Goal: Answer question/provide support: Share knowledge or assist other users

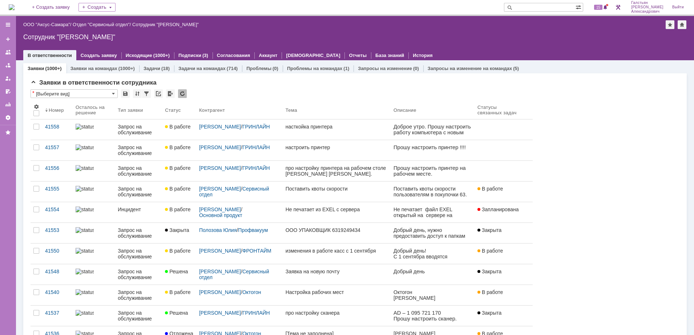
drag, startPoint x: 19, startPoint y: 6, endPoint x: 25, endPoint y: 10, distance: 7.0
click at [15, 6] on img at bounding box center [12, 7] width 6 height 6
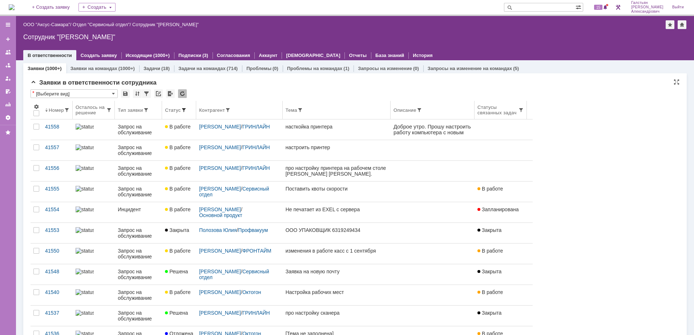
click at [184, 109] on span at bounding box center [184, 110] width 6 height 6
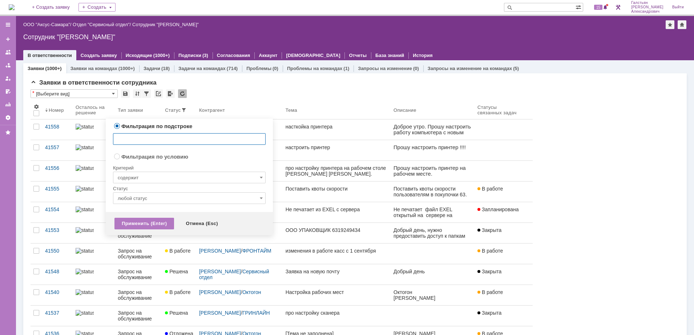
radio input "false"
radio input "true"
click at [194, 178] on input "содержит" at bounding box center [189, 178] width 153 height 12
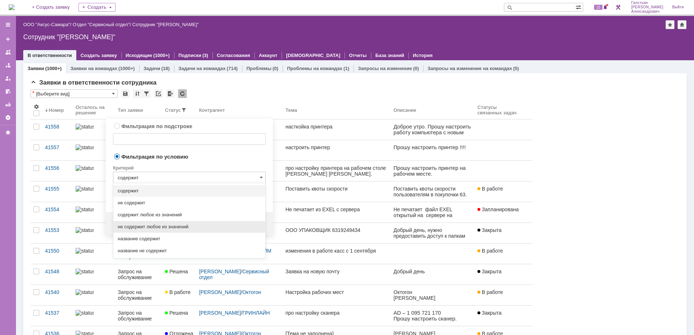
click at [187, 225] on span "не содержит любое из значений" at bounding box center [189, 227] width 143 height 6
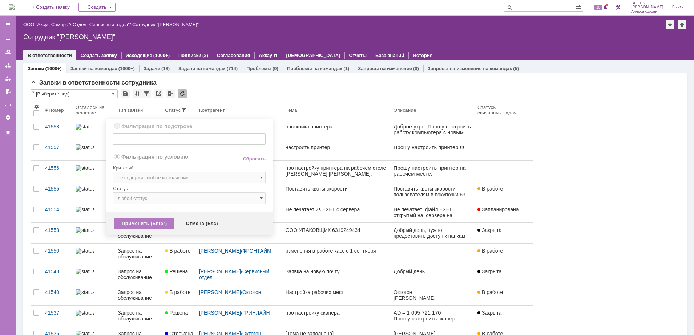
type input "не содержит любое из значений"
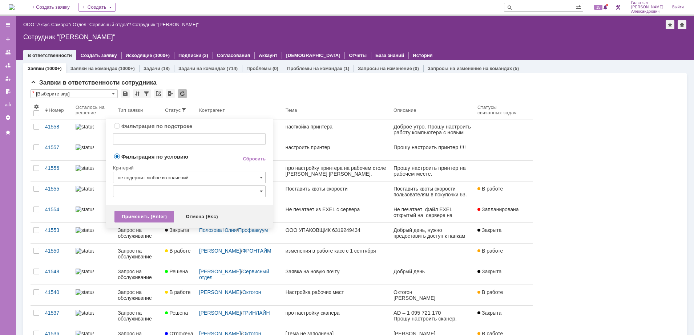
click at [183, 196] on input "text" at bounding box center [189, 192] width 153 height 12
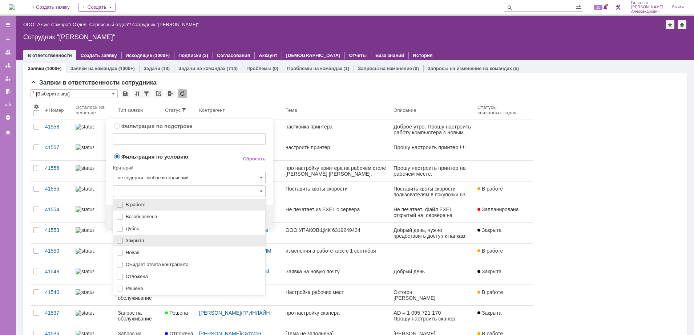
click at [171, 243] on span "Закрыта" at bounding box center [193, 241] width 135 height 6
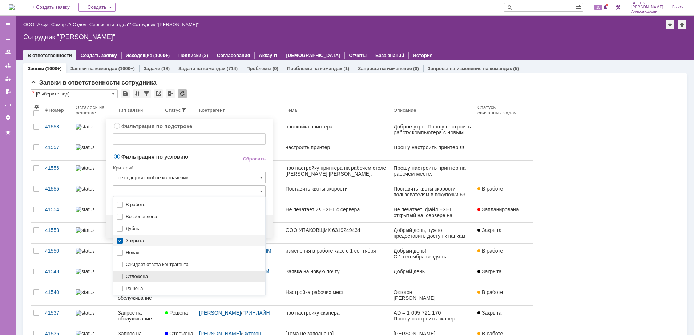
drag, startPoint x: 146, startPoint y: 282, endPoint x: 151, endPoint y: 273, distance: 10.1
click at [146, 281] on div "В работе Возобновлена Дубль Закрыта Новая Ожидает ответа контрагента Отложена Р…" at bounding box center [189, 253] width 152 height 108
click at [204, 162] on div "Критерий" at bounding box center [189, 167] width 153 height 10
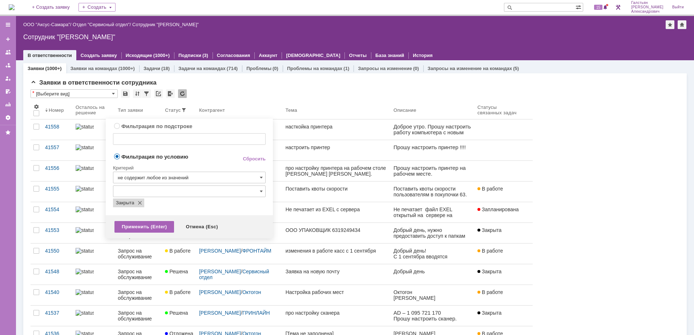
click at [156, 222] on div "Применить (Enter)" at bounding box center [144, 227] width 60 height 12
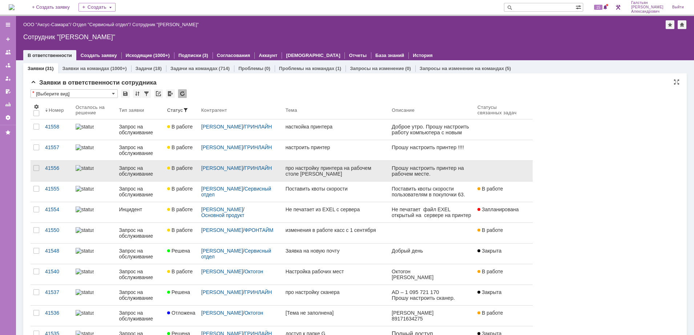
click at [379, 172] on div "про настройку принтера на рабочем столе [PERSON_NAME] [PERSON_NAME]." at bounding box center [335, 171] width 101 height 12
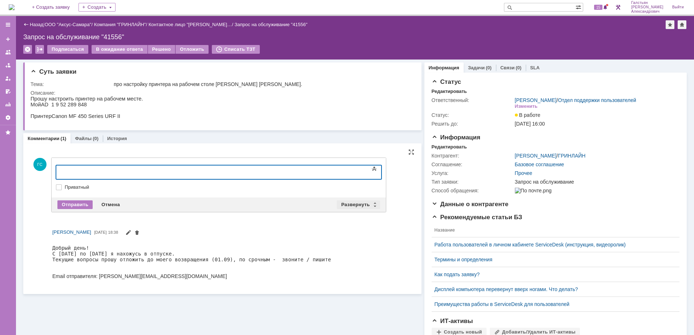
click at [345, 204] on div "Развернуть" at bounding box center [358, 204] width 43 height 9
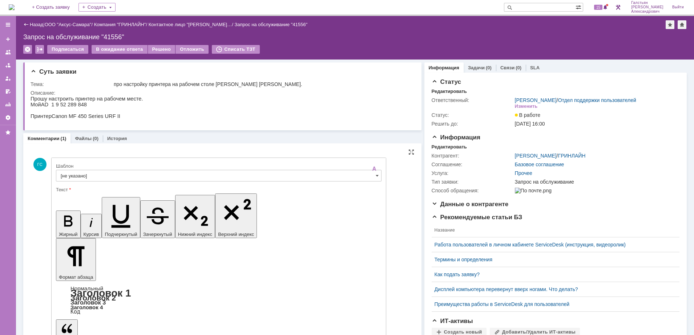
click at [101, 180] on input "[не указано]" at bounding box center [218, 176] width 325 height 12
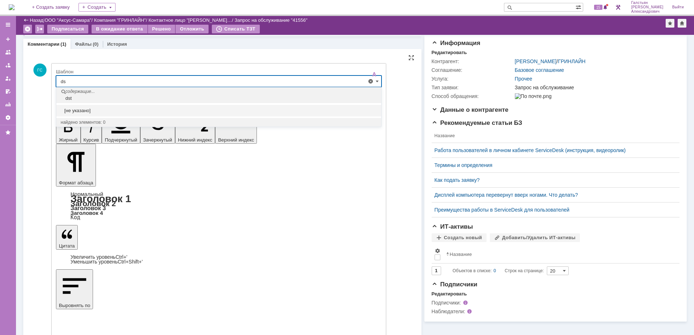
type input "d"
click at [114, 122] on span "Выезд инженера запланирован" at bounding box center [219, 123] width 316 height 6
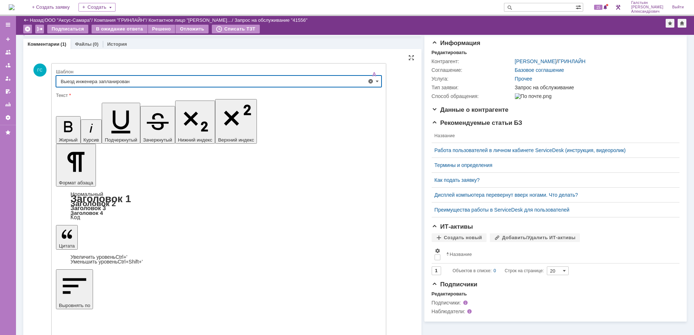
type input "Выезд инженера запланирован"
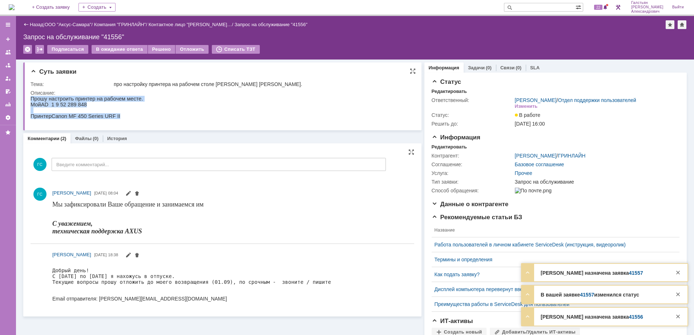
drag, startPoint x: 31, startPoint y: 100, endPoint x: 122, endPoint y: 119, distance: 92.6
click at [122, 119] on div "Прошу настроить принтер на рабочем месте. Мой AD 1 9 52 289 848 Принтер Canon M…" at bounding box center [87, 107] width 113 height 23
copy div "Прошу настроить принтер на рабочем месте. Мой AD 1 9 52 289 848 Принтер Canon M…"
click at [436, 155] on div "Контрагент: Акимова Оксана Павловна / ГРИНЛАЙН Соглашение: Базовое соглашение У…" at bounding box center [555, 172] width 248 height 45
click at [439, 150] on div "Редактировать" at bounding box center [448, 147] width 35 height 6
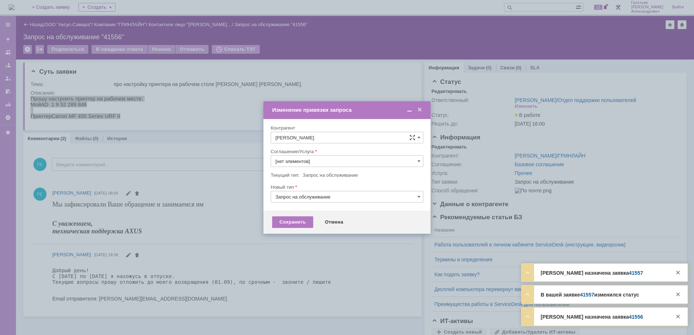
type input "Прочее"
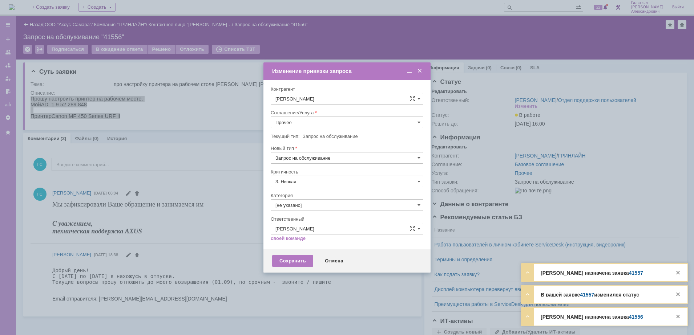
click at [320, 115] on div "Соглашение/Услуга" at bounding box center [346, 112] width 151 height 5
click at [322, 121] on input "Прочее" at bounding box center [347, 123] width 153 height 12
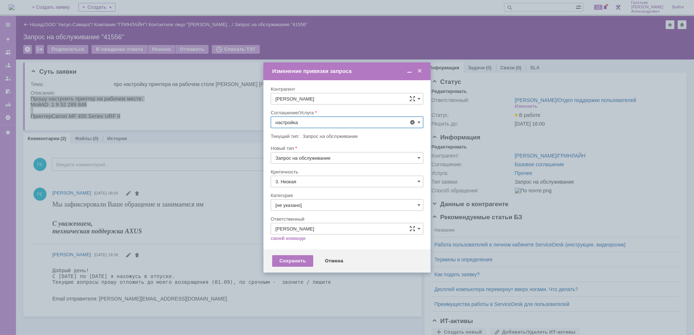
click at [320, 210] on span "АРМ_Настройка" at bounding box center [346, 210] width 143 height 6
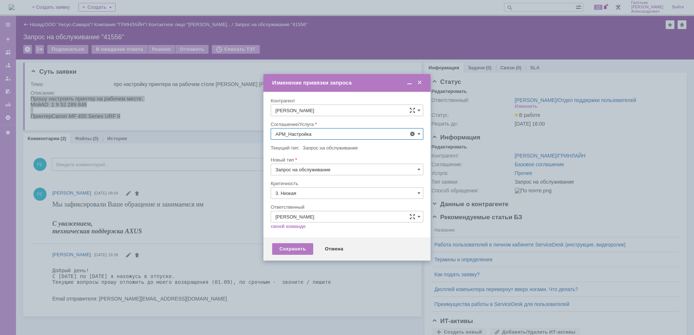
type input "АРМ_Настройка"
click at [314, 186] on div "Критичность" at bounding box center [347, 183] width 153 height 7
click at [313, 191] on input "3. Низкая" at bounding box center [347, 193] width 153 height 12
click at [307, 204] on span "[не указано]" at bounding box center [346, 207] width 143 height 6
click at [286, 244] on div "Сохранить" at bounding box center [292, 249] width 41 height 12
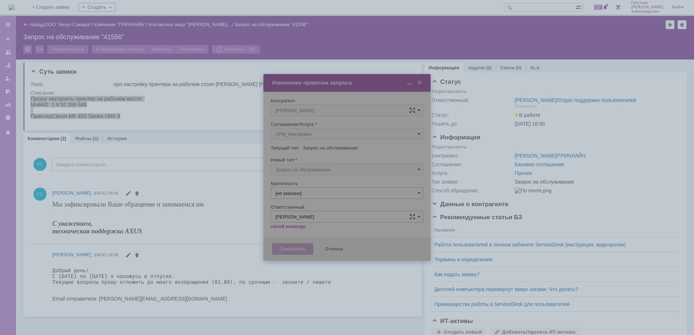
type input "[не указано]"
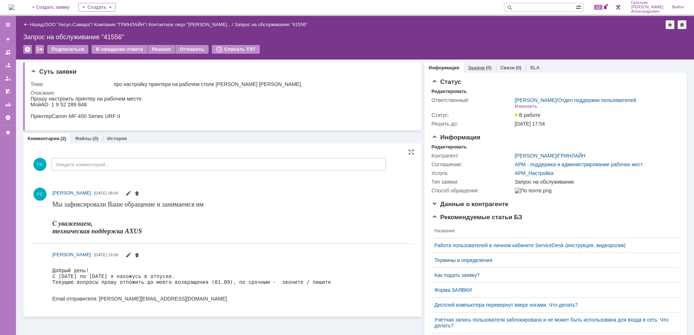
click at [468, 68] on link "Задачи" at bounding box center [476, 67] width 17 height 5
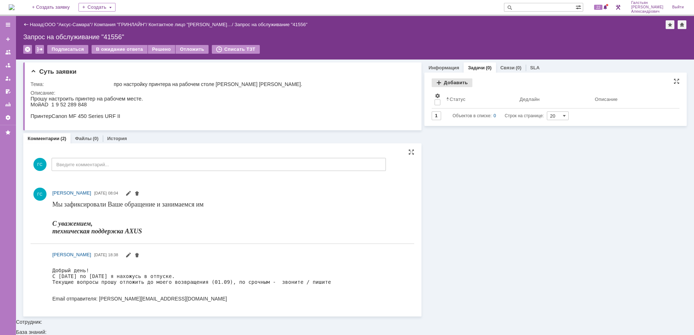
click at [447, 82] on div "Добавить" at bounding box center [451, 82] width 41 height 9
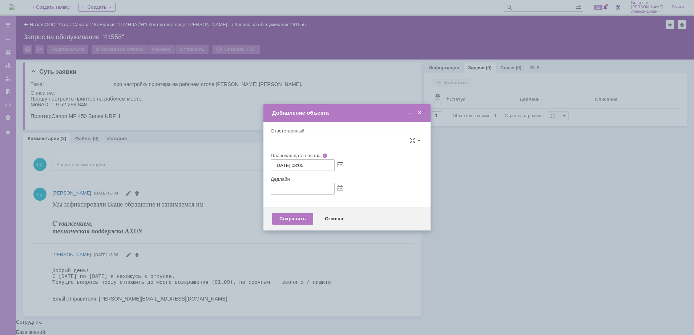
type input "[не указано]"
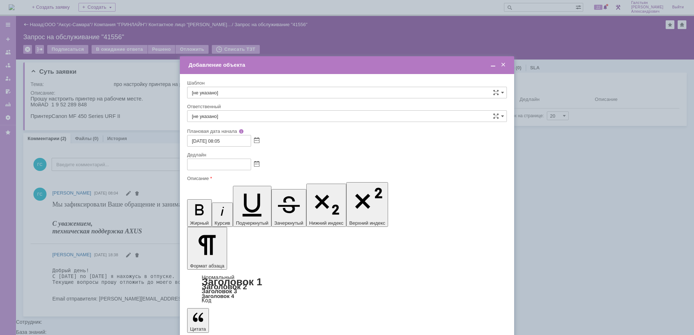
click at [255, 163] on span at bounding box center [256, 165] width 5 height 6
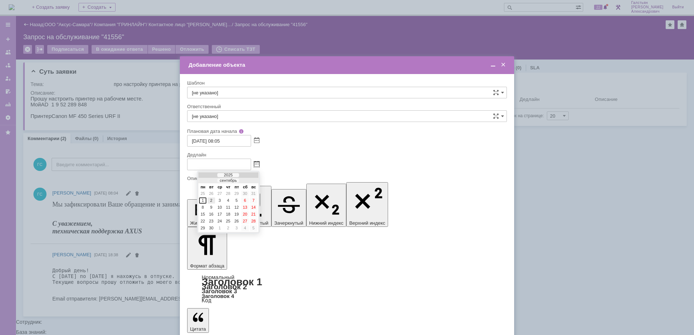
click at [211, 198] on div "2" at bounding box center [210, 201] width 7 height 6
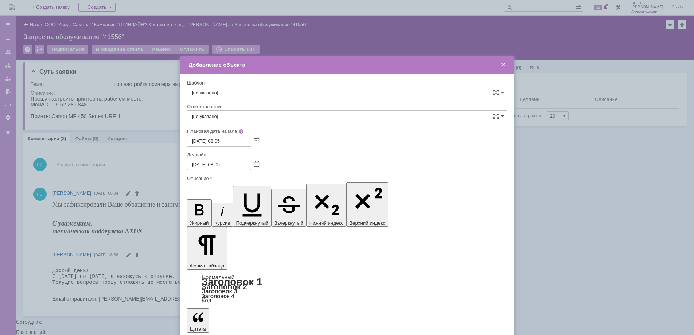
click at [221, 163] on input "02.09.2025 08:05" at bounding box center [219, 165] width 64 height 12
type input "02.09.2025 16:05"
click at [247, 112] on input "[не указано]" at bounding box center [347, 116] width 320 height 12
click at [243, 188] on div "[PERSON_NAME]" at bounding box center [346, 193] width 319 height 12
type input "[PERSON_NAME]"
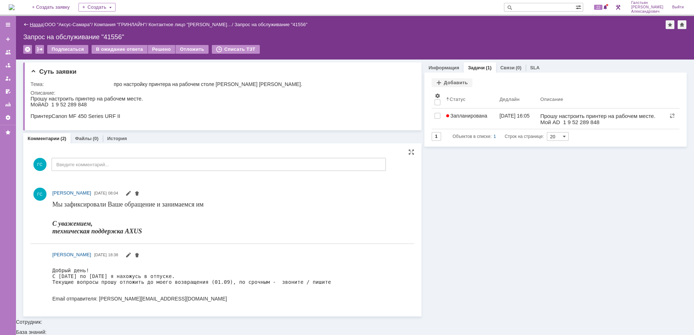
click at [31, 22] on link "Назад" at bounding box center [36, 24] width 13 height 5
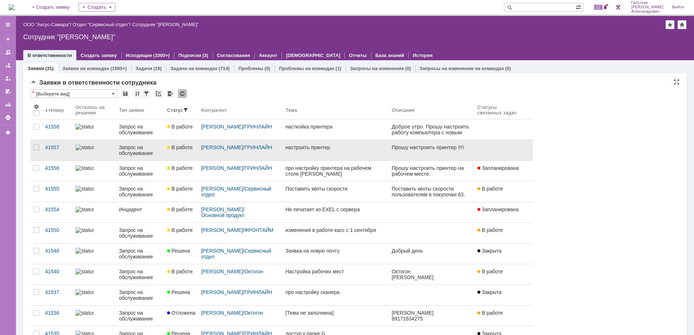
click at [335, 155] on link "настроить принтер" at bounding box center [336, 150] width 106 height 20
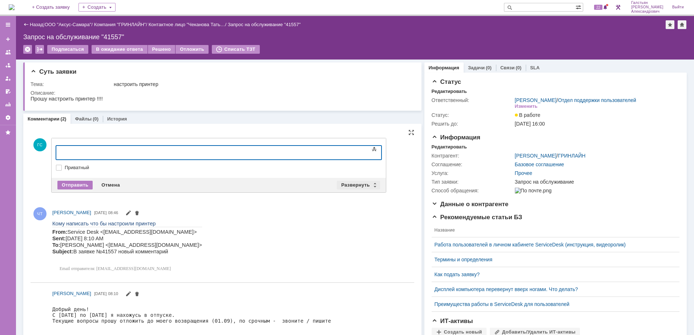
click at [354, 185] on div "Развернуть" at bounding box center [358, 185] width 43 height 9
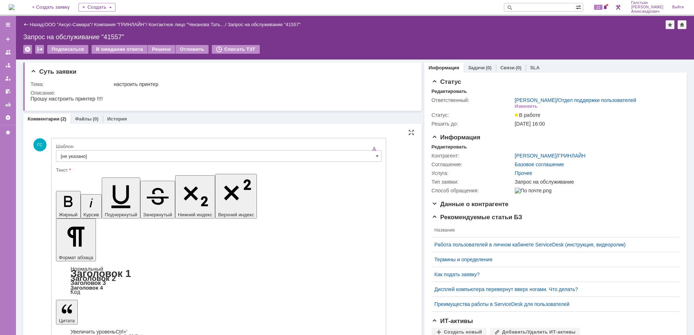
click at [148, 155] on input "[не указано]" at bounding box center [218, 156] width 325 height 12
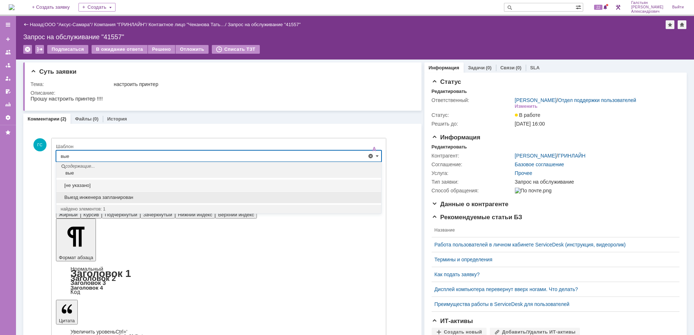
click at [134, 196] on span "Выезд инженера запланирован" at bounding box center [219, 198] width 316 height 6
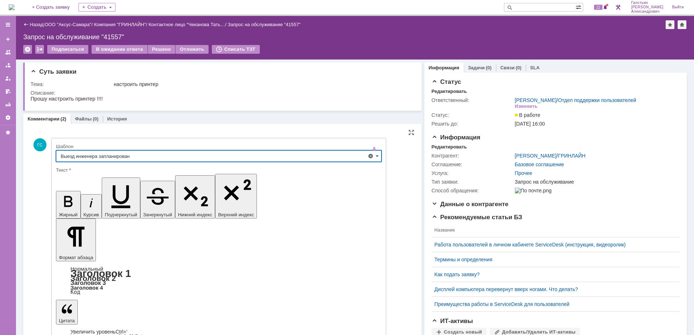
type input "Выезд инженера запланирован"
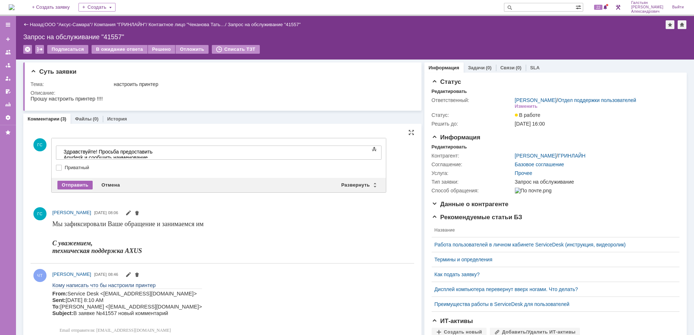
click at [83, 181] on div "Отправить" at bounding box center [74, 185] width 35 height 9
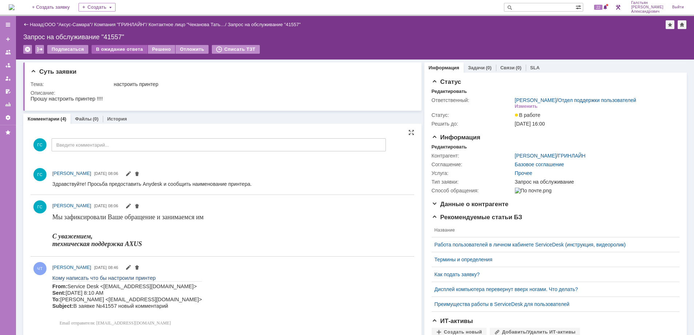
click at [111, 49] on div "В ожидание ответа" at bounding box center [120, 49] width 56 height 9
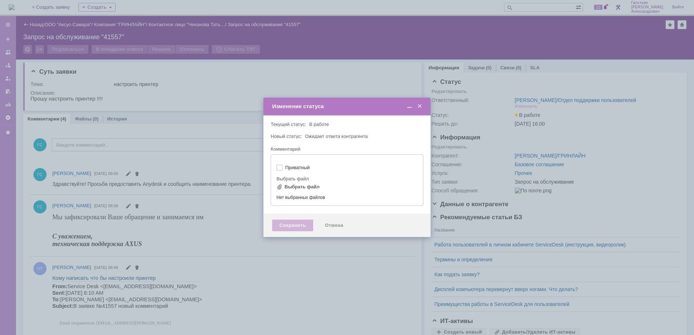
type input "[не указано]"
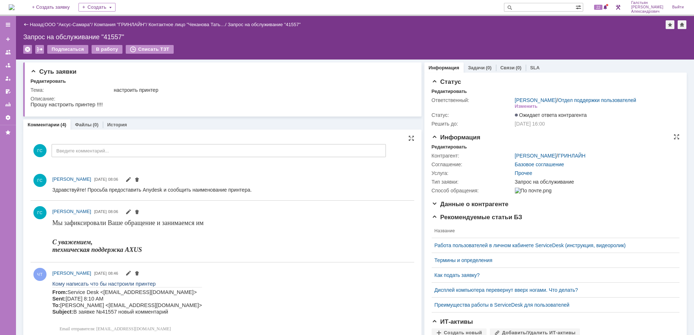
click at [442, 147] on div "Информация Редактировать Контрагент: Чеканова Татьяна Сергеевна / ГРИНЛАЙН Согл…" at bounding box center [555, 167] width 248 height 67
click at [442, 155] on div "Контрагент: Чеканова Татьяна Сергеевна / ГРИНЛАЙН Соглашение: Базовое соглашени…" at bounding box center [555, 172] width 248 height 45
click at [445, 150] on div "Редактировать" at bounding box center [448, 147] width 35 height 6
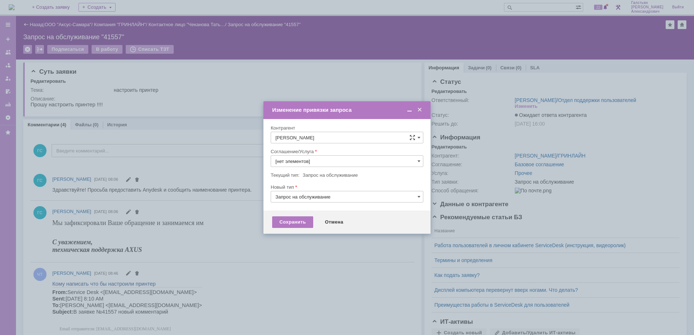
type input "Прочее"
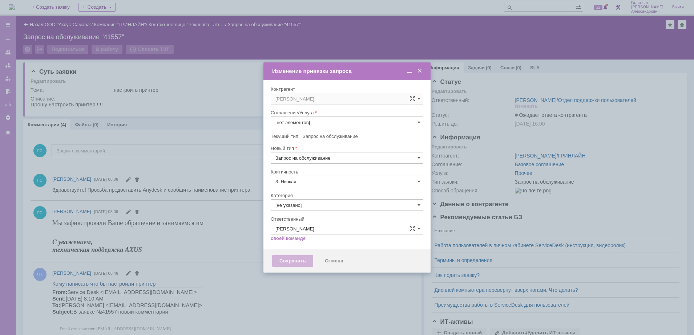
type input "Прочее"
click at [311, 125] on input "Прочее" at bounding box center [347, 123] width 153 height 12
click at [327, 206] on div "АРМ_Настройка" at bounding box center [347, 210] width 152 height 12
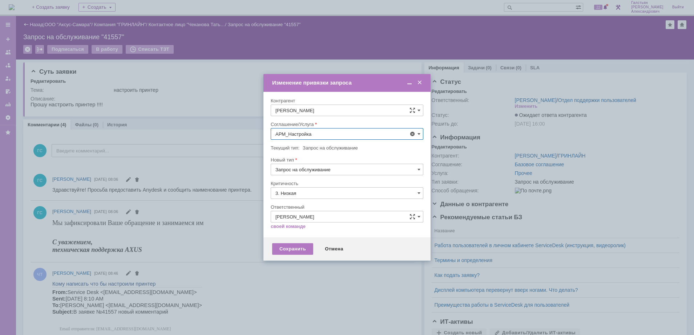
type input "АРМ_Настройка"
click at [322, 194] on input "3. Низкая" at bounding box center [347, 193] width 153 height 12
click at [315, 207] on span "[не указано]" at bounding box center [346, 207] width 143 height 6
type input "[не указано]"
click at [294, 248] on div "Сохранить" at bounding box center [292, 249] width 41 height 12
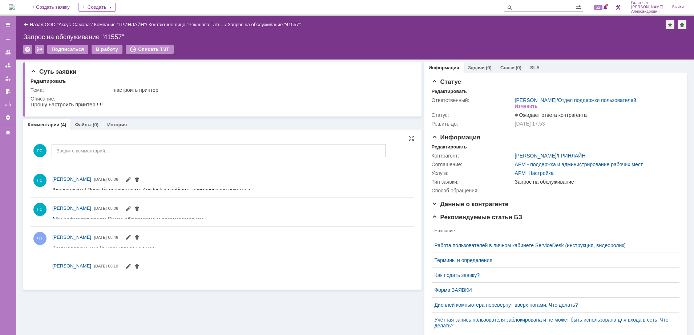
scroll to position [0, 0]
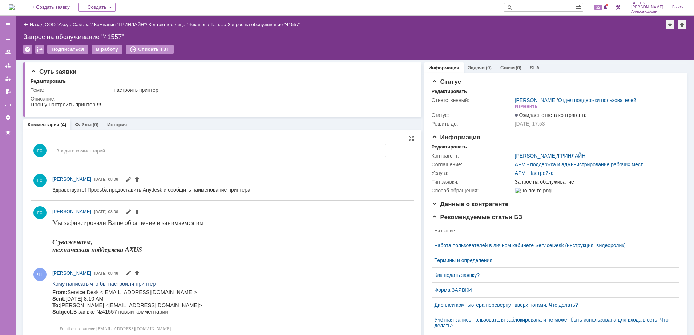
click at [471, 70] on link "Задачи" at bounding box center [476, 67] width 17 height 5
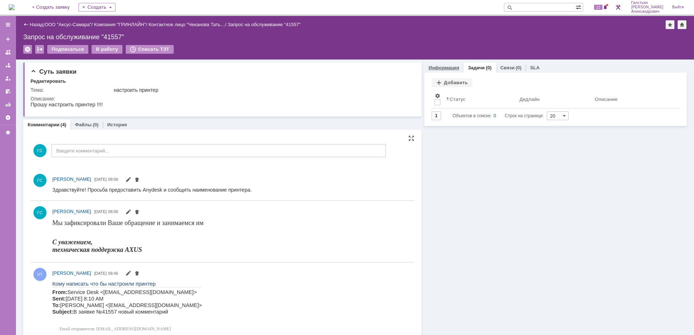
click at [443, 69] on link "Информация" at bounding box center [444, 67] width 31 height 5
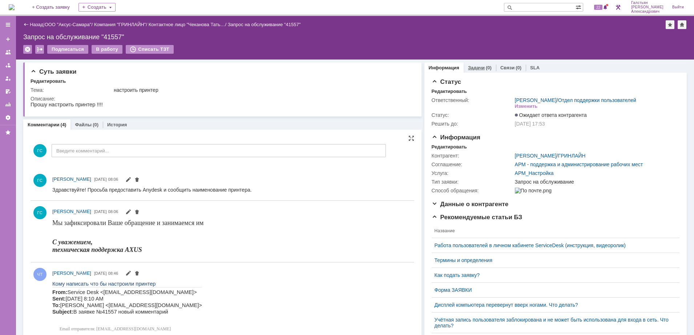
click at [468, 66] on link "Задачи" at bounding box center [476, 67] width 17 height 5
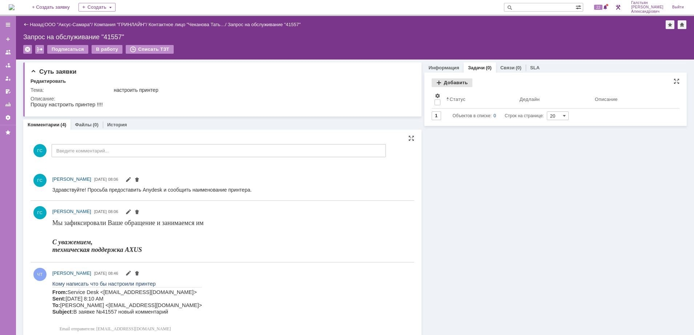
click at [454, 81] on div "Добавить" at bounding box center [451, 82] width 41 height 9
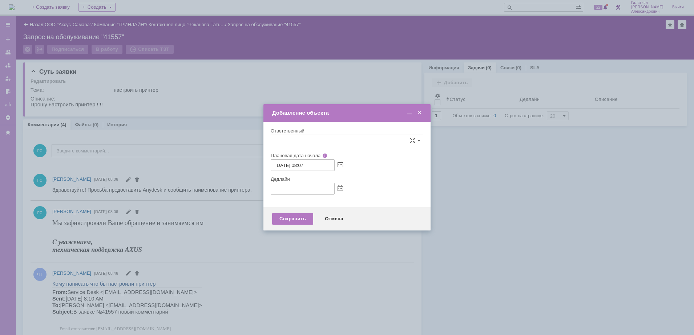
type input "[не указано]"
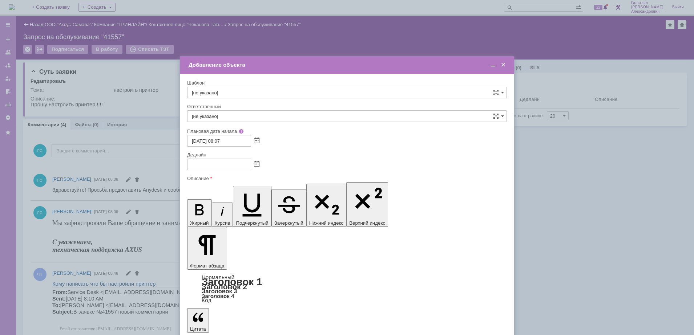
drag, startPoint x: 279, startPoint y: 2151, endPoint x: 375, endPoint y: 2313, distance: 188.8
click at [489, 67] on span at bounding box center [492, 65] width 7 height 7
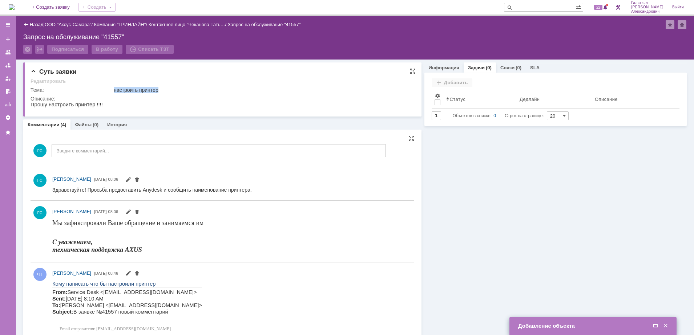
drag, startPoint x: 115, startPoint y: 89, endPoint x: 165, endPoint y: 91, distance: 49.5
click at [165, 91] on div "настроить принтер" at bounding box center [262, 90] width 296 height 6
copy div "настроить принтер"
click at [654, 326] on span at bounding box center [655, 326] width 7 height 7
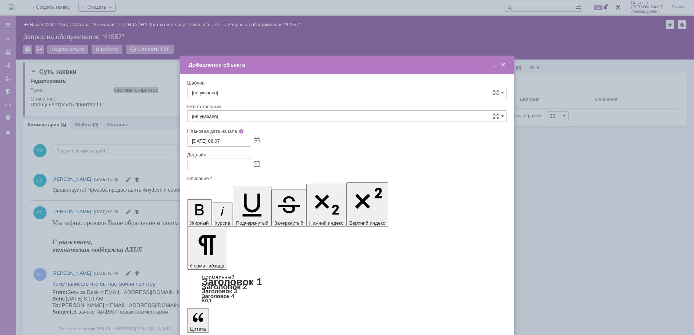
click at [256, 165] on span at bounding box center [256, 165] width 5 height 6
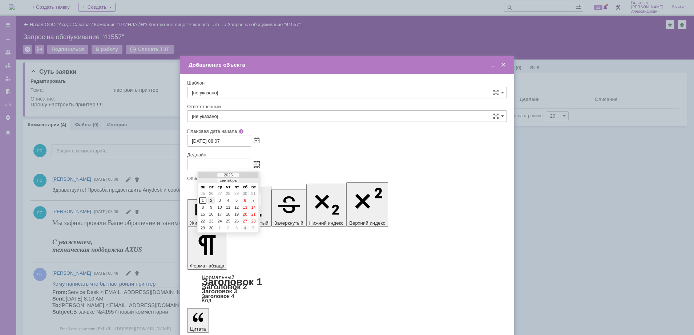
click at [211, 200] on div "2" at bounding box center [210, 201] width 7 height 6
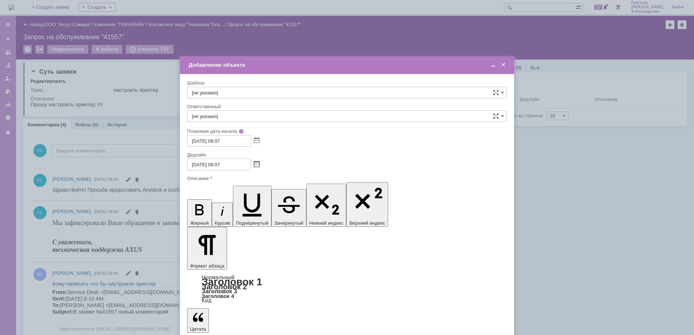
click at [221, 162] on input "02.09.2025 08:07" at bounding box center [219, 165] width 64 height 12
type input "02.09.2025 17:07"
click at [237, 112] on input "[не указано]" at bounding box center [347, 116] width 320 height 12
click at [259, 193] on span "[PERSON_NAME]" at bounding box center [347, 193] width 310 height 6
type input "[PERSON_NAME]"
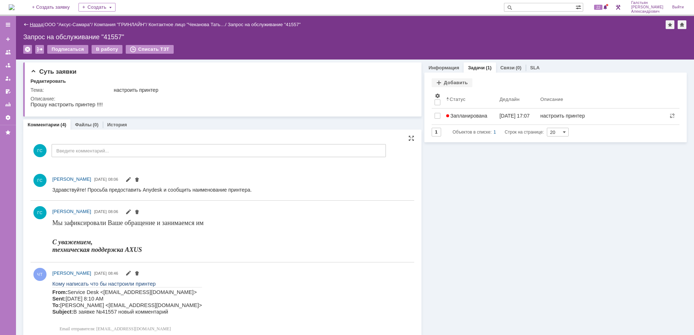
click at [38, 24] on link "Назад" at bounding box center [36, 24] width 13 height 5
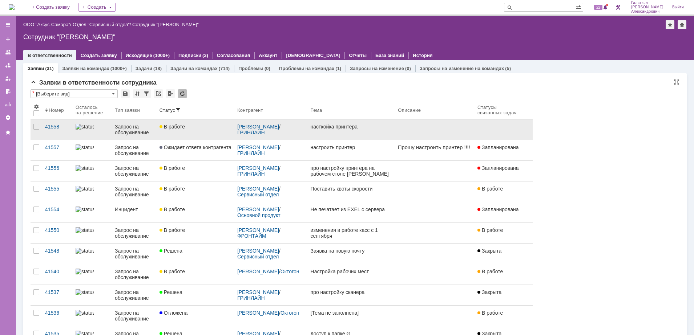
click at [408, 133] on link at bounding box center [435, 129] width 80 height 20
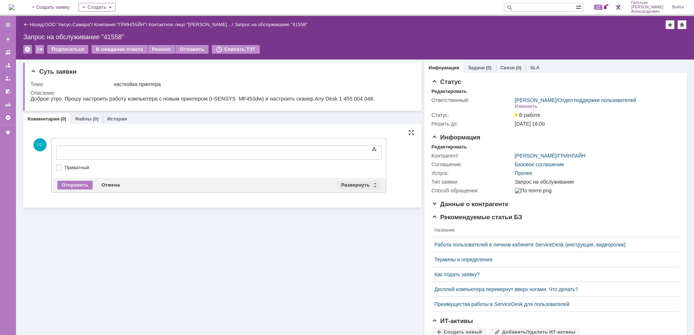
drag, startPoint x: 350, startPoint y: 178, endPoint x: 350, endPoint y: 182, distance: 4.0
click at [350, 179] on div "Отправить Отмена Развернуть Свернуть" at bounding box center [219, 185] width 334 height 15
click at [350, 184] on div "Развернуть" at bounding box center [358, 185] width 43 height 9
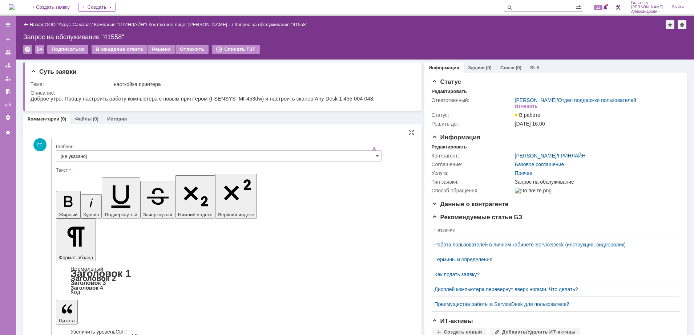
click at [91, 159] on input "[не указано]" at bounding box center [218, 156] width 325 height 12
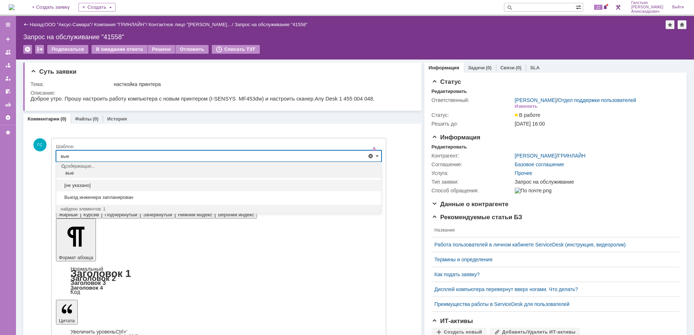
click at [116, 191] on div "[не указано]" at bounding box center [218, 186] width 325 height 12
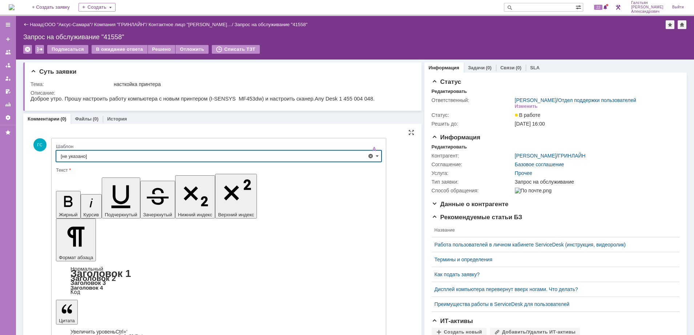
type input "[не указано]"
click at [106, 155] on input "[не указано]" at bounding box center [218, 156] width 325 height 12
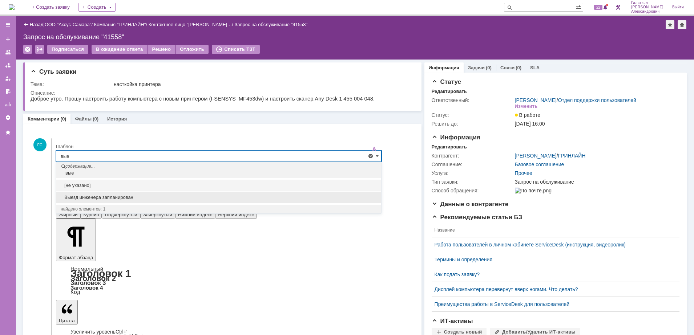
click at [119, 197] on span "Выезд инженера запланирован" at bounding box center [219, 198] width 316 height 6
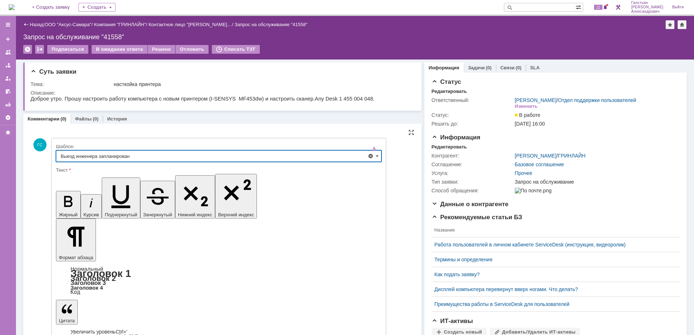
type input "Выезд инженера запланирован"
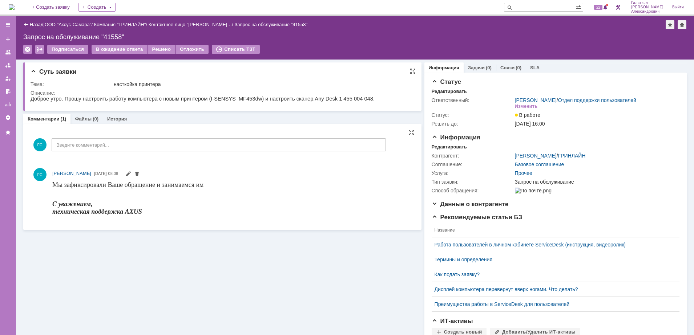
drag, startPoint x: 62, startPoint y: 99, endPoint x: 210, endPoint y: 107, distance: 148.4
click at [210, 102] on html "Доброе утро. Прошу настроить работу компьютера с новым принтером ( I - SENSYS M…" at bounding box center [219, 99] width 377 height 7
copy p "Прошу настроить работу компьютера с новым принтером ( I - SENSYS MF 453 dw ) и …"
click at [456, 150] on div "Редактировать" at bounding box center [448, 147] width 35 height 6
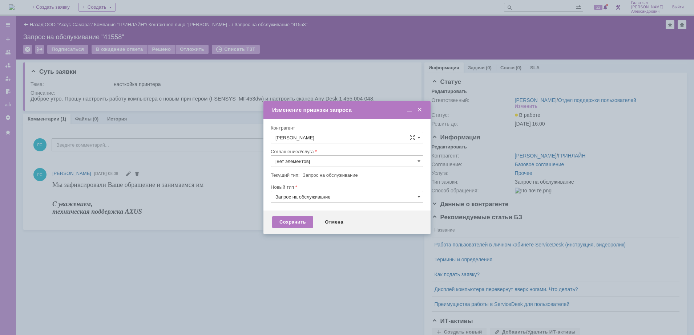
type input "Прочее"
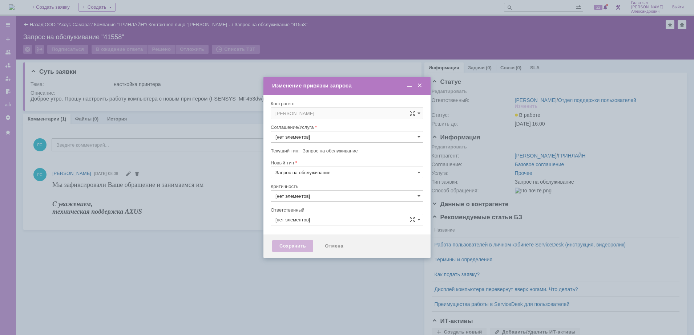
type input "3. Низкая"
type input "[PERSON_NAME]"
type input "Прочее"
type input "[не указано]"
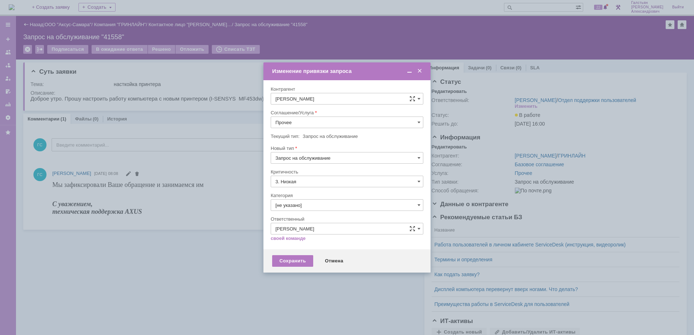
click at [313, 122] on input "Прочее" at bounding box center [347, 123] width 153 height 12
click at [332, 214] on div "АРМ_Настройка" at bounding box center [347, 210] width 152 height 12
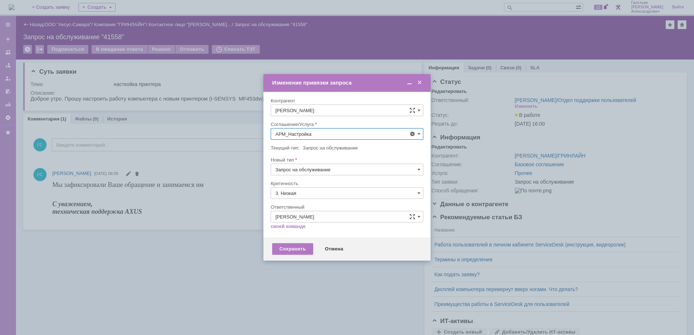
type input "АРМ_Настройка"
click at [326, 194] on input "3. Низкая" at bounding box center [347, 193] width 153 height 12
click at [321, 206] on span "[не указано]" at bounding box center [346, 207] width 143 height 6
type input "[не указано]"
click at [296, 245] on div "Сохранить" at bounding box center [292, 249] width 41 height 12
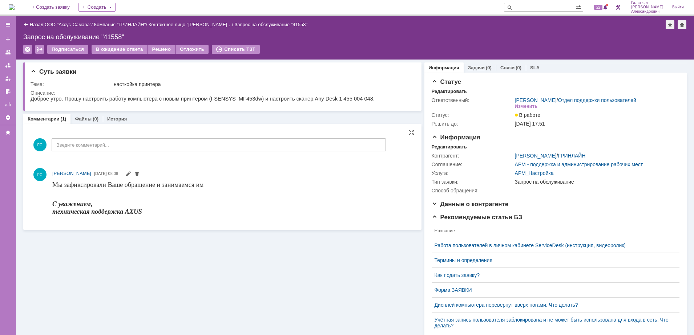
scroll to position [0, 0]
click at [474, 68] on link "Задачи" at bounding box center [476, 67] width 17 height 5
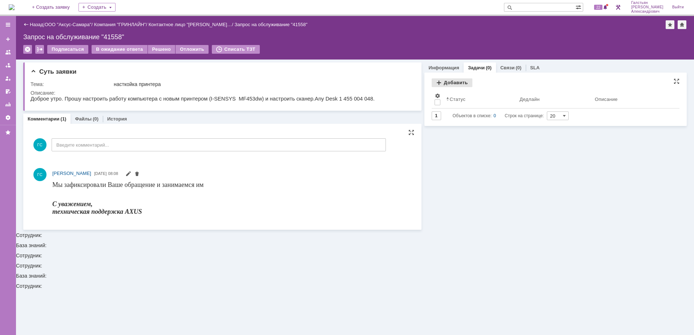
click at [454, 85] on div "Добавить" at bounding box center [451, 82] width 41 height 9
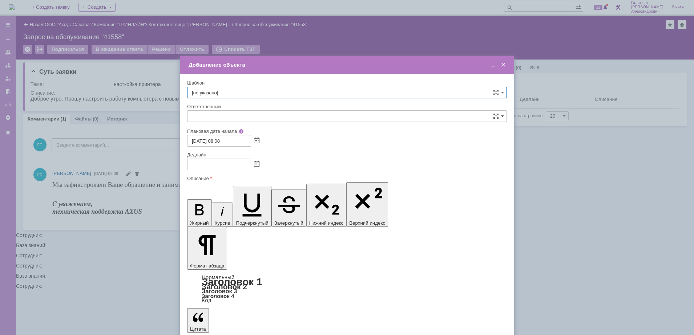
type input "[не указано]"
click at [254, 162] on span at bounding box center [256, 165] width 5 height 6
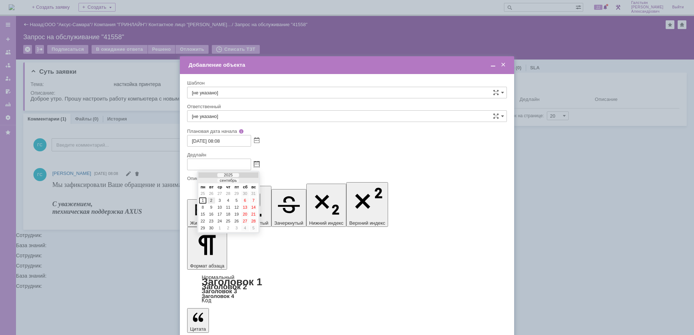
click at [211, 199] on div "2" at bounding box center [210, 201] width 7 height 6
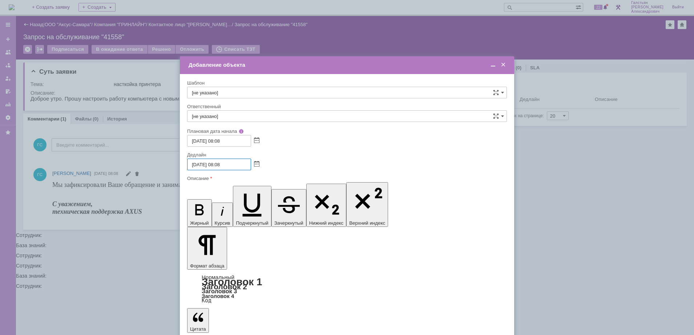
click at [222, 163] on input "02.09.2025 08:08" at bounding box center [219, 165] width 64 height 12
type input "02.09.2025 16:08"
click at [244, 115] on input "[не указано]" at bounding box center [347, 116] width 320 height 12
click at [251, 192] on span "[PERSON_NAME] [PERSON_NAME]" at bounding box center [347, 193] width 310 height 6
type input "[PERSON_NAME] [PERSON_NAME]"
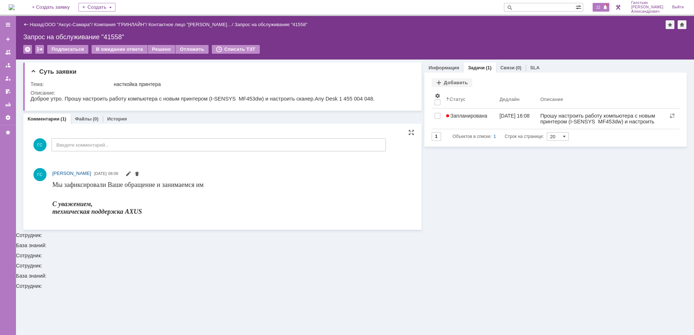
click at [600, 8] on span "22" at bounding box center [598, 7] width 8 height 5
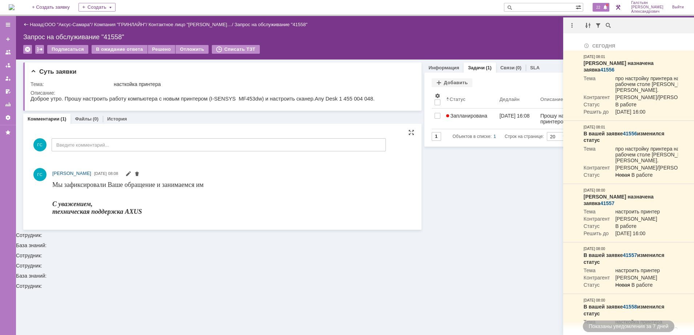
click at [523, 33] on div "Запрос на обслуживание "41558"" at bounding box center [354, 36] width 663 height 7
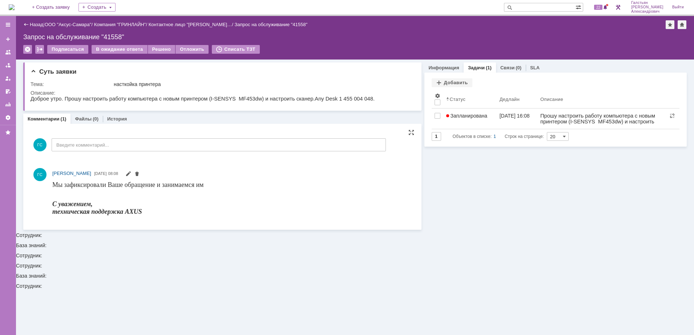
click at [15, 5] on img at bounding box center [12, 7] width 6 height 6
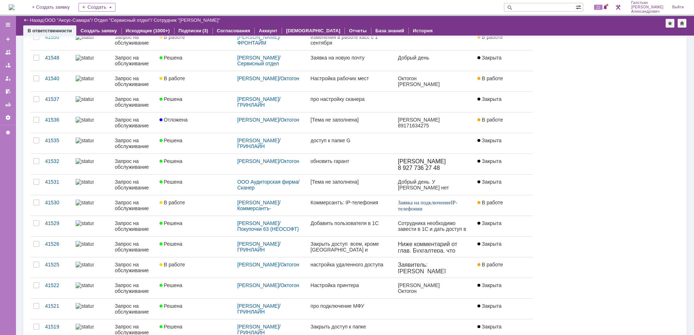
scroll to position [91, 0]
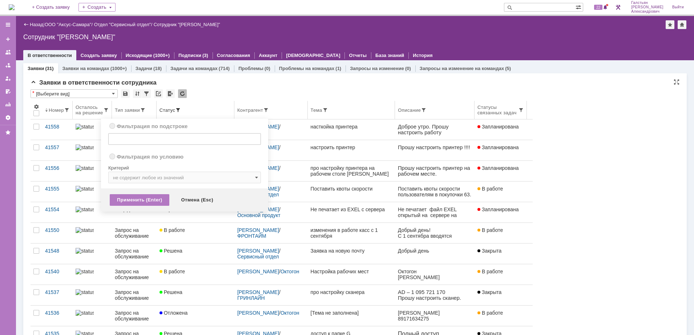
radio input "true"
click at [181, 109] on span at bounding box center [178, 110] width 6 height 6
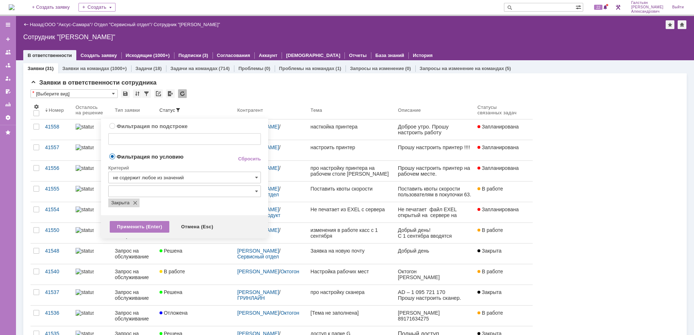
click at [250, 188] on input "text" at bounding box center [184, 192] width 153 height 12
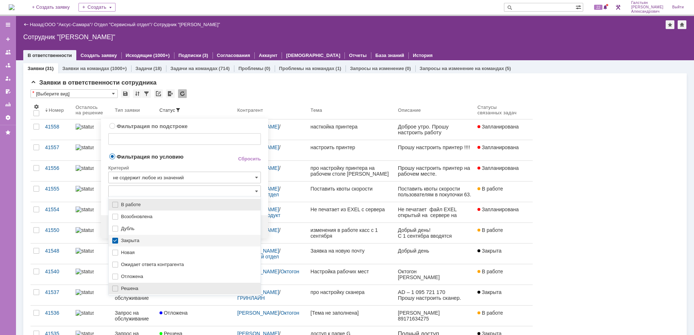
click at [143, 286] on span "Решена" at bounding box center [188, 289] width 135 height 6
click at [198, 163] on div "Критерий" at bounding box center [184, 167] width 153 height 10
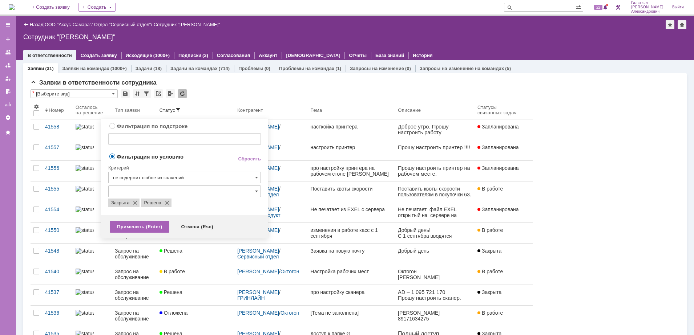
click at [135, 232] on div "Применить (Enter)" at bounding box center [140, 227] width 60 height 12
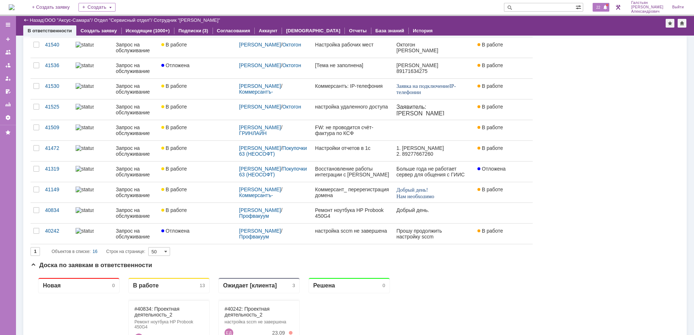
click at [598, 7] on span "22" at bounding box center [598, 7] width 8 height 5
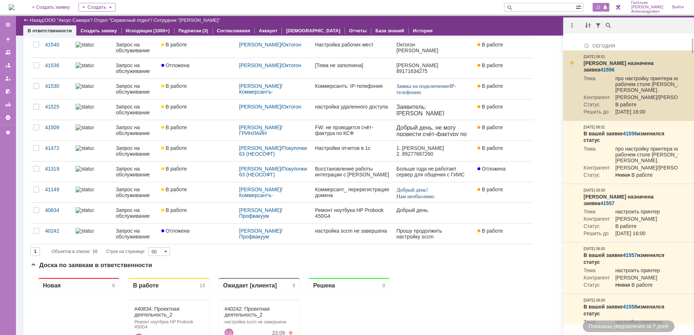
click at [571, 62] on div at bounding box center [572, 63] width 6 height 6
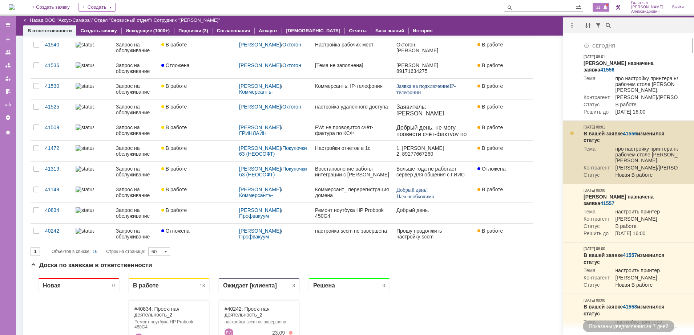
click at [572, 136] on div at bounding box center [572, 133] width 6 height 6
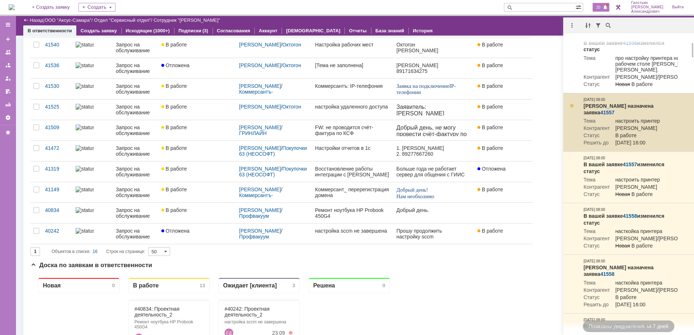
click at [570, 109] on div at bounding box center [572, 106] width 6 height 6
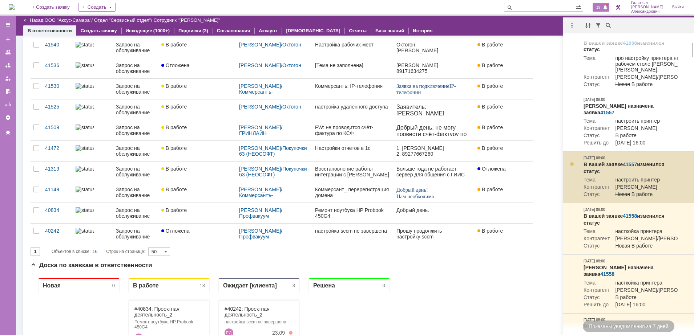
click at [572, 167] on div at bounding box center [572, 164] width 6 height 6
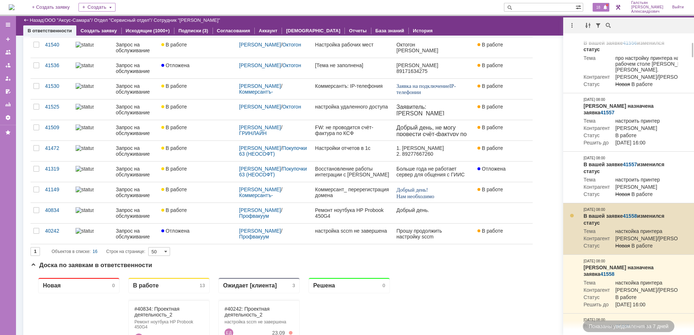
click at [572, 219] on div at bounding box center [572, 216] width 6 height 6
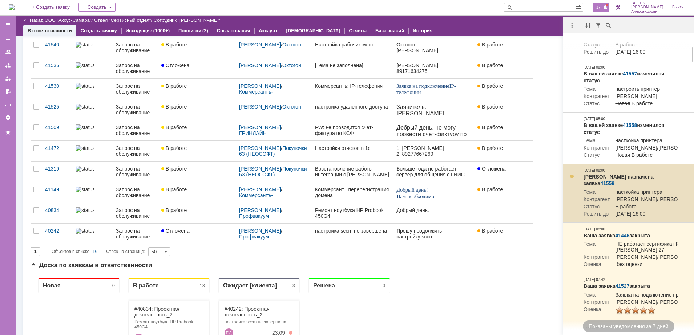
click at [572, 179] on div at bounding box center [572, 177] width 6 height 6
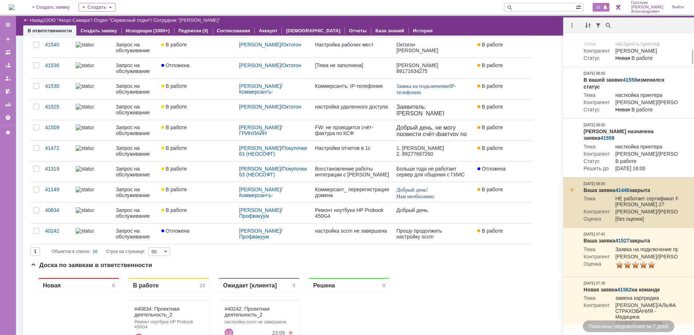
click at [571, 193] on div at bounding box center [572, 190] width 6 height 6
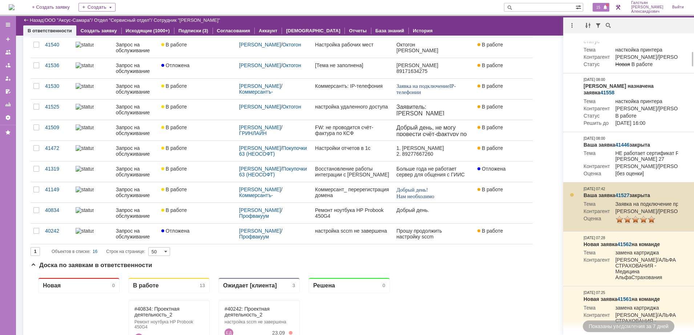
click at [571, 198] on div at bounding box center [572, 195] width 6 height 6
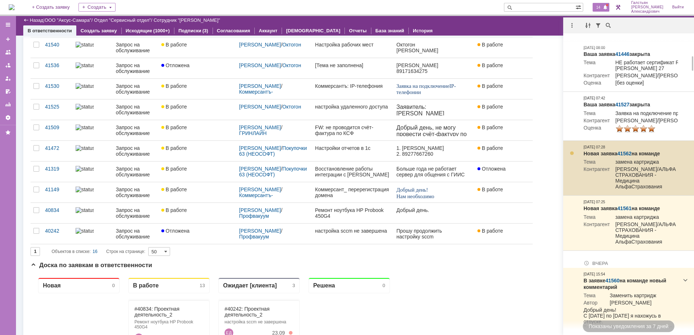
click at [572, 156] on div at bounding box center [572, 153] width 6 height 6
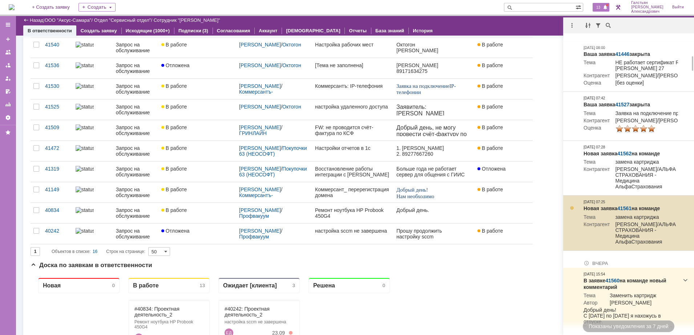
click at [570, 211] on div at bounding box center [572, 208] width 6 height 6
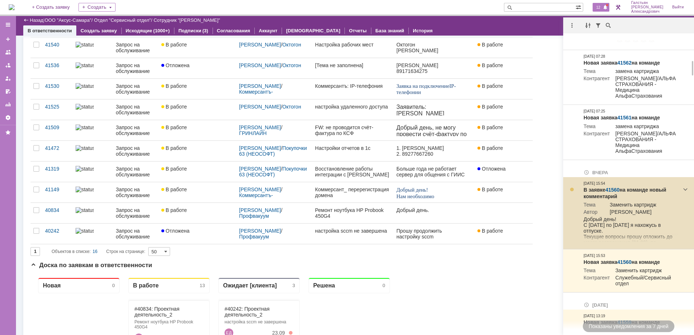
click at [571, 192] on div at bounding box center [572, 190] width 6 height 6
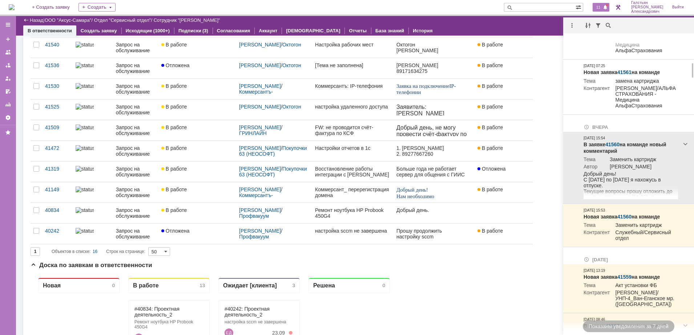
scroll to position [545, 0]
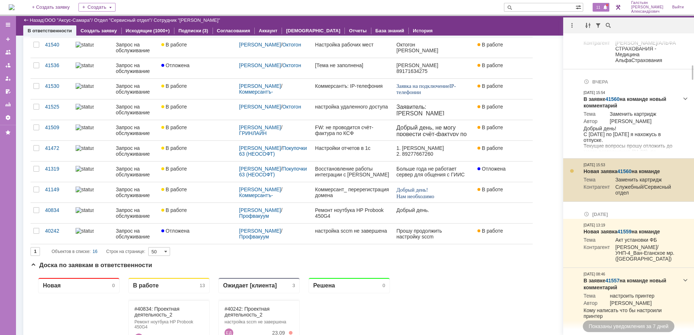
click at [572, 174] on div at bounding box center [572, 171] width 6 height 6
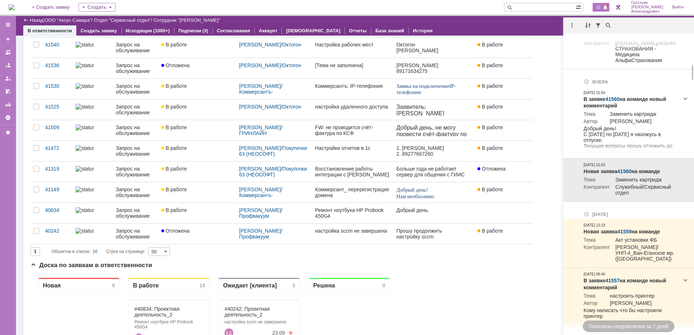
scroll to position [636, 0]
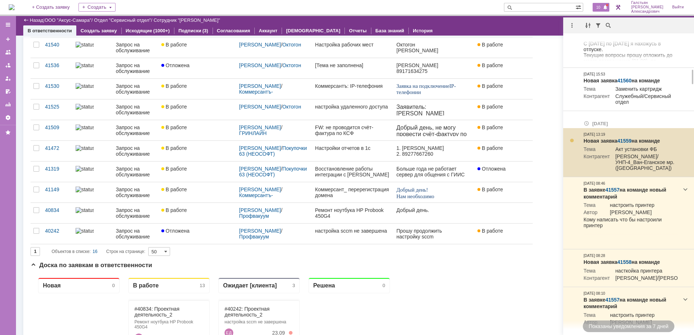
click at [571, 143] on div at bounding box center [572, 141] width 6 height 6
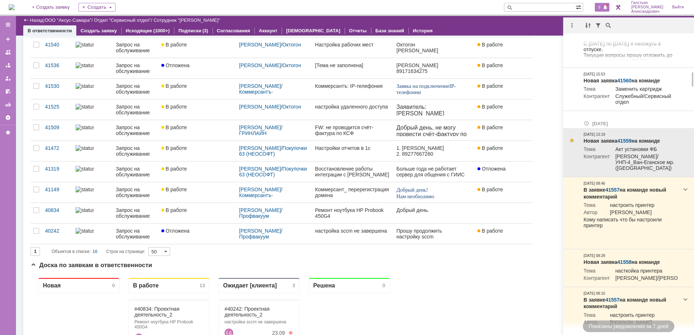
scroll to position [681, 0]
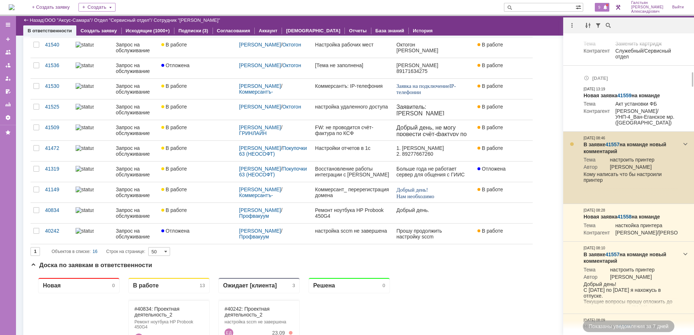
click at [572, 147] on div at bounding box center [572, 144] width 6 height 6
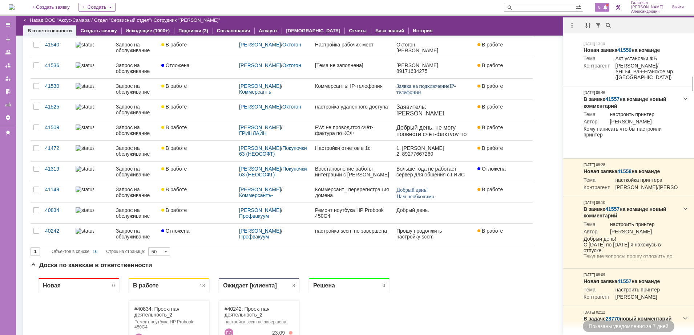
scroll to position [772, 0]
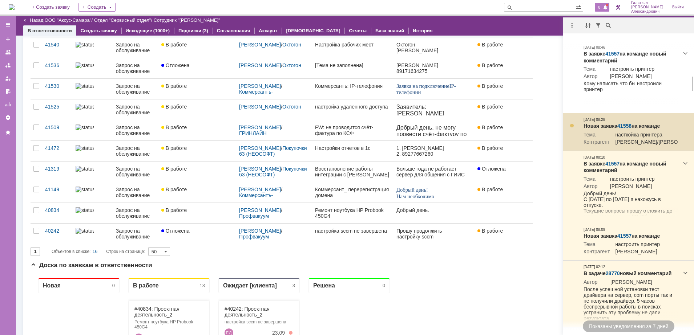
click at [572, 129] on div at bounding box center [572, 126] width 6 height 6
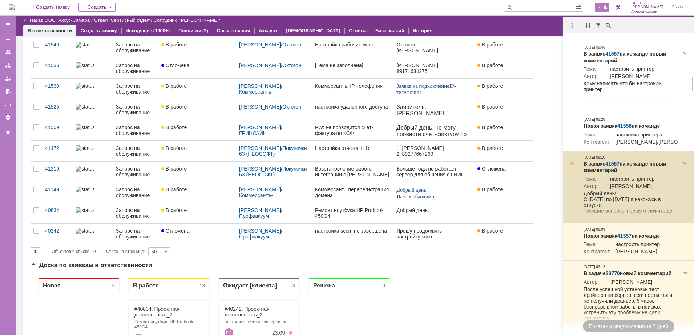
click at [571, 166] on div at bounding box center [572, 164] width 6 height 6
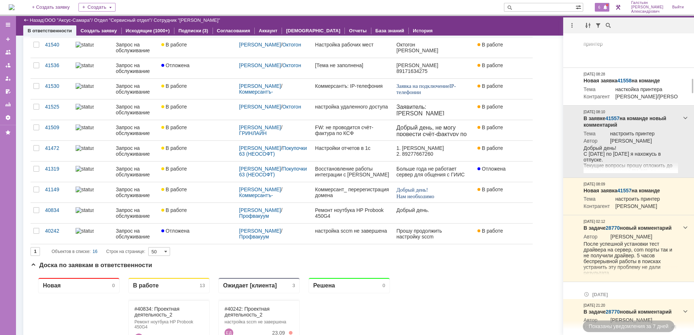
scroll to position [862, 0]
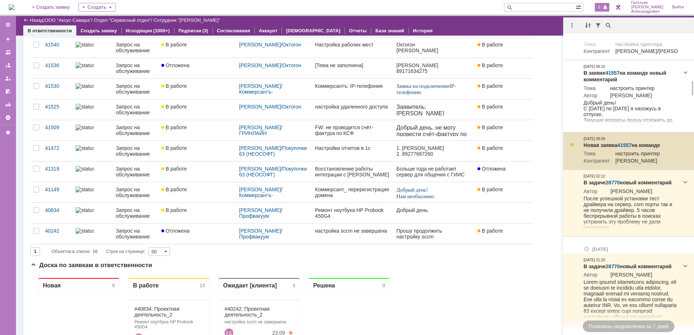
click at [572, 148] on div at bounding box center [572, 145] width 6 height 6
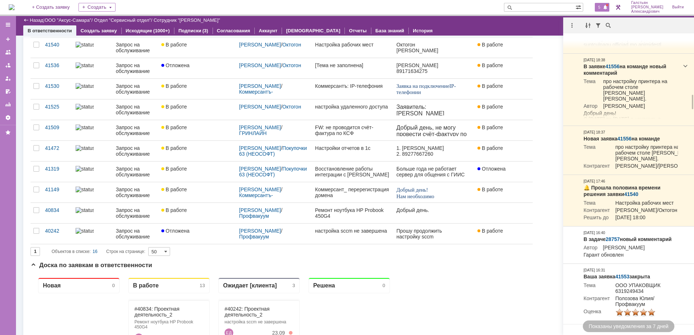
scroll to position [1180, 0]
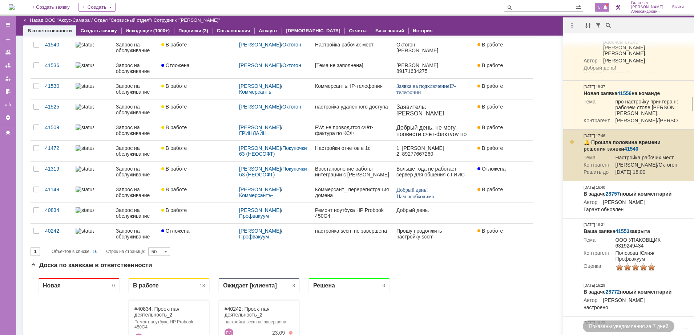
click at [571, 145] on div at bounding box center [572, 142] width 6 height 6
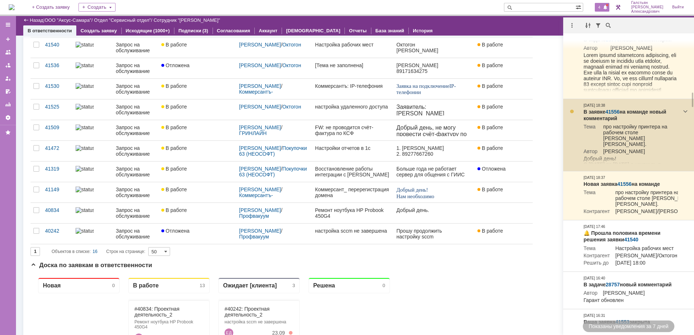
scroll to position [1044, 0]
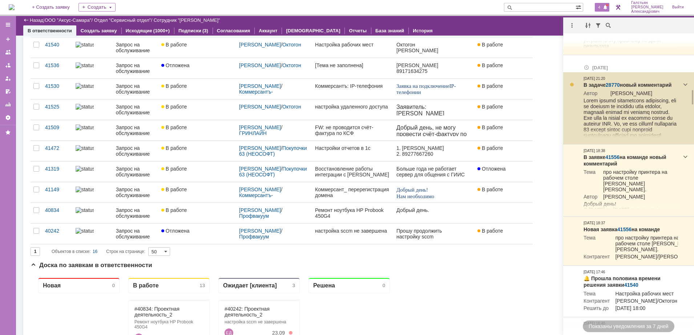
click at [615, 88] on link "28770" at bounding box center [612, 85] width 14 height 6
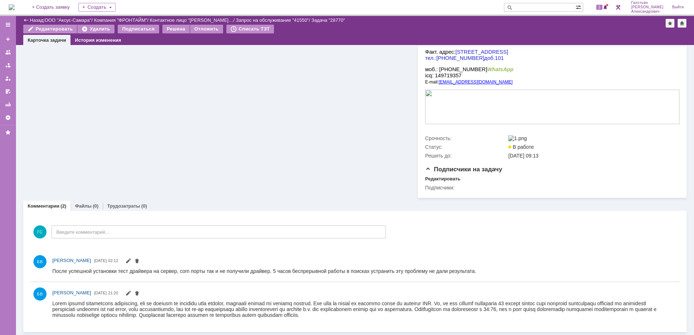
scroll to position [310, 0]
drag, startPoint x: 53, startPoint y: 301, endPoint x: 115, endPoint y: 597, distance: 302.1
click at [63, 300] on html at bounding box center [360, 308] width 617 height 17
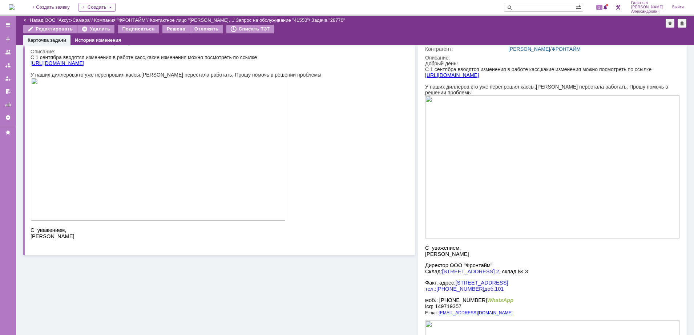
scroll to position [38, 0]
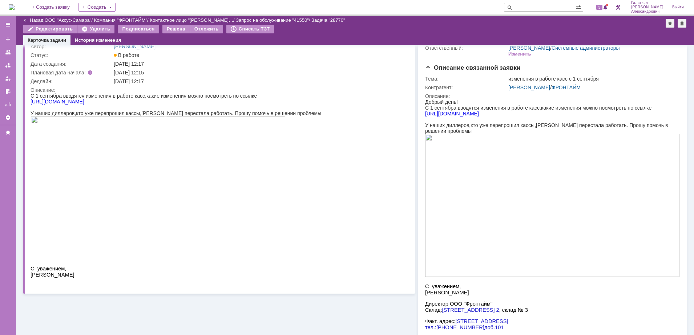
click at [11, 8] on img at bounding box center [12, 7] width 6 height 6
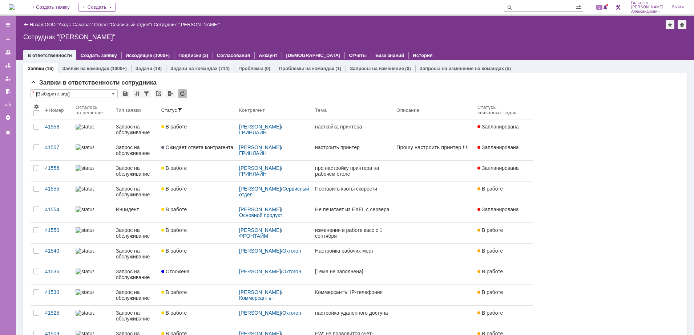
click at [10, 4] on img at bounding box center [12, 7] width 6 height 6
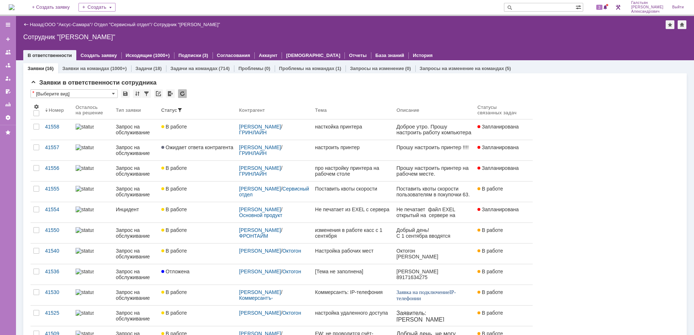
drag, startPoint x: 18, startPoint y: 8, endPoint x: 54, endPoint y: 1, distance: 36.3
click at [15, 7] on img at bounding box center [12, 7] width 6 height 6
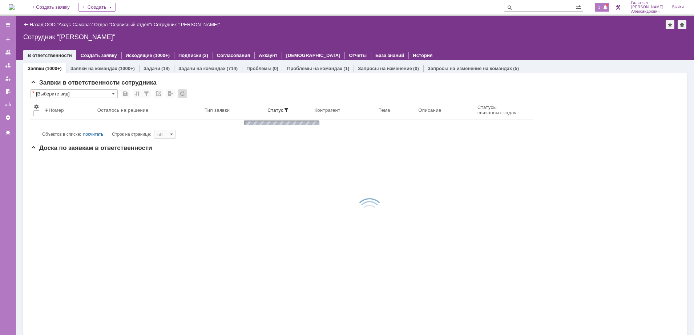
click at [608, 6] on span at bounding box center [604, 8] width 5 height 6
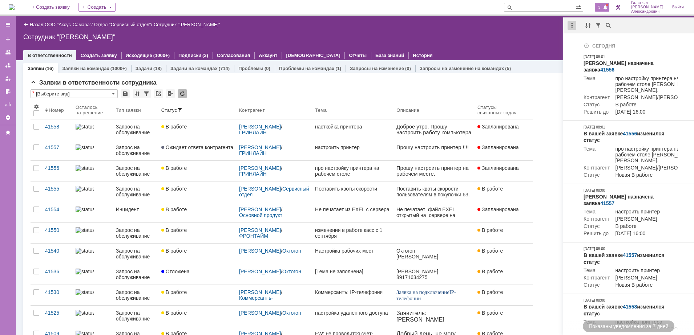
click at [269, 76] on div at bounding box center [228, 97] width 81 height 43
click at [589, 43] on div "Отметить уведомления прочитанными" at bounding box center [621, 43] width 97 height 5
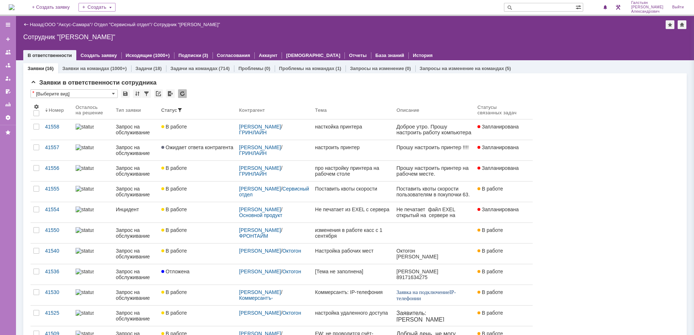
click at [523, 40] on div "Сотрудник "[PERSON_NAME]"" at bounding box center [354, 36] width 663 height 7
click at [602, 10] on span "1" at bounding box center [599, 7] width 7 height 5
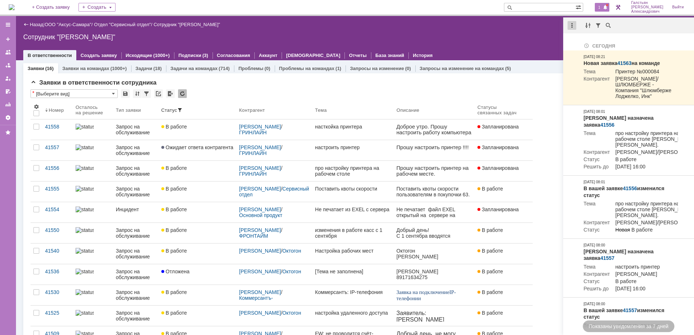
click at [269, 76] on div at bounding box center [228, 97] width 81 height 43
drag, startPoint x: 598, startPoint y: 44, endPoint x: 557, endPoint y: 42, distance: 40.7
click at [597, 44] on div "Отметить уведомления прочитанными" at bounding box center [621, 43] width 97 height 5
click at [501, 35] on div "Сотрудник "[PERSON_NAME]"" at bounding box center [354, 36] width 663 height 7
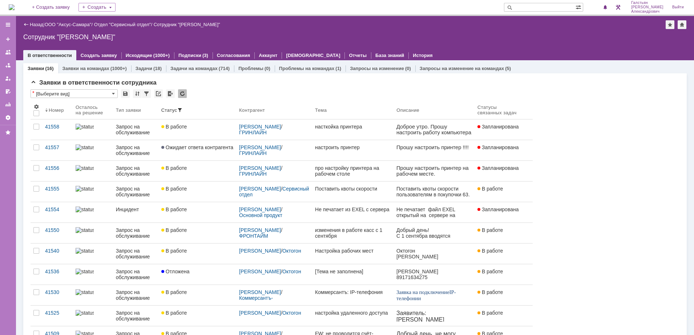
drag, startPoint x: 15, startPoint y: 8, endPoint x: 22, endPoint y: 4, distance: 8.8
click at [15, 8] on img at bounding box center [12, 7] width 6 height 6
click at [15, 7] on img at bounding box center [12, 7] width 6 height 6
click at [78, 27] on link "ООО "Аксус-Самара"" at bounding box center [68, 24] width 47 height 5
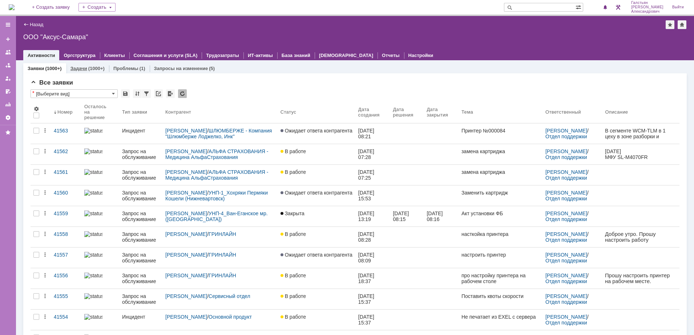
click at [89, 68] on div "(1000+)" at bounding box center [96, 68] width 16 height 5
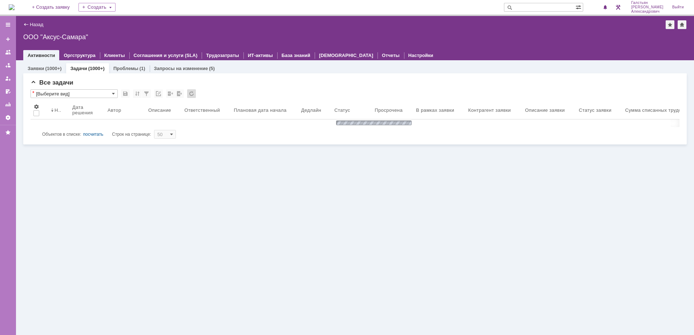
click at [491, 276] on div "Заявки (1000+) Задачи (1000+) Проблемы (1) Запросы на изменение (5) Все заявки …" at bounding box center [355, 197] width 678 height 275
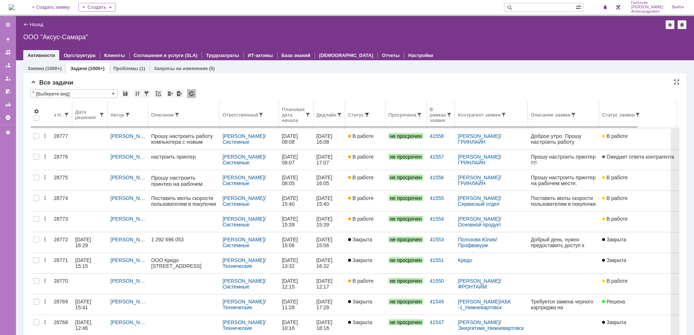
click at [364, 115] on span at bounding box center [367, 115] width 6 height 6
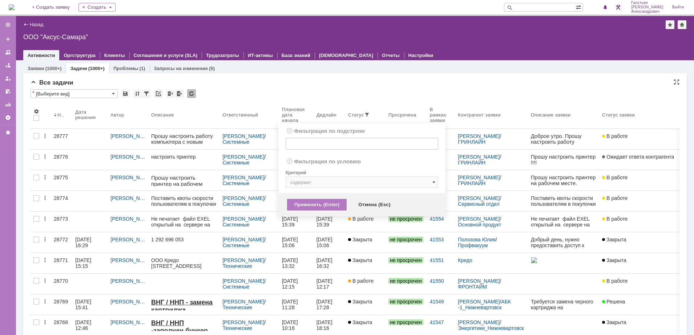
radio input "true"
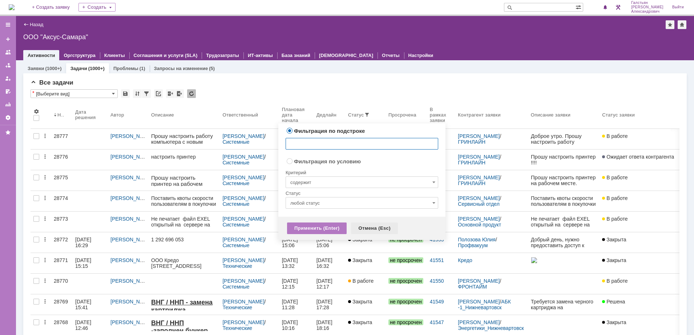
click at [370, 228] on div "Отмена (Esc)" at bounding box center [374, 229] width 47 height 12
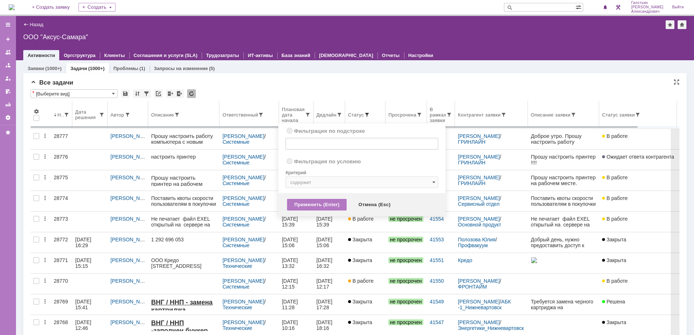
click at [364, 114] on span at bounding box center [367, 115] width 6 height 6
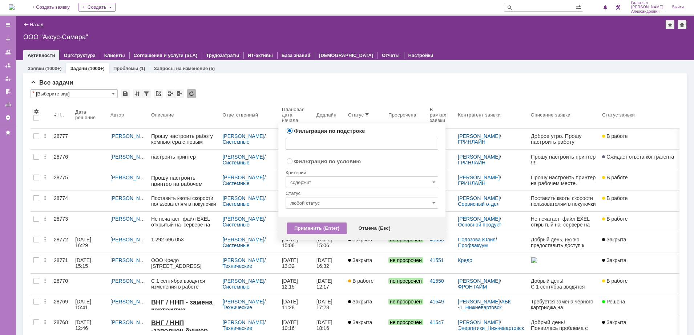
click at [341, 173] on div "Критерий" at bounding box center [361, 172] width 153 height 10
radio input "false"
radio input "true"
click at [340, 179] on input "содержит" at bounding box center [361, 182] width 153 height 12
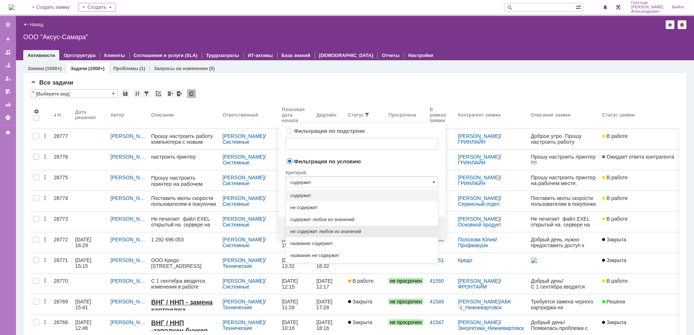
click at [320, 234] on span "не содержит любое из значений" at bounding box center [361, 232] width 143 height 6
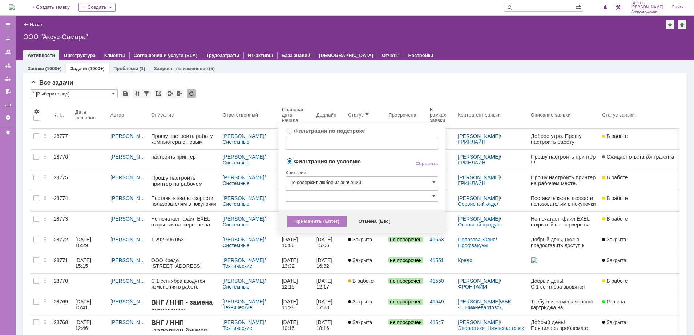
type input "не содержит любое из значений"
click at [332, 197] on input "text" at bounding box center [361, 196] width 153 height 12
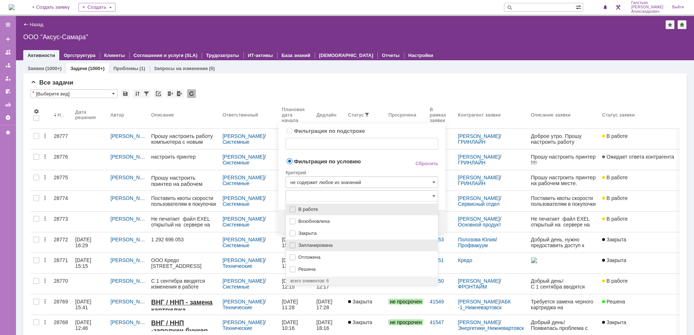
drag, startPoint x: 324, startPoint y: 233, endPoint x: 318, endPoint y: 240, distance: 8.7
click at [324, 233] on span "Закрыта" at bounding box center [365, 234] width 135 height 6
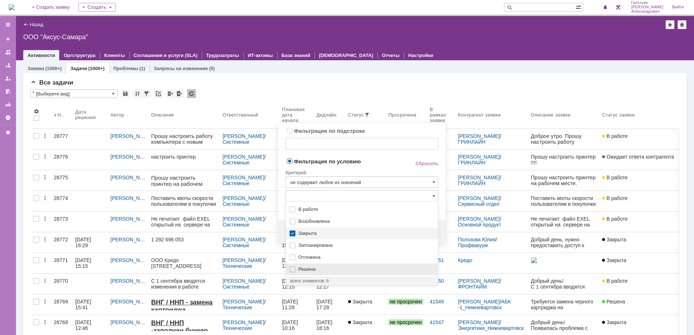
click at [313, 269] on span "Решена" at bounding box center [365, 270] width 135 height 6
drag, startPoint x: 369, startPoint y: 167, endPoint x: 368, endPoint y: 172, distance: 5.5
click at [369, 167] on div "Критерий" at bounding box center [361, 172] width 153 height 10
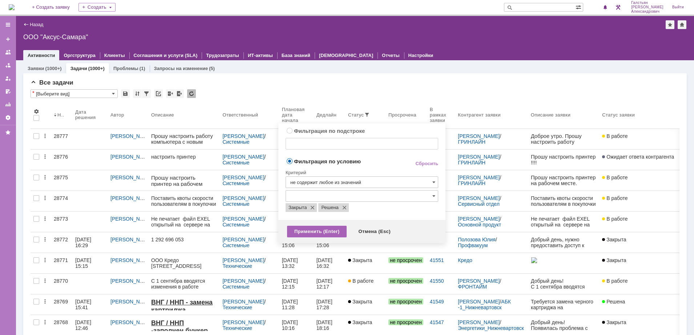
click at [317, 233] on div "Применить (Enter)" at bounding box center [317, 232] width 60 height 12
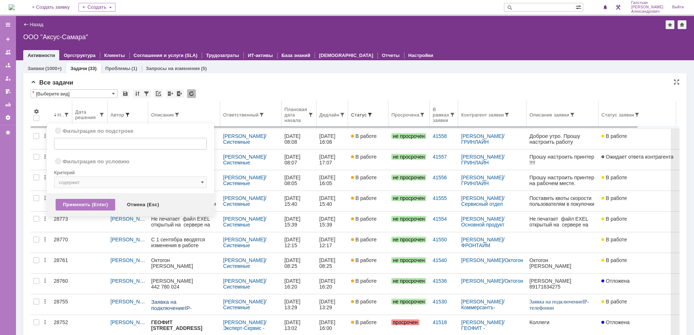
click at [127, 115] on span at bounding box center [128, 115] width 6 height 6
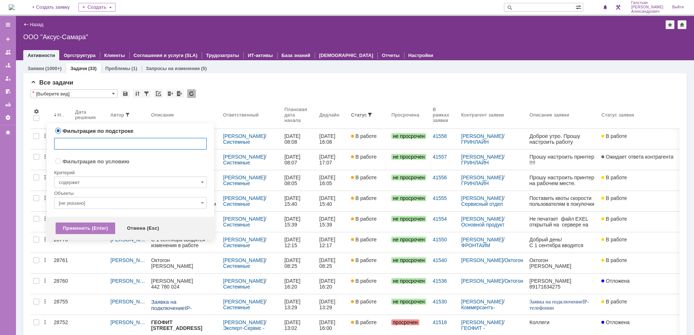
radio input "false"
radio input "true"
click at [76, 200] on input "[не указано]" at bounding box center [130, 203] width 153 height 12
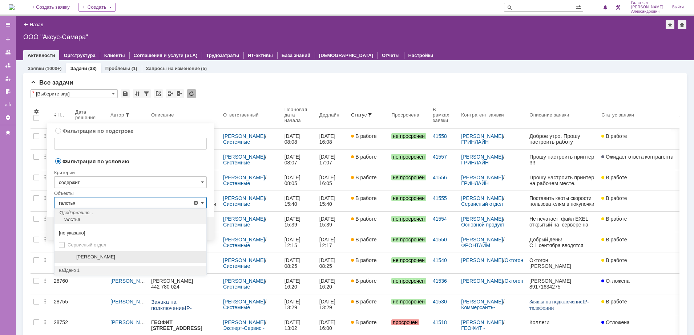
click at [66, 259] on div "[PERSON_NAME]" at bounding box center [130, 257] width 152 height 12
type input "[PERSON_NAME]"
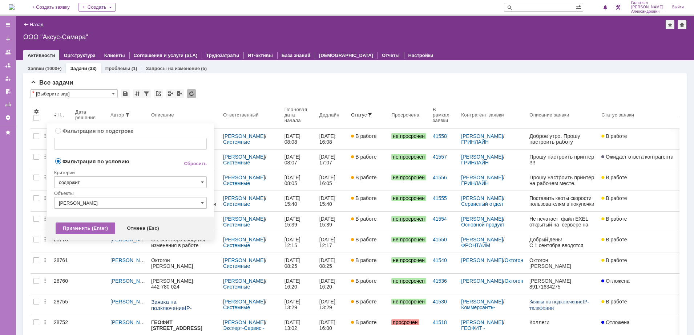
click at [86, 226] on div "Применить (Enter)" at bounding box center [86, 229] width 60 height 12
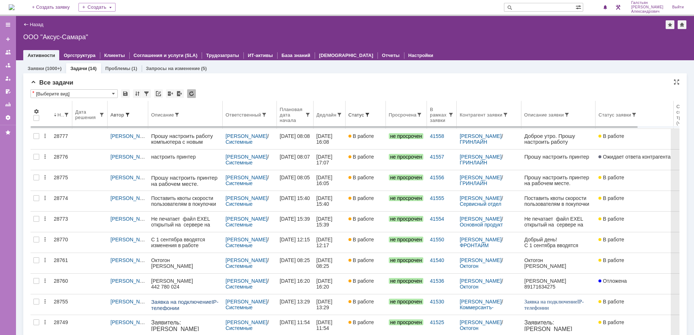
click at [244, 118] on th "Ответственный" at bounding box center [250, 115] width 54 height 28
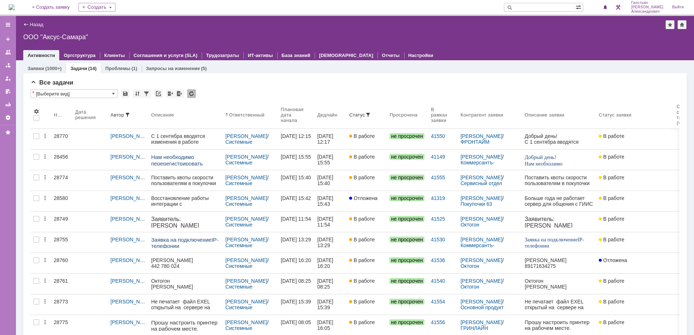
click at [15, 5] on img at bounding box center [12, 7] width 6 height 6
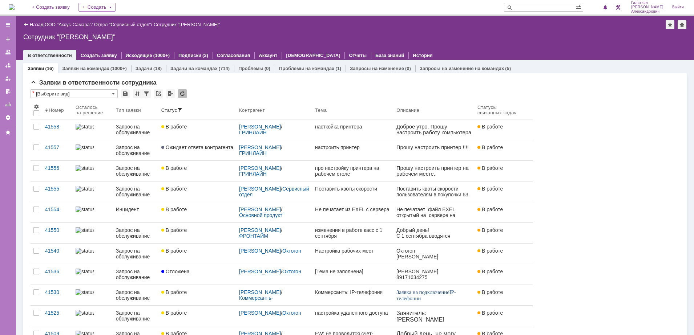
click at [15, 6] on img at bounding box center [12, 7] width 6 height 6
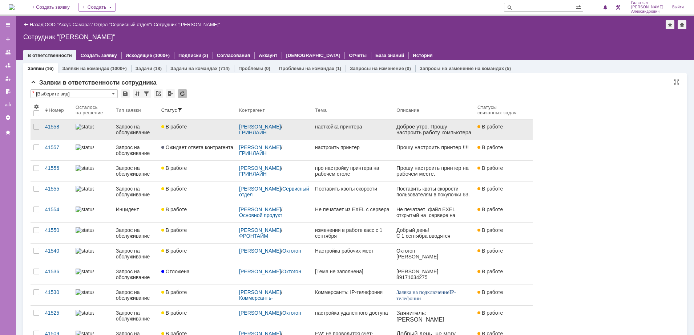
click at [261, 124] on link "Ашихмин Леонид Витальевич" at bounding box center [260, 127] width 42 height 6
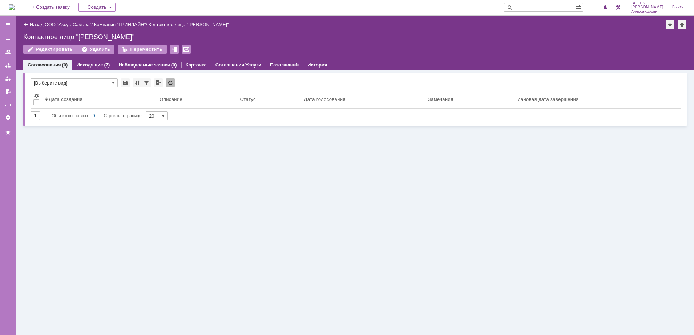
click at [188, 67] on link "Карточка" at bounding box center [196, 64] width 21 height 5
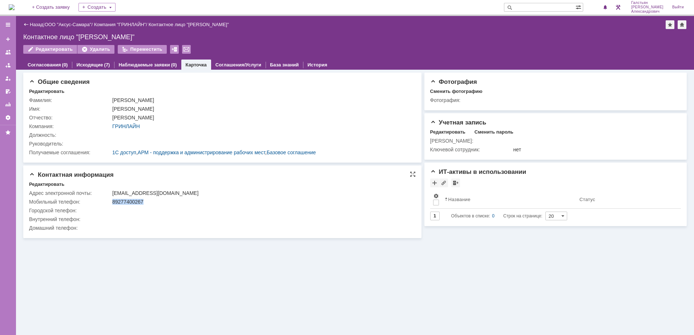
drag, startPoint x: 113, startPoint y: 201, endPoint x: 157, endPoint y: 202, distance: 44.3
click at [157, 202] on div "89277400267" at bounding box center [261, 202] width 298 height 6
copy div "89277400267"
click at [15, 5] on img at bounding box center [12, 7] width 6 height 6
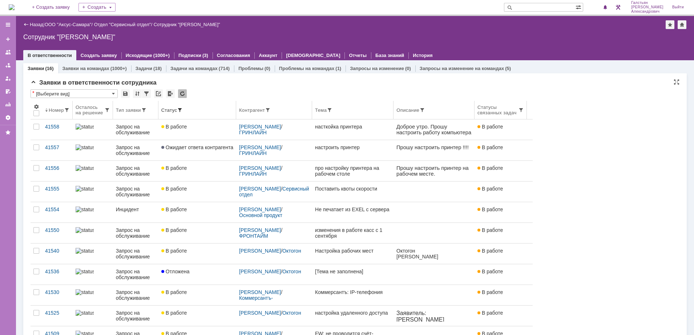
click at [92, 110] on div "Осталось на решение" at bounding box center [90, 110] width 29 height 11
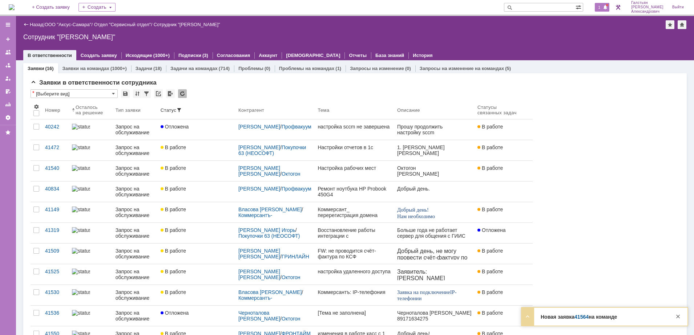
click at [600, 9] on span "1" at bounding box center [599, 7] width 7 height 5
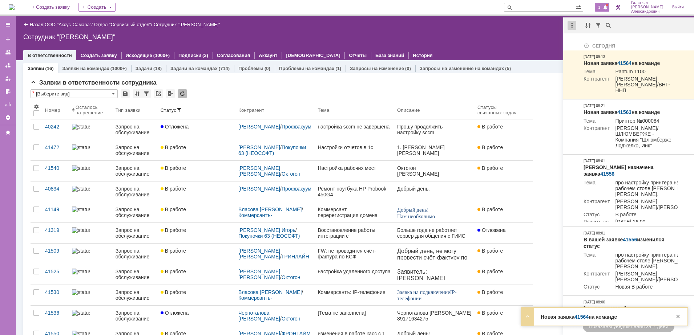
click at [576, 40] on div "Отметить уведомления прочитанными" at bounding box center [622, 43] width 106 height 11
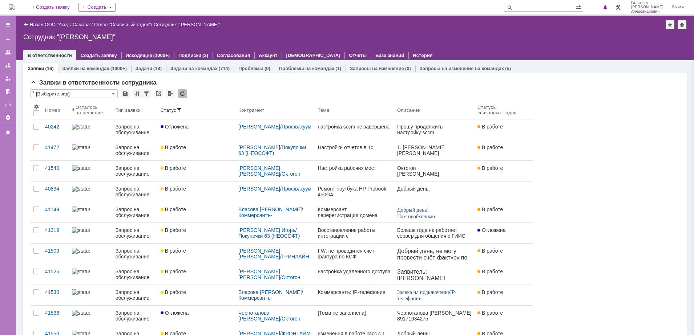
click at [527, 32] on div "Назад | ООО "Аксус-Самара" / Отдел "Сервисный отдел" / Сотрудник "Галстьян Степ…" at bounding box center [355, 38] width 678 height 44
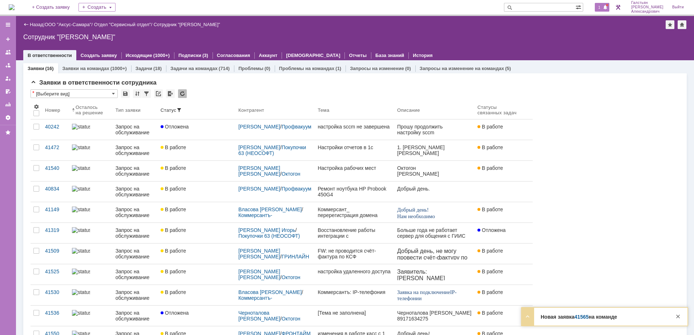
click at [602, 6] on span "1" at bounding box center [599, 7] width 7 height 5
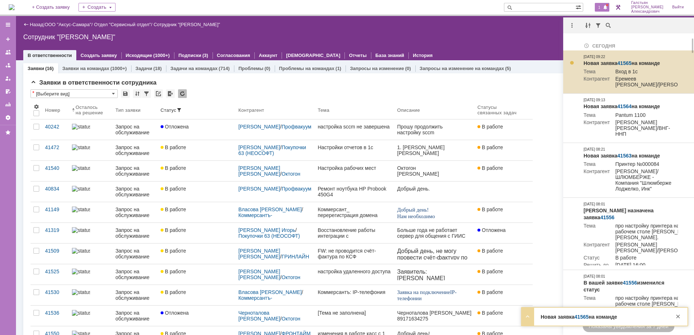
click at [624, 60] on link "41565" at bounding box center [624, 63] width 14 height 6
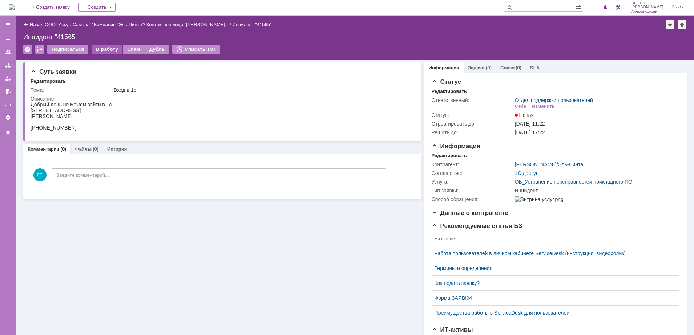
click at [109, 52] on div "В работу" at bounding box center [107, 49] width 31 height 9
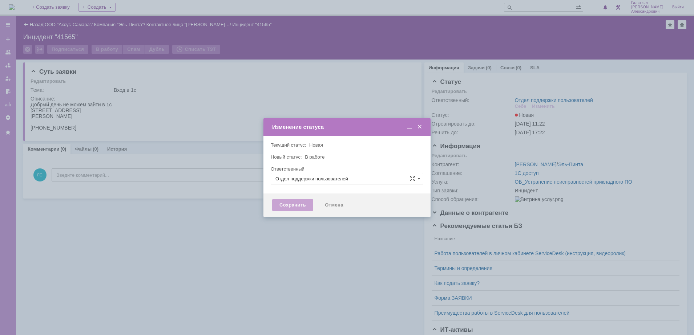
type input "[PERSON_NAME]"
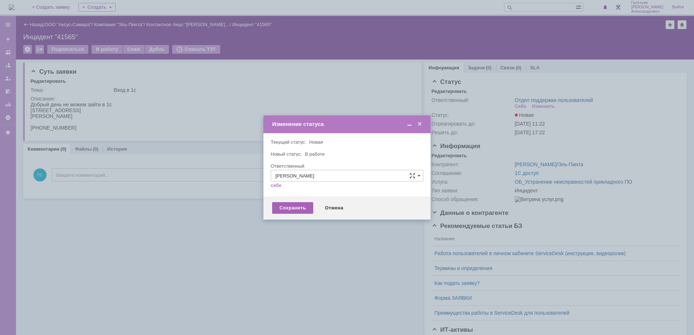
click at [291, 212] on div "Сохранить" at bounding box center [292, 208] width 41 height 12
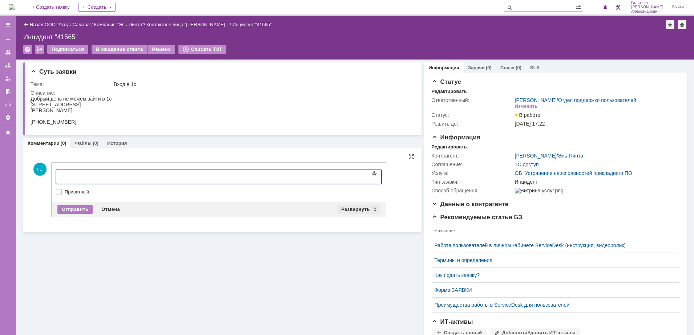
click at [346, 208] on div "Развернуть" at bounding box center [358, 209] width 43 height 9
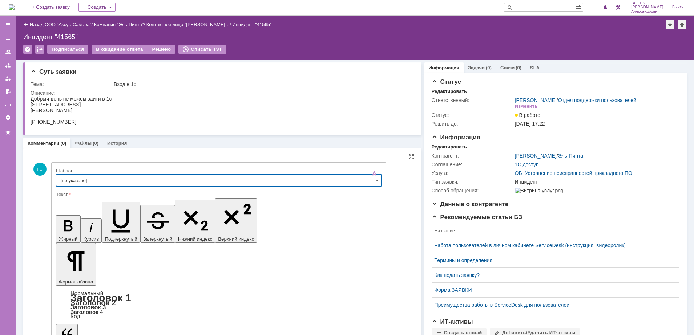
click at [157, 179] on input "[не указано]" at bounding box center [218, 181] width 325 height 12
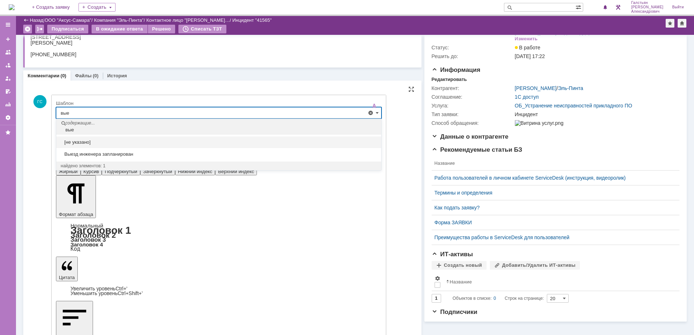
scroll to position [43, 0]
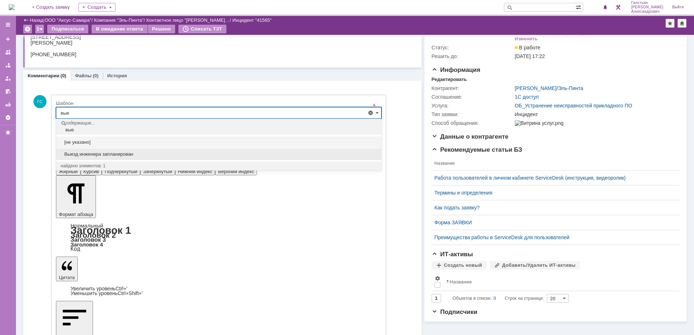
click at [138, 158] on div "Выезд инженера запланирован" at bounding box center [218, 155] width 325 height 12
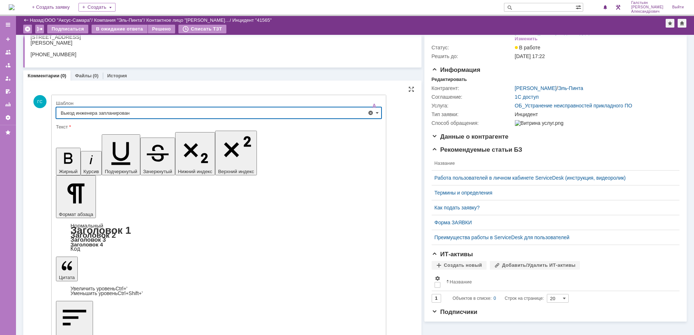
type input "Выезд инженера запланирован"
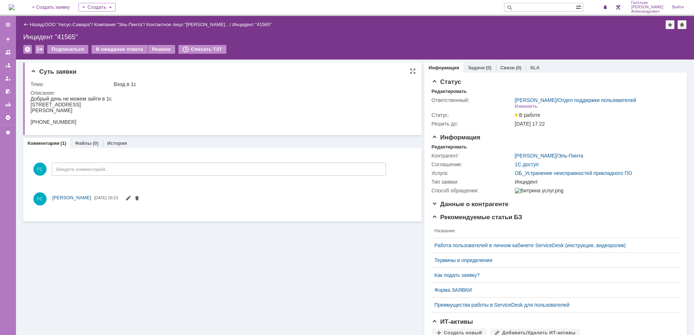
scroll to position [0, 0]
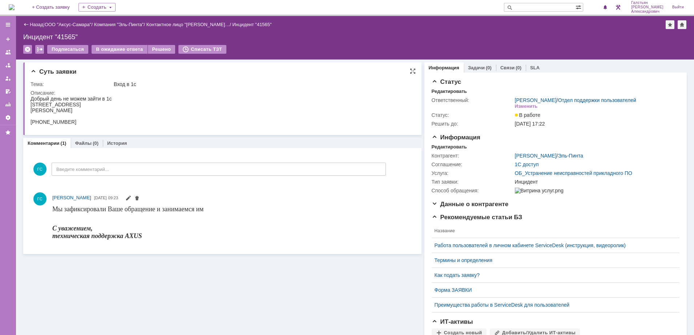
drag, startPoint x: 31, startPoint y: 98, endPoint x: 85, endPoint y: 128, distance: 61.8
click at [85, 125] on html "Добрый день не можем зайти в 1с Лемешевского 1 Марина +7 (929) 705-47-94" at bounding box center [219, 110] width 377 height 29
copy body "Добрый день не можем зайти в 1с Лемешевского 1 Марина +7 (929) 705-47-94"
click at [446, 150] on div "Редактировать" at bounding box center [448, 147] width 35 height 6
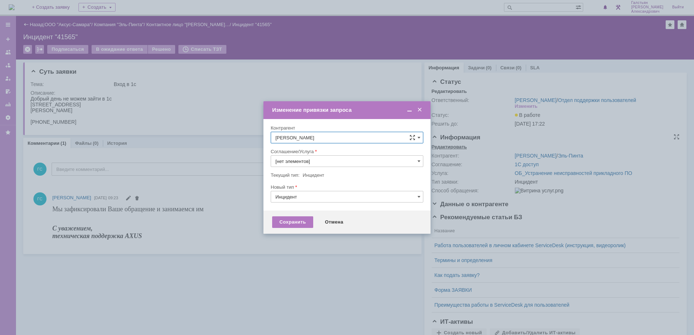
type input "ОБ_Устранение неисправностей прикладного ПО"
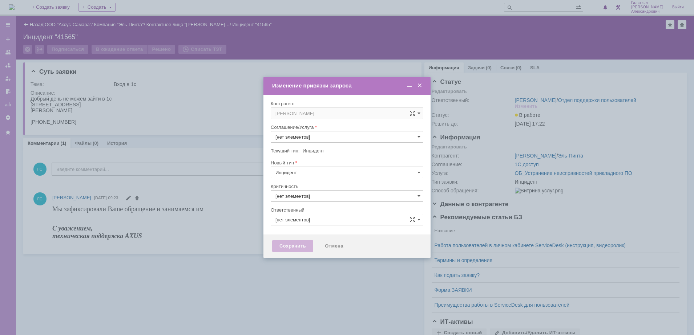
type input "ОБ_Устранение неисправностей прикладного ПО"
type input "3. Низкая"
type input "[PERSON_NAME]"
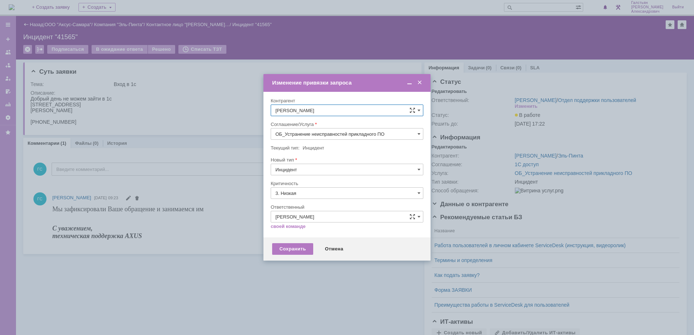
click at [345, 133] on input "ОБ_Устранение неисправностей прикладного ПО" at bounding box center [347, 134] width 153 height 12
click at [345, 219] on span "АРМ_Настройка" at bounding box center [346, 222] width 143 height 6
type input "АРМ_Настройка"
click at [328, 196] on input "3. Низкая" at bounding box center [347, 193] width 153 height 12
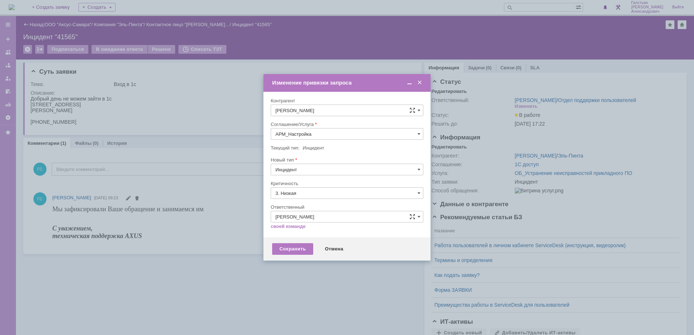
click at [317, 206] on span "[не указано]" at bounding box center [346, 207] width 143 height 6
type input "[не указано]"
click at [298, 250] on div "Сохранить" at bounding box center [292, 249] width 41 height 12
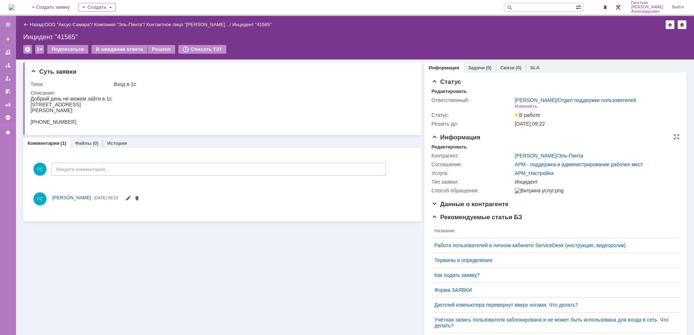
scroll to position [0, 0]
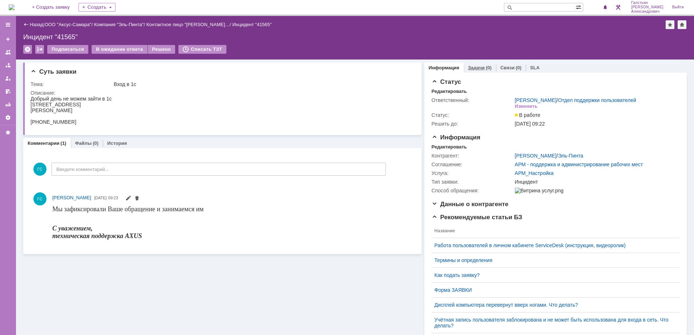
click at [471, 69] on link "Задачи" at bounding box center [476, 67] width 17 height 5
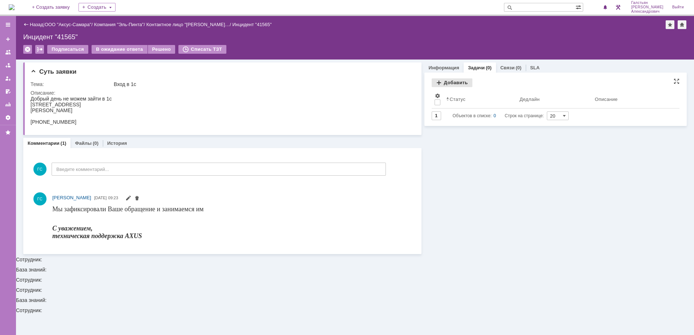
click at [455, 81] on div "Добавить" at bounding box center [451, 82] width 41 height 9
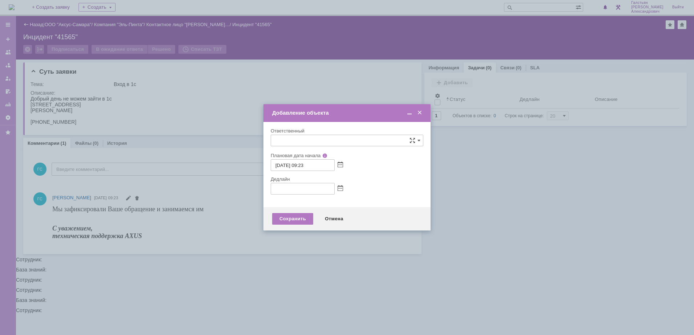
type input "[не указано]"
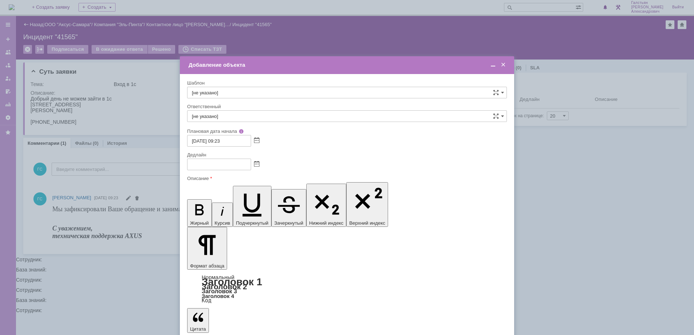
click at [257, 164] on span at bounding box center [256, 165] width 5 height 6
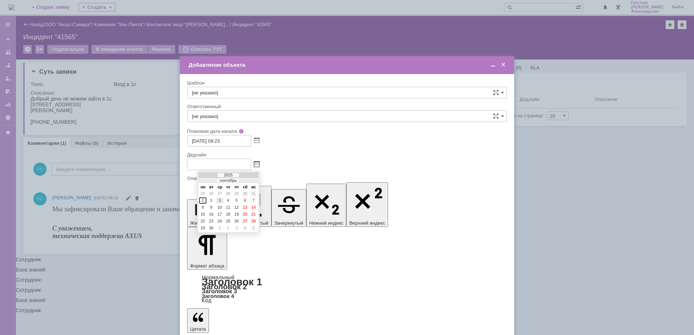
click at [220, 200] on div "3" at bounding box center [219, 201] width 7 height 6
type input "03.09.2025 09:23"
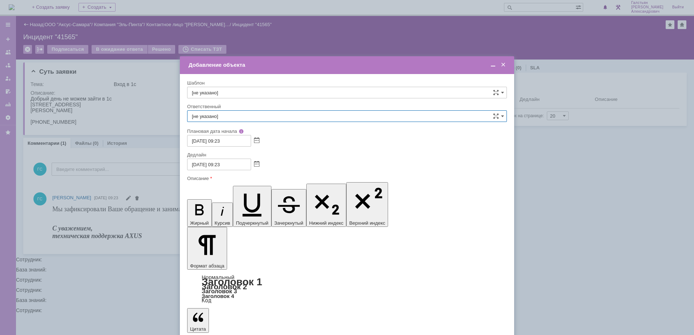
click at [255, 115] on input "[не указано]" at bounding box center [347, 116] width 320 height 12
click at [240, 168] on span "[PERSON_NAME]" at bounding box center [347, 169] width 310 height 6
type input "[PERSON_NAME]"
click at [492, 67] on span at bounding box center [492, 65] width 7 height 7
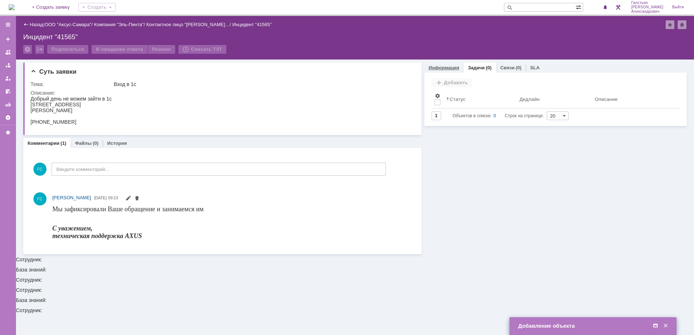
click at [440, 66] on link "Информация" at bounding box center [444, 67] width 31 height 5
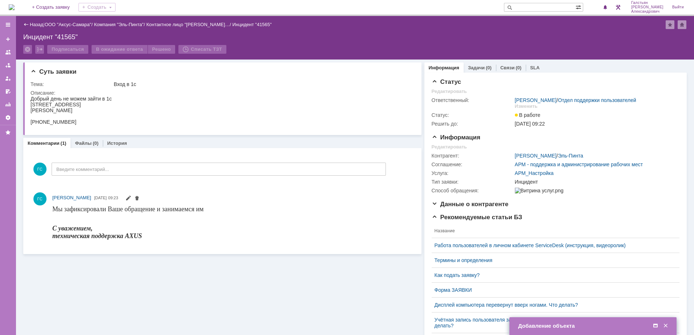
click at [655, 324] on span at bounding box center [655, 326] width 7 height 7
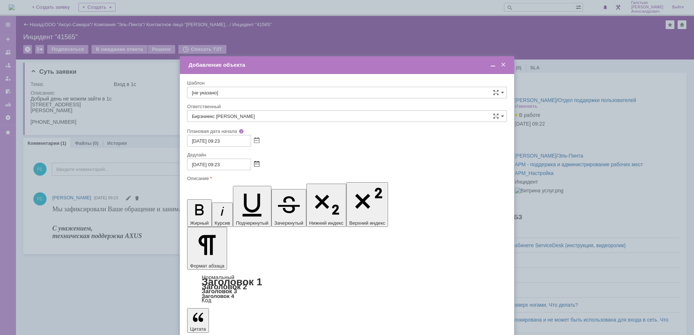
click at [257, 162] on span at bounding box center [256, 165] width 5 height 6
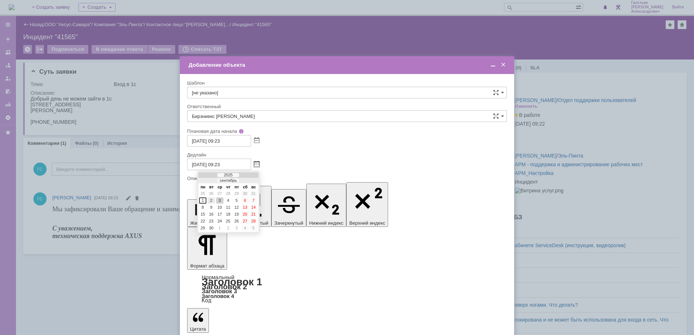
drag, startPoint x: 211, startPoint y: 200, endPoint x: 25, endPoint y: 1, distance: 272.6
click at [211, 200] on div "2" at bounding box center [210, 201] width 7 height 6
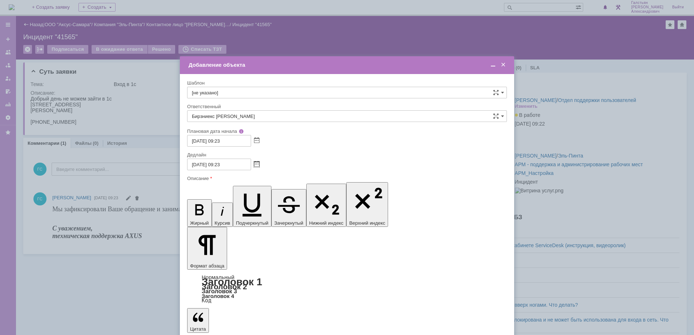
click at [228, 167] on input "02.09.2025 09:23" at bounding box center [219, 165] width 64 height 12
type input "02.09.2025 09:22"
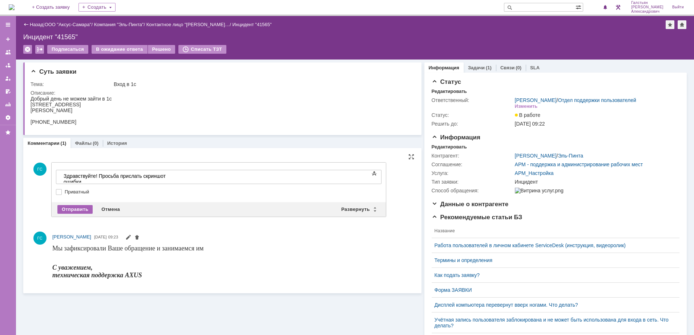
click at [73, 208] on div "Отправить" at bounding box center [74, 209] width 35 height 9
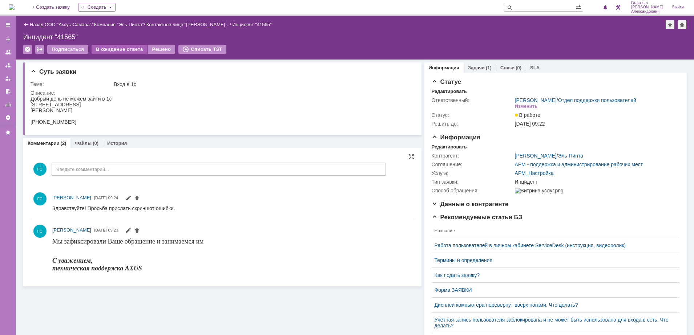
click at [114, 50] on div "В ожидание ответа" at bounding box center [120, 49] width 56 height 9
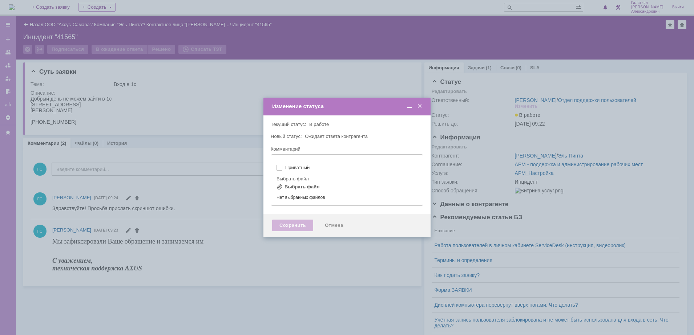
type input "[не указано]"
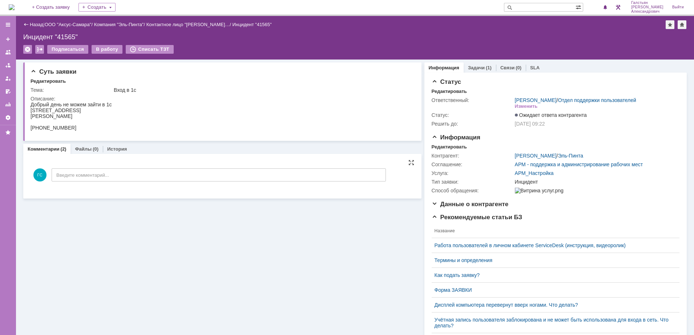
click at [15, 5] on img at bounding box center [12, 7] width 6 height 6
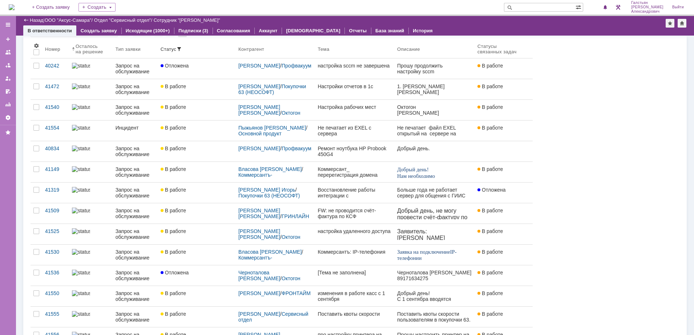
scroll to position [227, 0]
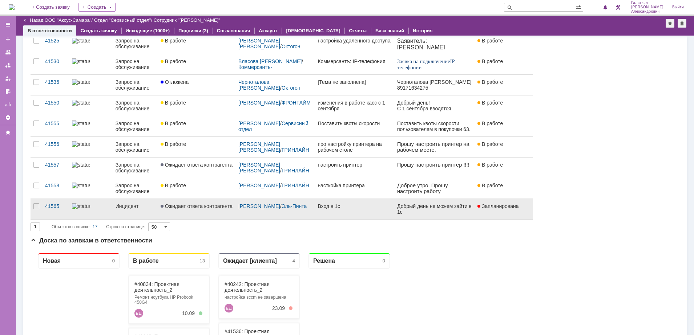
click at [350, 205] on div "Вход в 1с" at bounding box center [354, 206] width 74 height 6
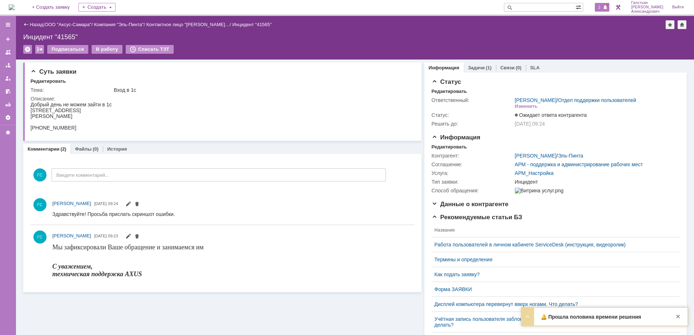
click at [602, 5] on span "2" at bounding box center [599, 7] width 7 height 5
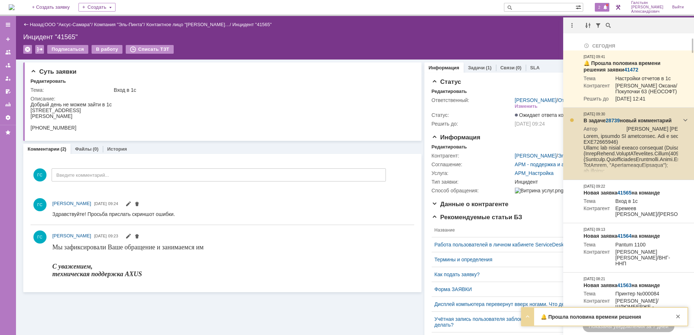
click at [607, 123] on link "28739" at bounding box center [612, 121] width 14 height 6
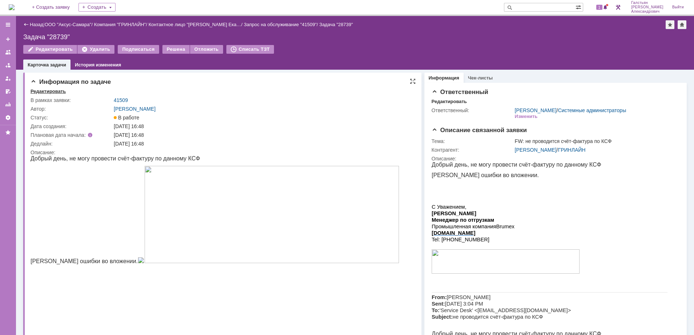
click at [45, 92] on div "Редактировать" at bounding box center [48, 92] width 35 height 6
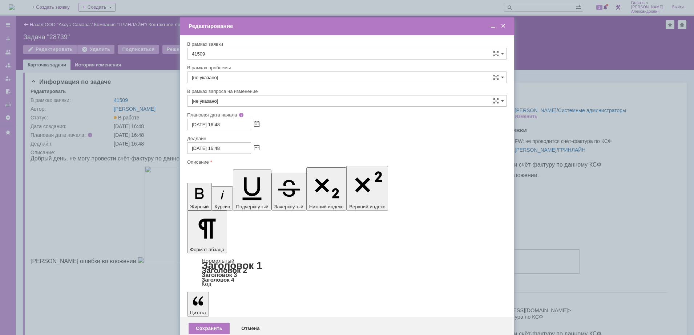
click at [260, 147] on div "[DATE] 16:48" at bounding box center [347, 148] width 320 height 12
click at [256, 147] on span at bounding box center [256, 148] width 5 height 6
click at [236, 182] on div "5" at bounding box center [236, 184] width 7 height 6
type input "05.09.2025 16:48"
click at [202, 323] on div "Сохранить" at bounding box center [208, 329] width 41 height 12
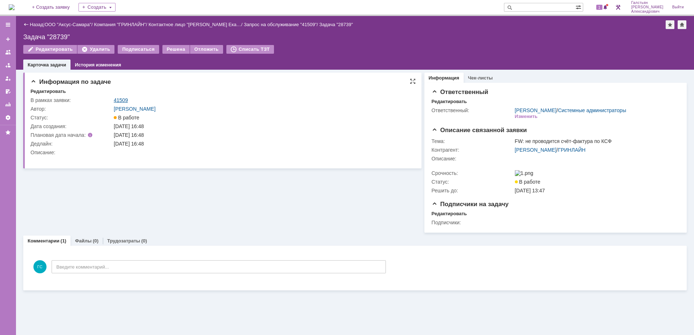
click at [123, 100] on link "41509" at bounding box center [121, 100] width 14 height 6
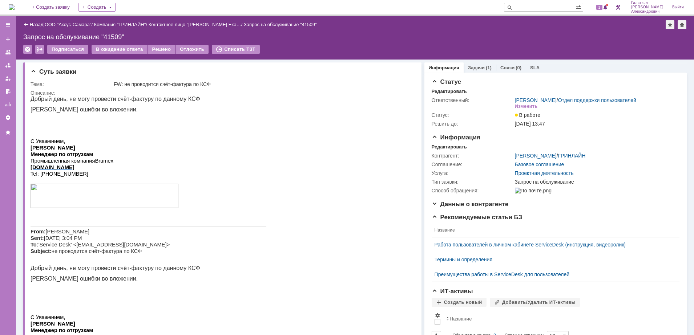
click at [486, 66] on div "(1)" at bounding box center [489, 67] width 6 height 5
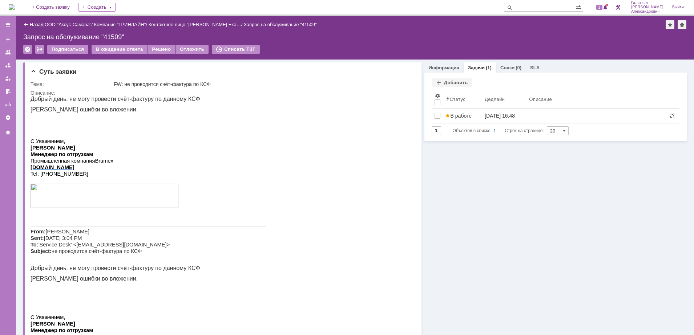
click at [445, 69] on link "Информация" at bounding box center [444, 67] width 31 height 5
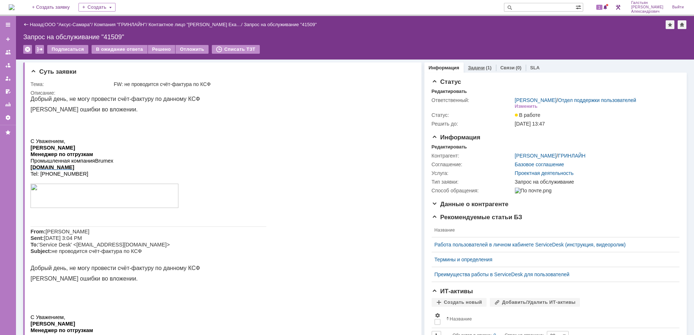
click at [472, 68] on link "Задачи" at bounding box center [476, 67] width 17 height 5
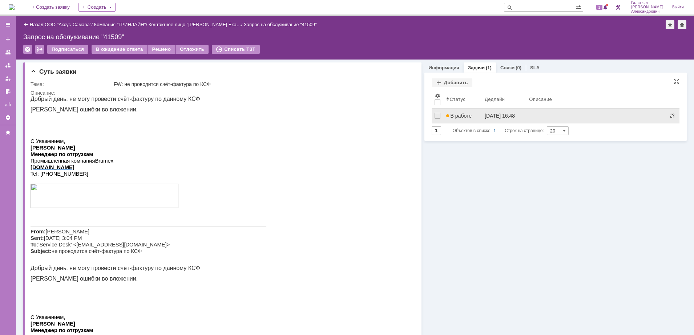
click at [469, 109] on link "В работе" at bounding box center [462, 116] width 39 height 15
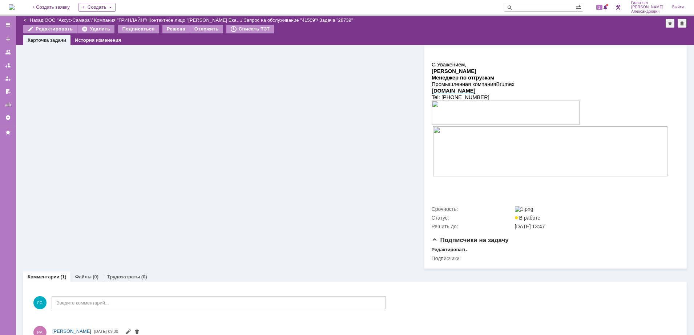
scroll to position [318, 0]
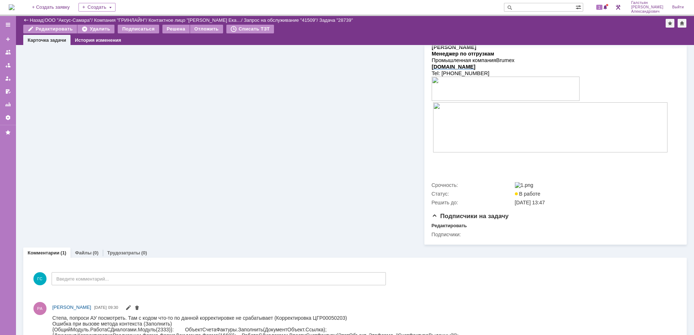
drag, startPoint x: 32, startPoint y: -183, endPoint x: 255, endPoint y: 241, distance: 479.0
copy body "Добрый день, не могу провести счёт-фактуру по данному КСФ Скрин ошибки во вложе…"
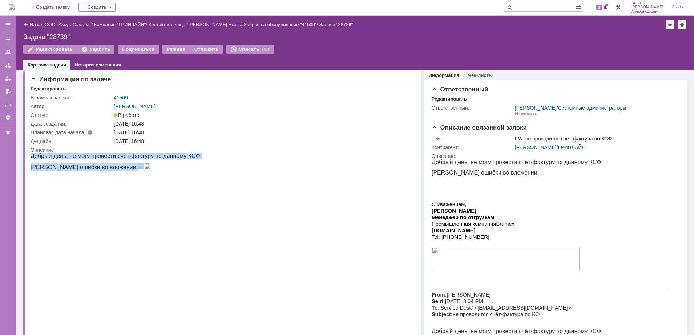
scroll to position [0, 0]
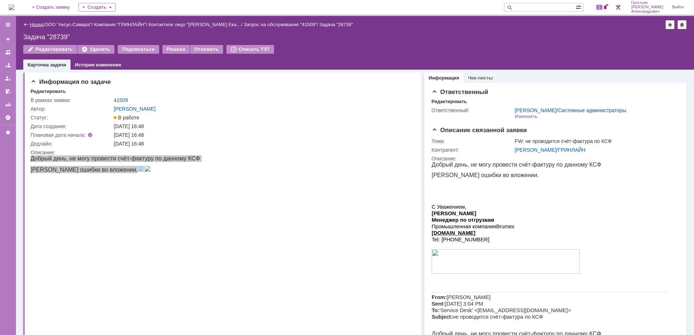
click at [37, 24] on link "Назад" at bounding box center [36, 24] width 13 height 5
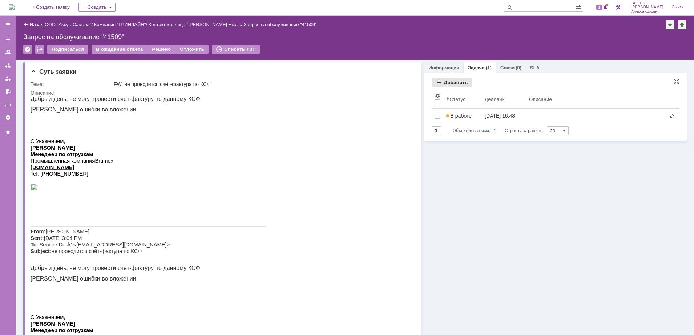
click at [449, 81] on div "Добавить" at bounding box center [451, 82] width 41 height 9
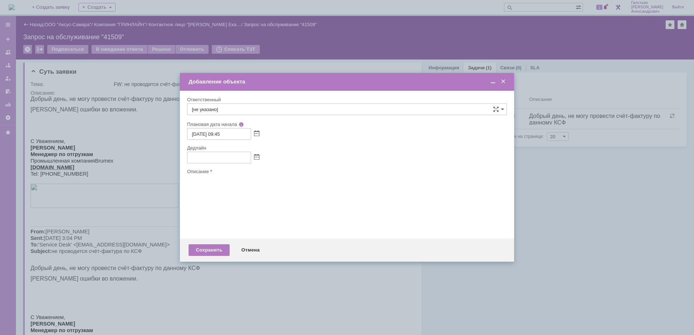
type input "[не указано]"
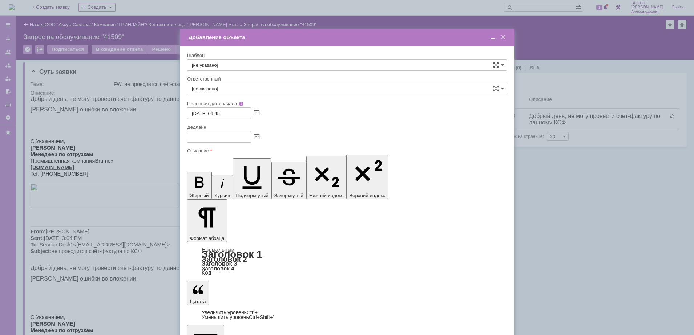
scroll to position [45, 0]
click at [257, 137] on span at bounding box center [256, 137] width 5 height 6
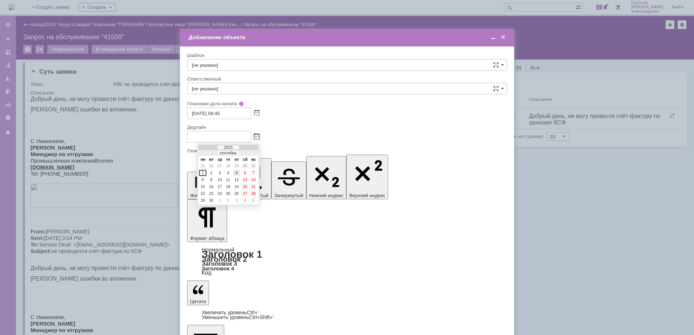
click at [234, 172] on div "5" at bounding box center [236, 173] width 7 height 6
type input "05.09.2025 09:45"
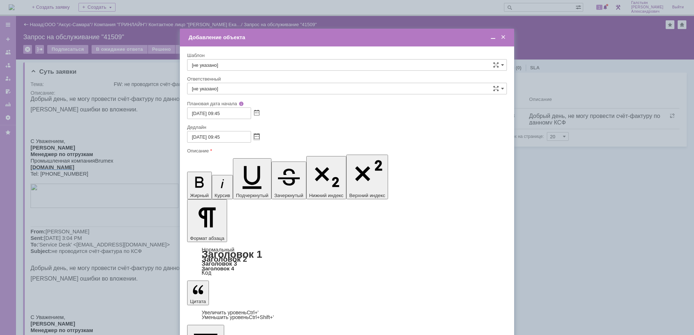
click at [247, 87] on input "[не указано]" at bounding box center [347, 89] width 320 height 12
click at [237, 141] on span "Мовсесова Влада" at bounding box center [347, 142] width 310 height 6
type input "Мовсесова Влада"
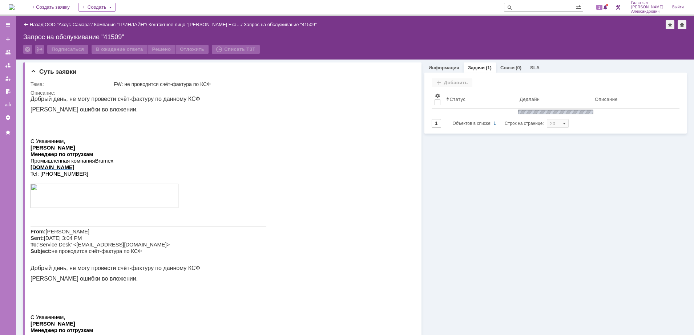
click at [440, 65] on link "Информация" at bounding box center [444, 67] width 31 height 5
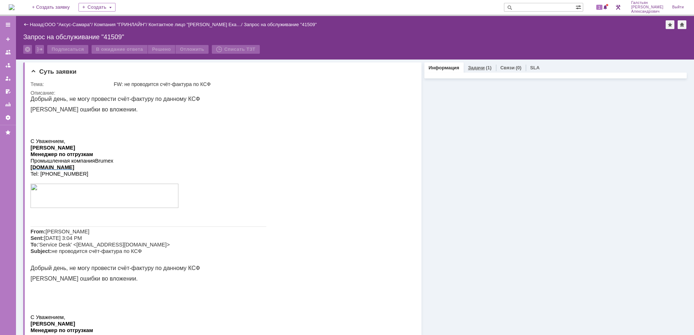
click at [474, 67] on link "Задачи" at bounding box center [476, 67] width 17 height 5
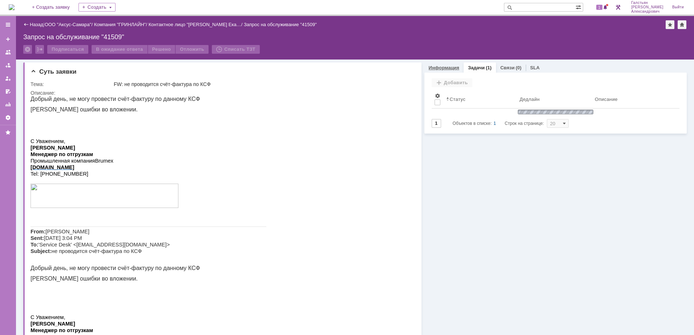
click at [441, 66] on link "Информация" at bounding box center [444, 67] width 31 height 5
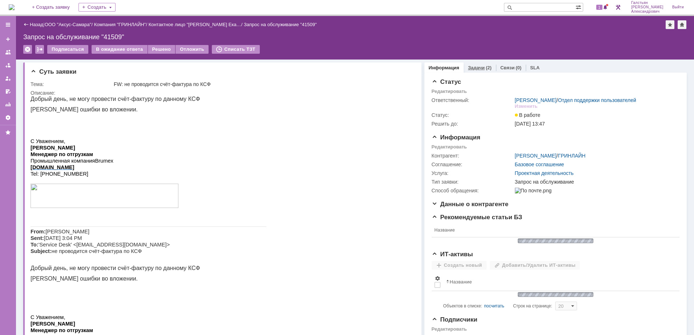
click at [474, 68] on link "Задачи" at bounding box center [476, 67] width 17 height 5
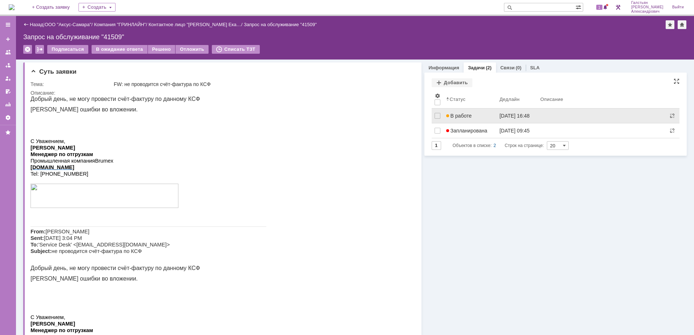
click at [516, 114] on div "05.09.2025 16:48" at bounding box center [514, 116] width 30 height 6
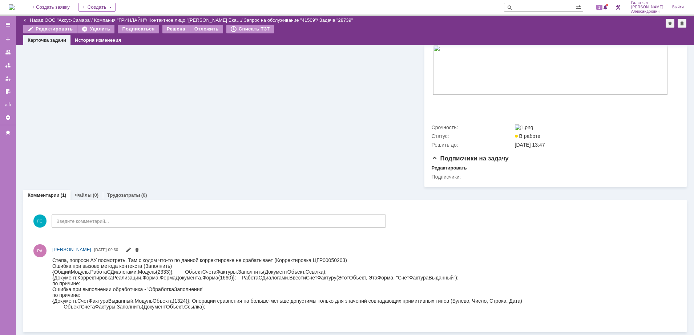
scroll to position [378, 0]
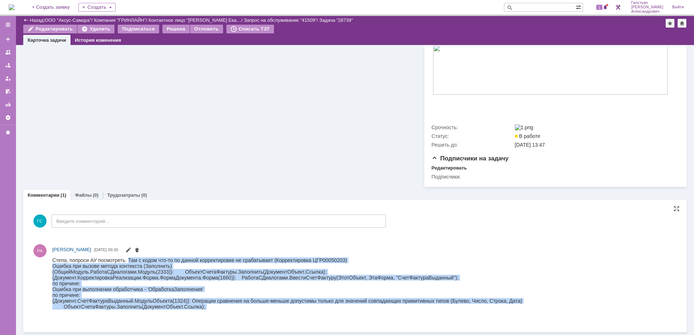
drag, startPoint x: 128, startPoint y: 259, endPoint x: 250, endPoint y: 313, distance: 134.0
click at [250, 313] on body "Степа, попроси АУ посмотреть. Там с кодом что-то по данной корректировке не сра…" at bounding box center [287, 286] width 470 height 58
copy body "Там с кодом что-то по данной корректировке не срабатывает (Корректировка ЦГР000…"
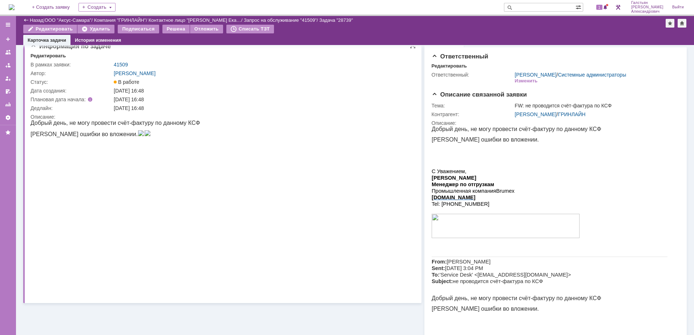
scroll to position [0, 0]
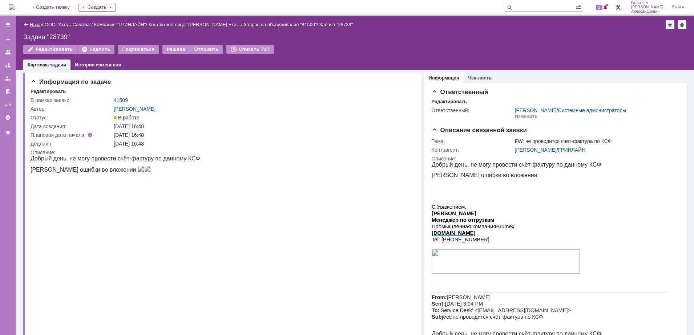
click at [35, 22] on link "Назад" at bounding box center [36, 24] width 13 height 5
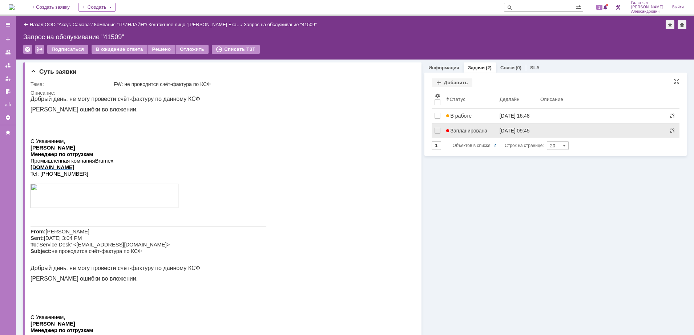
click at [482, 133] on span "Запланирована" at bounding box center [466, 131] width 41 height 6
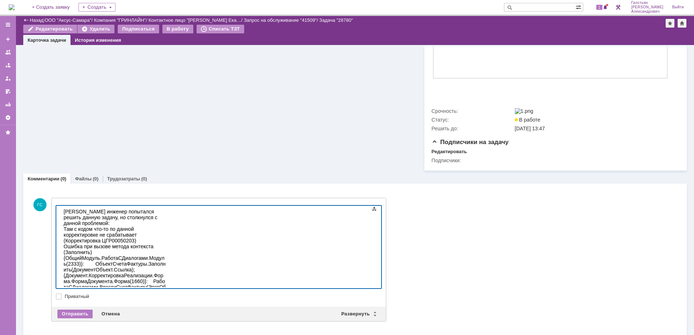
scroll to position [404, 0]
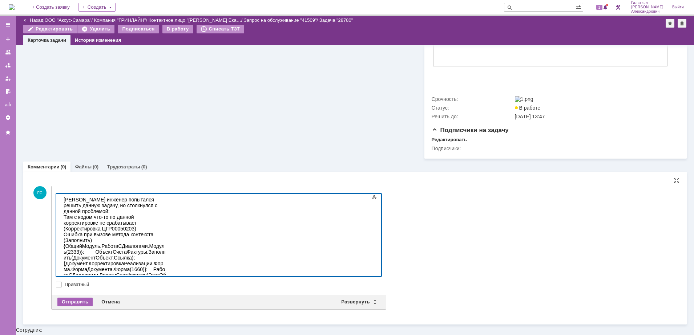
click at [79, 307] on div "Отправить" at bounding box center [74, 302] width 35 height 9
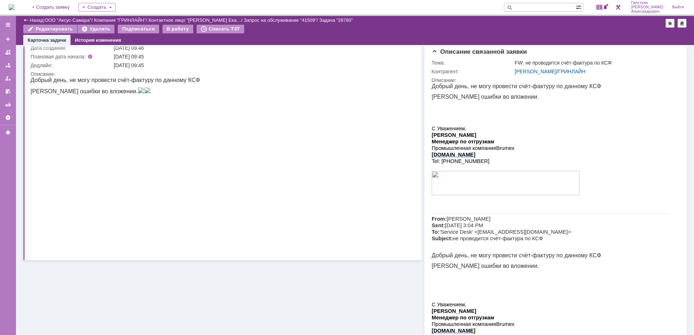
scroll to position [0, 0]
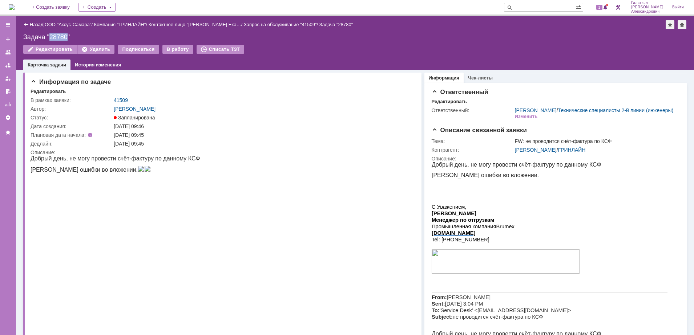
drag, startPoint x: 68, startPoint y: 36, endPoint x: 50, endPoint y: 34, distance: 17.3
click at [50, 34] on div "Задача "28780"" at bounding box center [354, 36] width 663 height 7
copy div "28780"
click at [600, 3] on div "1" at bounding box center [601, 7] width 15 height 9
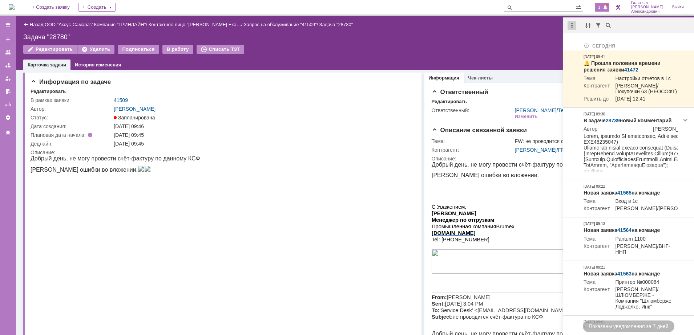
click at [570, 27] on div at bounding box center [571, 25] width 9 height 9
click at [596, 43] on div "Отметить уведомления прочитанными" at bounding box center [621, 43] width 97 height 5
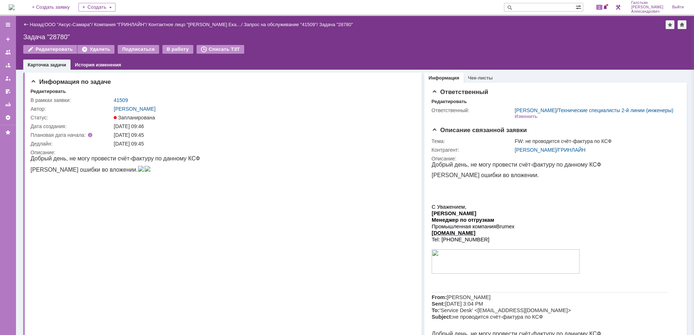
drag, startPoint x: 501, startPoint y: 42, endPoint x: 327, endPoint y: 38, distance: 174.4
click at [500, 41] on div "Назад | ООО "Аксус-Самара" / Компания "ГРИНЛАЙН" / Контактное лицо "Варламова Е…" at bounding box center [355, 43] width 678 height 54
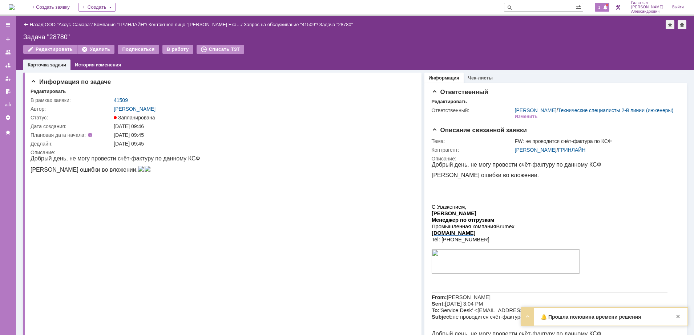
click at [605, 5] on div "1" at bounding box center [601, 7] width 15 height 9
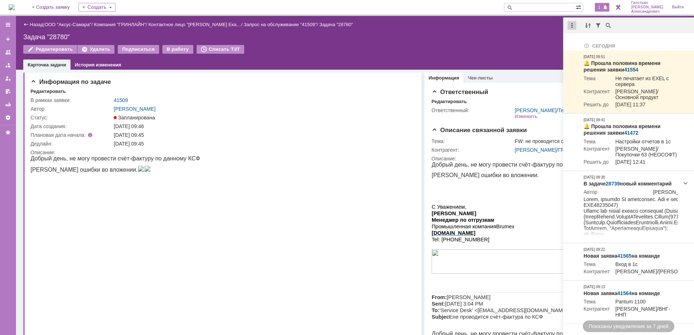
click at [570, 26] on div at bounding box center [571, 25] width 9 height 9
click at [583, 44] on div "Отметить уведомления прочитанными" at bounding box center [621, 43] width 97 height 5
click at [529, 42] on div "Назад | ООО "Аксус-Самара" / Компания "ГРИНЛАЙН" / Контактное лицо "Варламова Е…" at bounding box center [355, 43] width 678 height 54
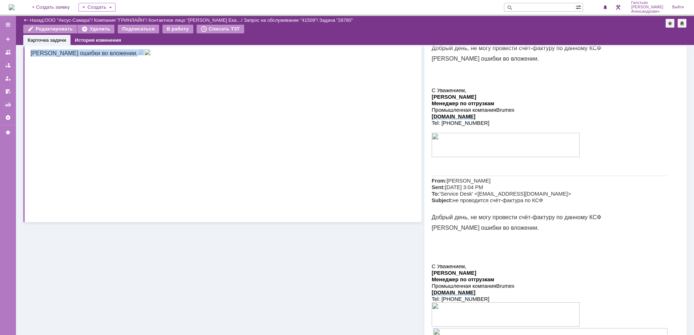
scroll to position [91, 0]
drag, startPoint x: 31, startPoint y: 44, endPoint x: 262, endPoint y: 276, distance: 327.7
click at [232, 61] on html "Добрый день, не могу провести счёт-фактуру по данному КСФ Скрин ошибки во вложе…" at bounding box center [219, 50] width 377 height 21
copy body "Добрый день, не могу провести счёт-фактуру по данному КСФ Скрин ошибки во вложе…"
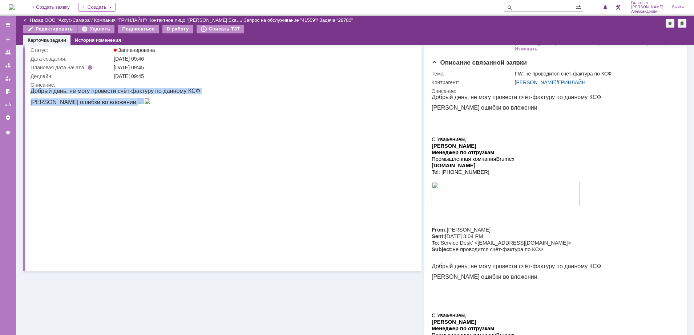
scroll to position [0, 0]
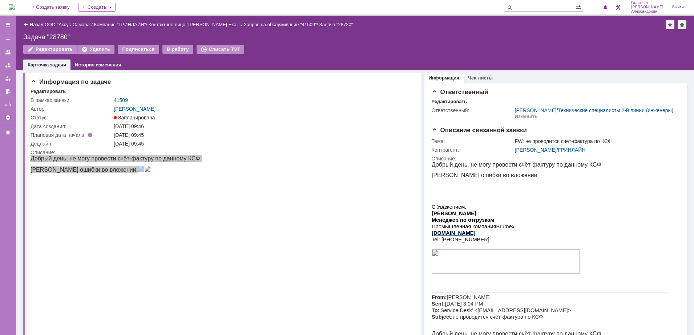
click at [410, 42] on div "Назад | ООО "Аксус-Самара" / Компания "ГРИНЛАЙН" / Контактное лицо "Варламова Е…" at bounding box center [355, 43] width 678 height 54
click at [171, 46] on div "В работу" at bounding box center [177, 49] width 31 height 9
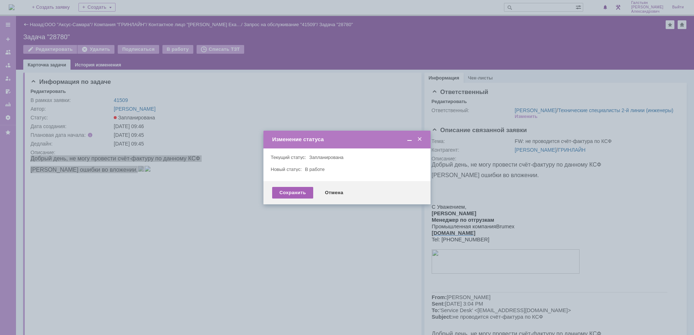
click at [298, 190] on div "Сохранить" at bounding box center [292, 193] width 41 height 12
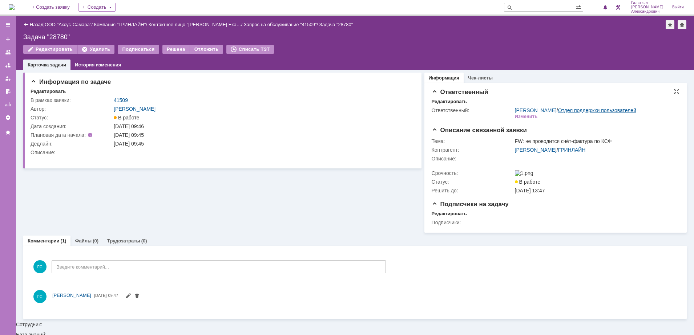
click at [526, 115] on div "Галстьян Степан Александрович / Отдел поддержки пользователей Изменить" at bounding box center [595, 113] width 161 height 13
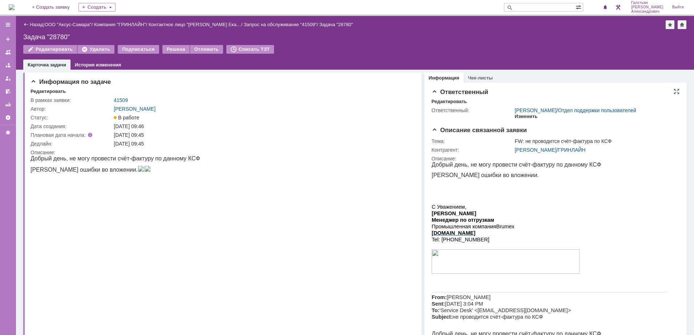
click at [518, 119] on div "Изменить" at bounding box center [526, 117] width 23 height 6
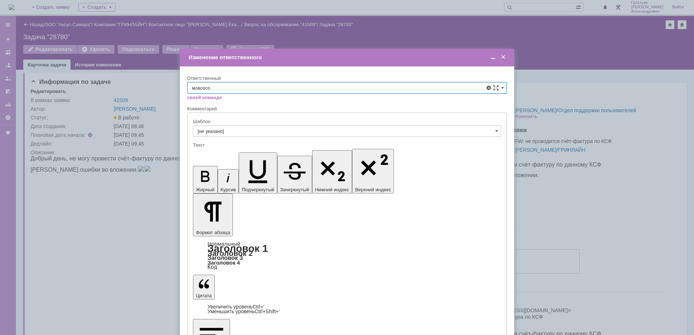
click at [292, 141] on span "Мовсесова Влада" at bounding box center [347, 141] width 310 height 6
type input "Мовсесова Влада"
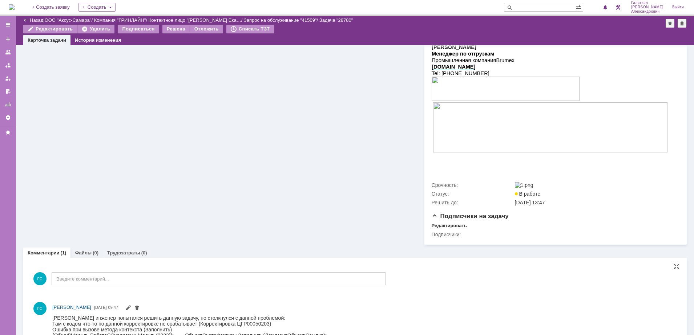
scroll to position [390, 0]
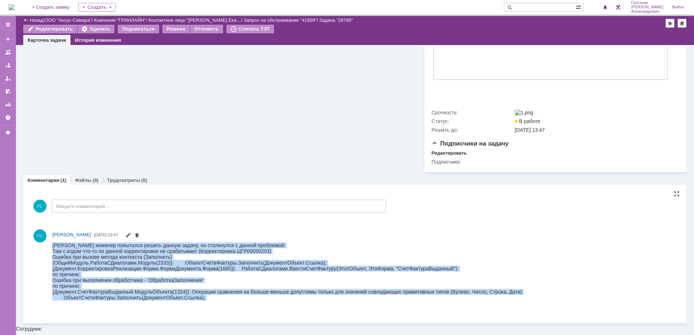
drag, startPoint x: 52, startPoint y: 243, endPoint x: 405, endPoint y: 305, distance: 357.6
click at [405, 305] on body "Наш инженер попытался решить данную задачу, но столкнулся с данной проблемой: Т…" at bounding box center [287, 274] width 470 height 64
copy body "Наш инженер попытался решить данную задачу, но столкнулся с данной проблемой: Т…"
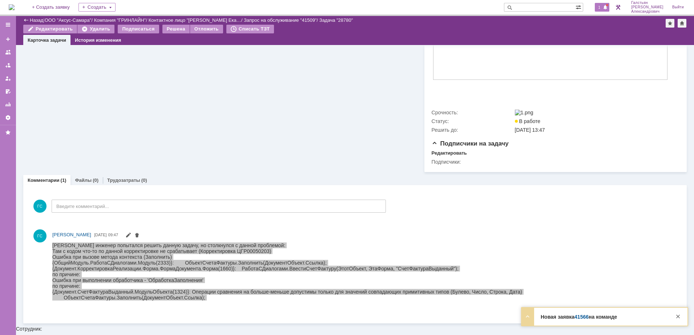
click at [606, 10] on span at bounding box center [604, 8] width 5 height 6
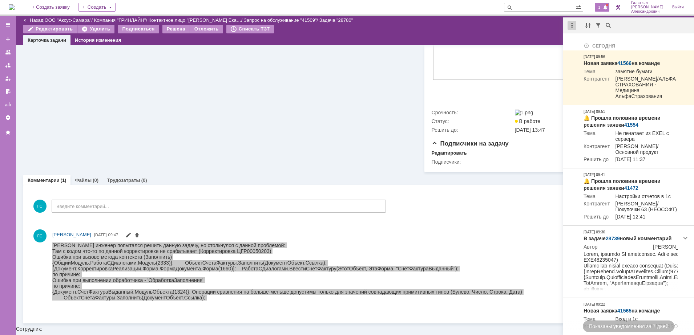
click at [573, 25] on div at bounding box center [571, 25] width 9 height 9
click at [587, 42] on div "Отметить уведомления прочитанными" at bounding box center [621, 43] width 97 height 5
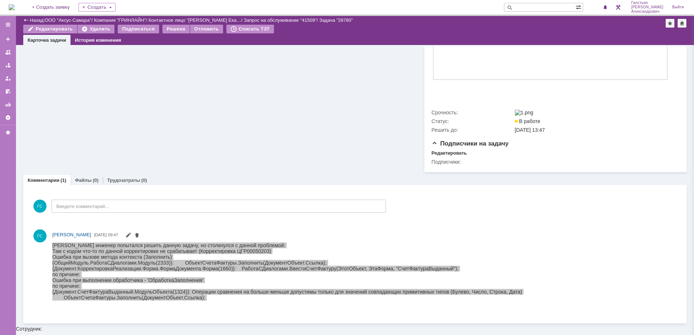
click at [480, 28] on div "Редактировать Удалить Подписаться Решена Отложить Списать ТЗТ" at bounding box center [344, 30] width 642 height 11
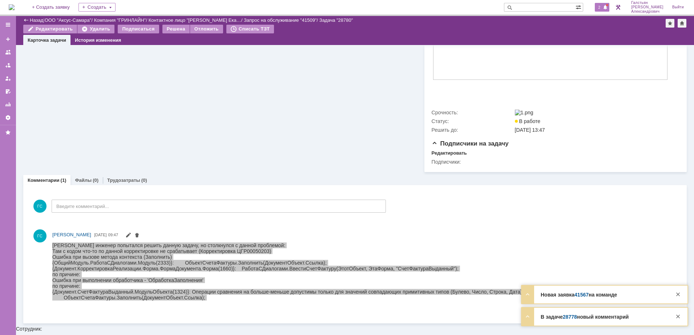
click at [607, 3] on div "2" at bounding box center [601, 7] width 15 height 9
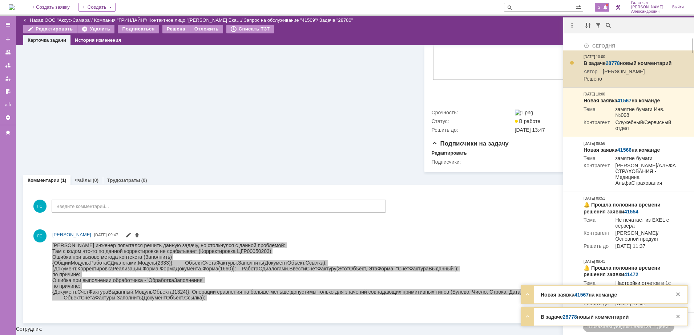
click at [610, 62] on link "28778" at bounding box center [612, 63] width 14 height 6
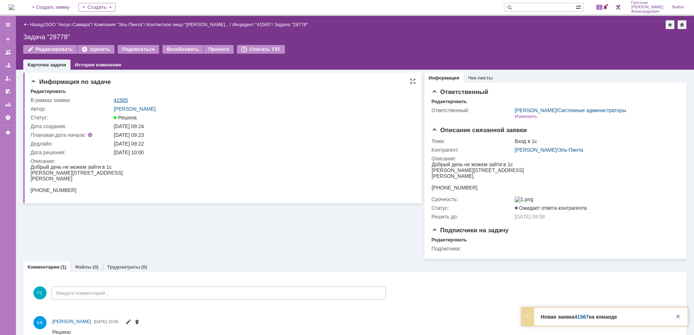
click at [123, 98] on link "41565" at bounding box center [121, 100] width 14 height 6
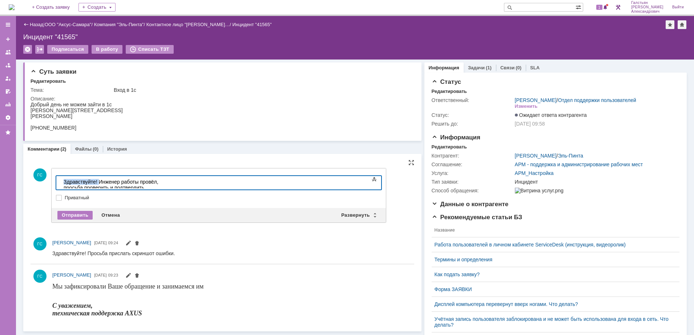
drag, startPoint x: 99, startPoint y: 183, endPoint x: 112, endPoint y: 358, distance: 175.1
click at [61, 181] on html "Здравствуйте! Инженер работы провёл, просьба проверить и подтвердить выполнение…" at bounding box center [115, 187] width 109 height 23
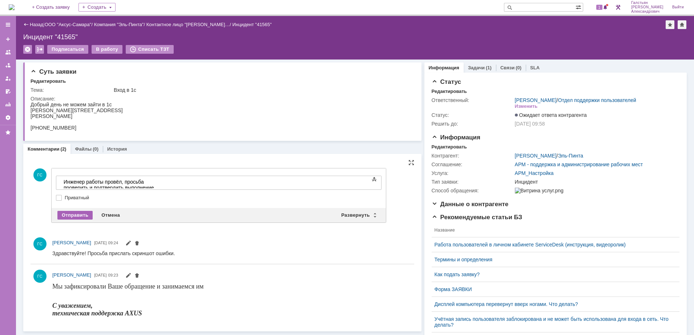
click at [74, 211] on div "Отправить" at bounding box center [74, 215] width 35 height 9
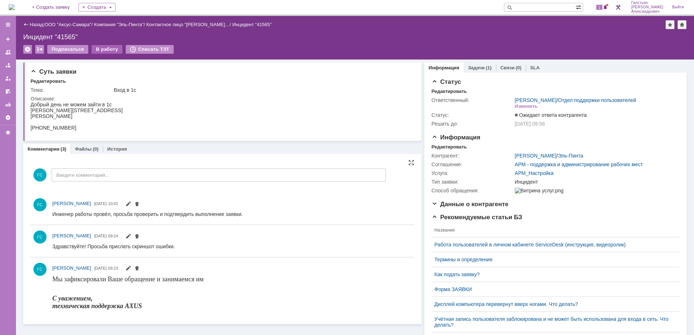
click at [100, 49] on div "В работу" at bounding box center [107, 49] width 31 height 9
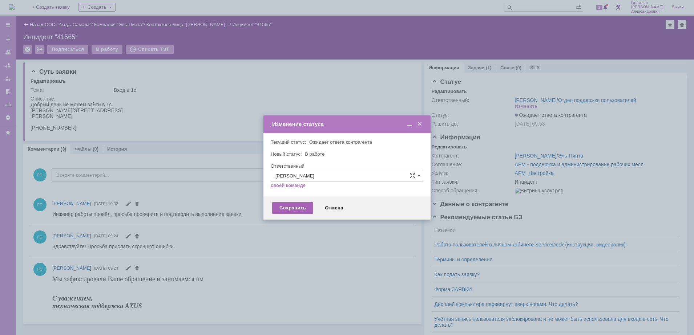
click at [280, 206] on div "Сохранить" at bounding box center [292, 208] width 41 height 12
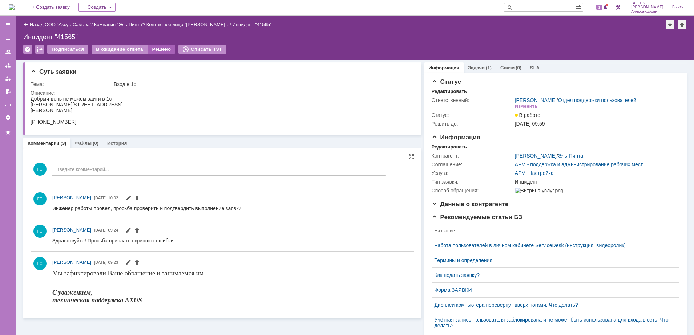
click at [163, 50] on div "Решено" at bounding box center [162, 49] width 28 height 9
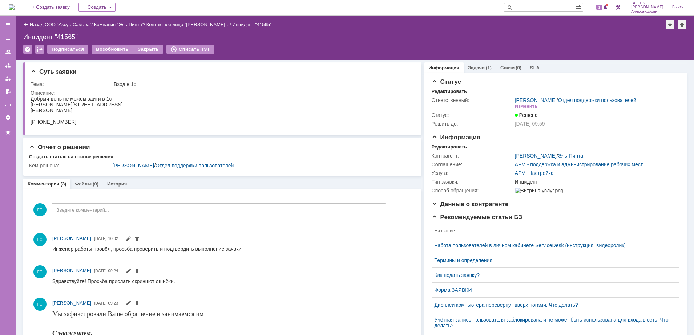
click at [15, 4] on img at bounding box center [12, 7] width 6 height 6
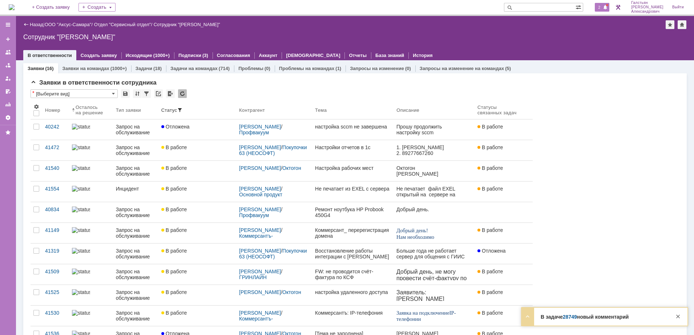
click at [602, 5] on span "2" at bounding box center [599, 7] width 7 height 5
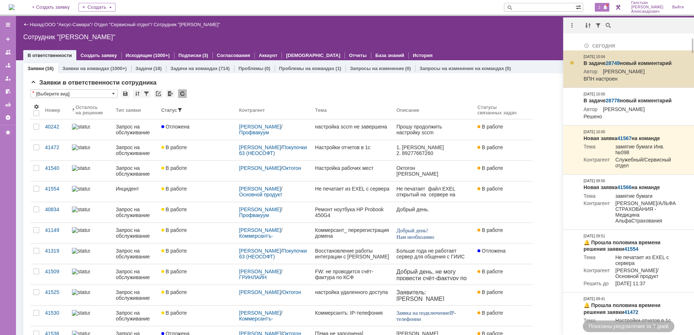
click at [609, 63] on link "28749" at bounding box center [612, 63] width 14 height 6
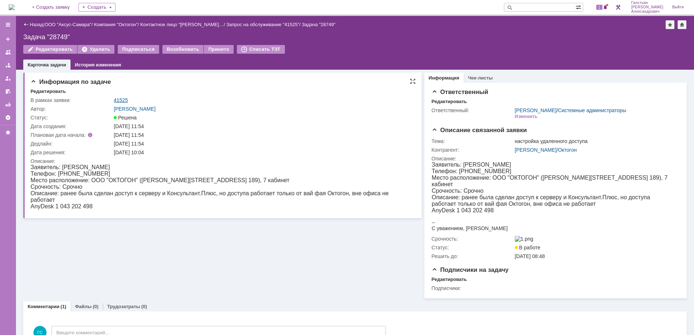
click at [123, 97] on link "41525" at bounding box center [121, 100] width 14 height 6
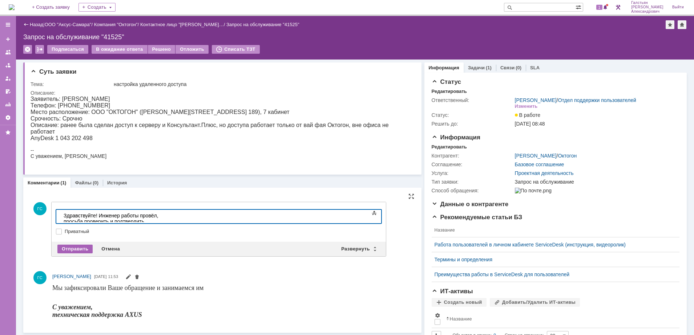
click at [69, 250] on div "Отправить" at bounding box center [74, 249] width 35 height 9
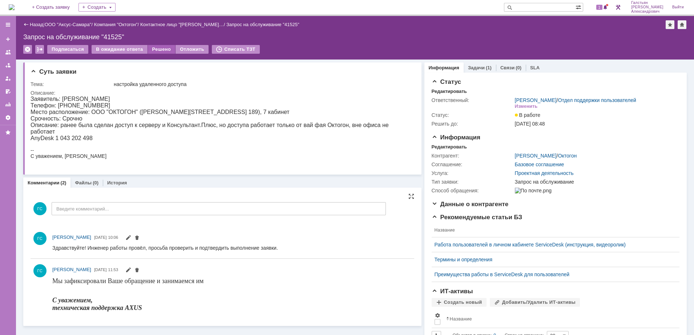
click at [153, 49] on div "Решено" at bounding box center [162, 49] width 28 height 9
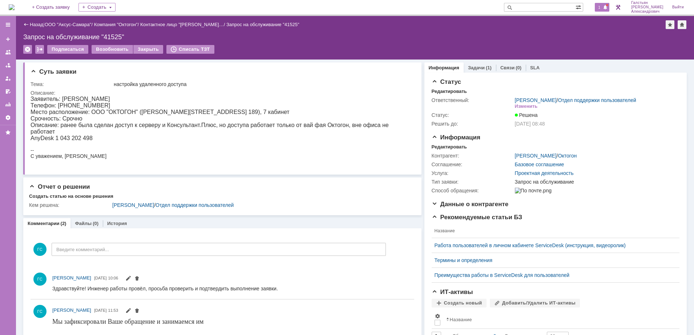
click at [601, 7] on span "1" at bounding box center [599, 7] width 7 height 5
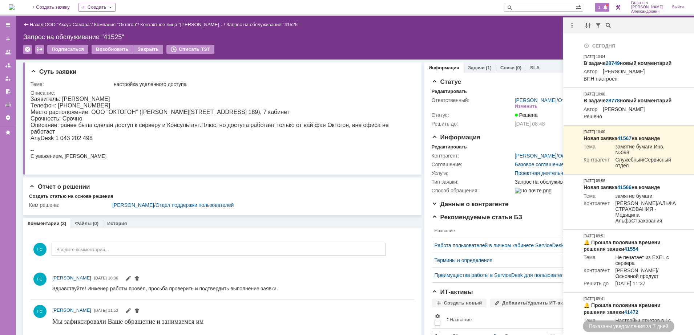
click at [567, 28] on div at bounding box center [573, 25] width 20 height 9
click at [571, 25] on div at bounding box center [571, 25] width 9 height 9
click at [585, 45] on div "Отметить уведомления прочитанными" at bounding box center [621, 43] width 97 height 5
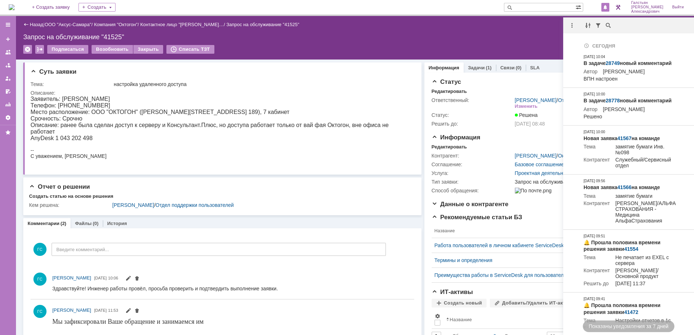
click at [460, 22] on div "Назад | ООО "Аксус-Самара" / Компания "Октогон" / Контактное лицо "[PERSON_NAME…" at bounding box center [354, 24] width 663 height 9
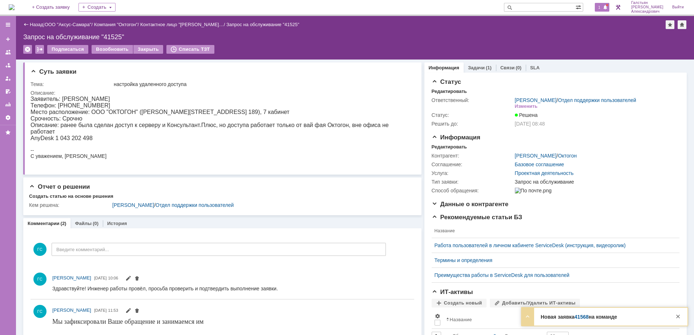
click at [600, 7] on span "1" at bounding box center [599, 7] width 7 height 5
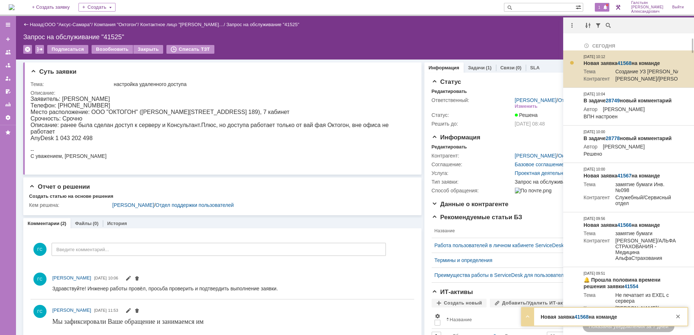
click at [622, 61] on link "41568" at bounding box center [624, 63] width 14 height 6
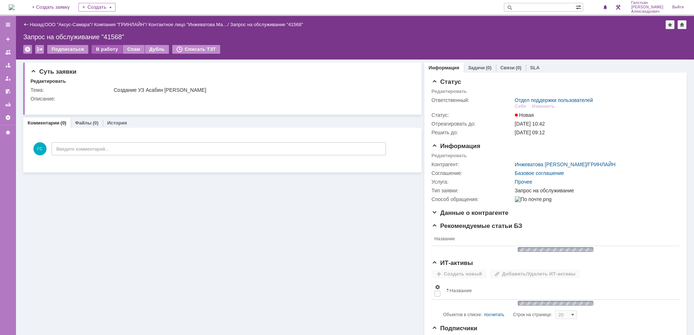
click at [103, 50] on div "В работу" at bounding box center [107, 49] width 31 height 9
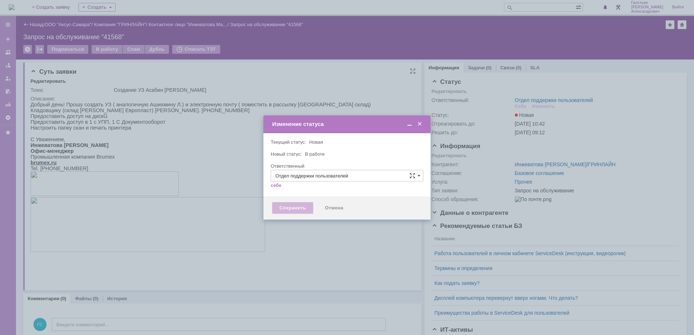
type input "[PERSON_NAME]"
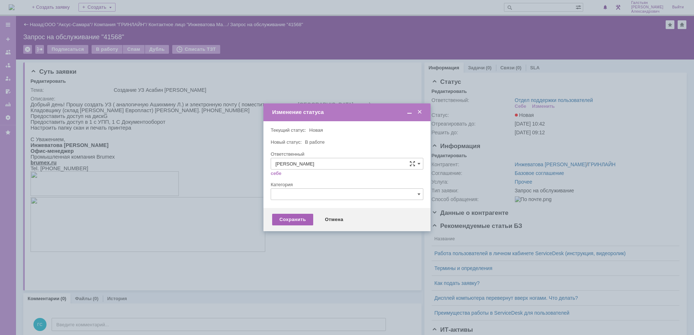
click at [296, 220] on div "Сохранить" at bounding box center [292, 220] width 41 height 12
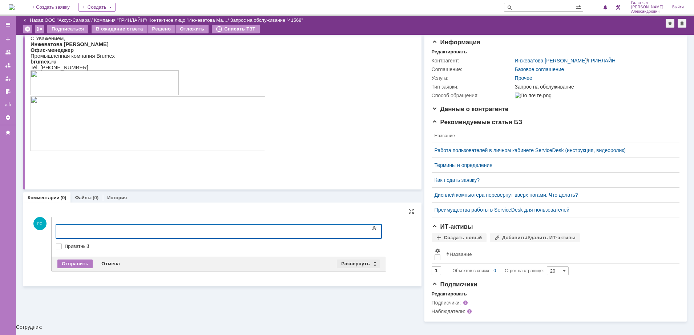
click at [348, 264] on div "Развернуть" at bounding box center [358, 264] width 43 height 9
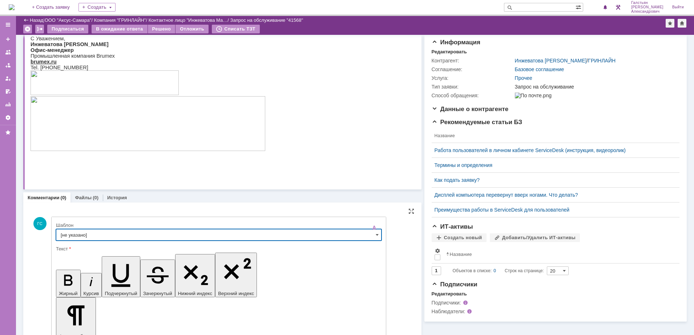
click at [98, 234] on input "[не указано]" at bounding box center [218, 235] width 325 height 12
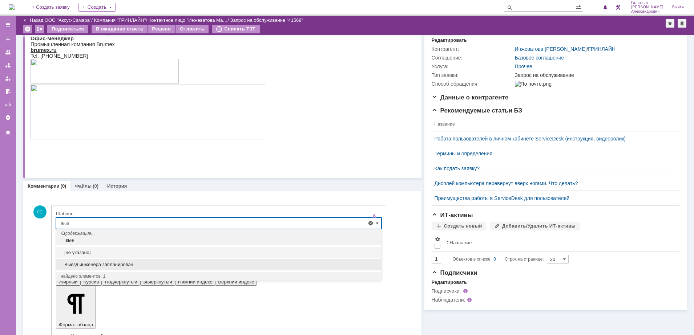
click at [98, 262] on span "Выезд инженера запланирован" at bounding box center [219, 265] width 316 height 6
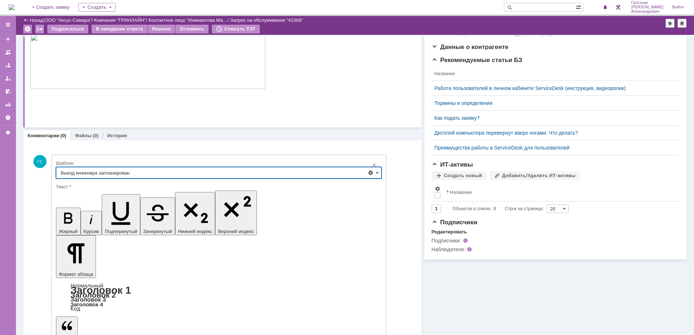
scroll to position [134, 0]
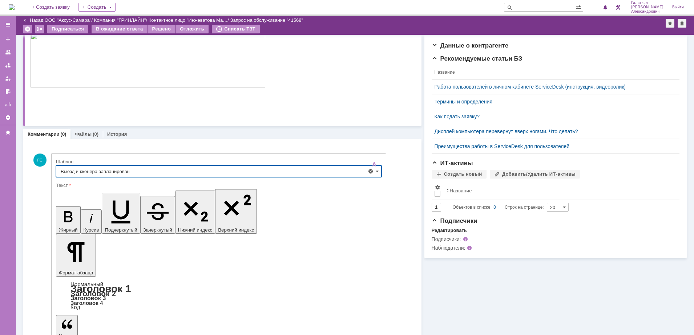
type input "Выезд инженера запланирован"
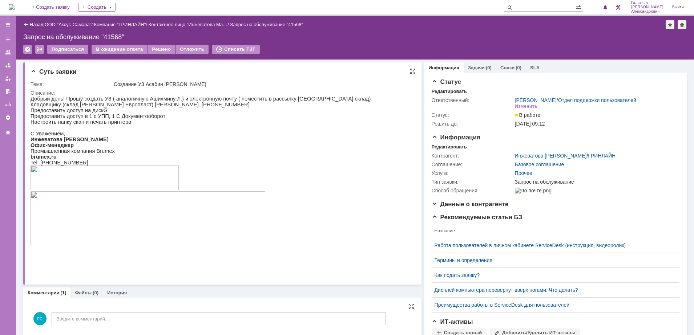
scroll to position [0, 0]
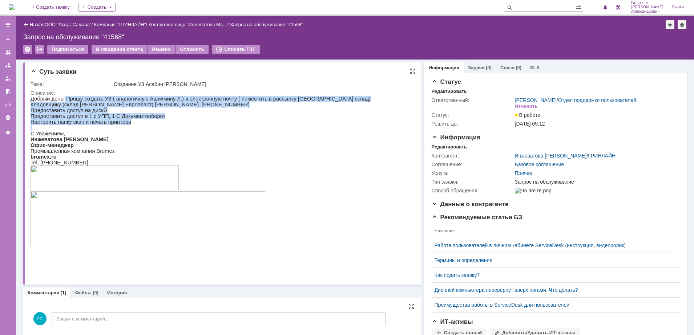
drag, startPoint x: 63, startPoint y: 99, endPoint x: 129, endPoint y: 132, distance: 74.1
click at [129, 132] on div "Добрый день! Прошу создать УЗ ( аналогичную Ашихмину Л.) и электронную почту ( …" at bounding box center [201, 180] width 340 height 169
copy div "Прошу создать УЗ ( аналогичную Ашихмину Л.) и электронную почту ( поместить в р…"
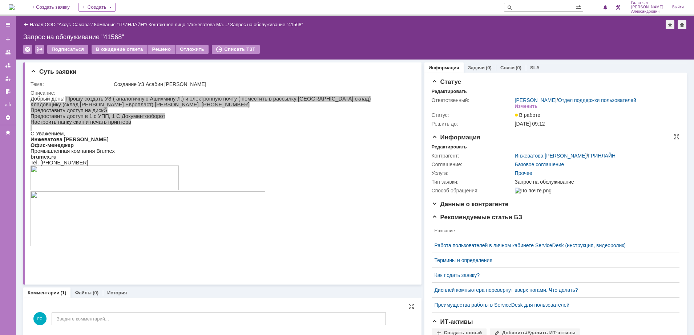
click at [442, 150] on div "Редактировать" at bounding box center [448, 147] width 35 height 6
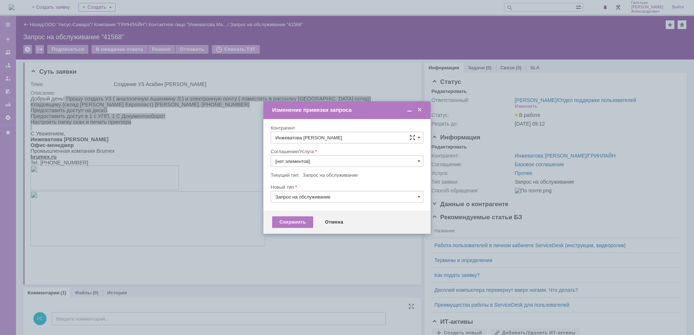
type input "Прочее"
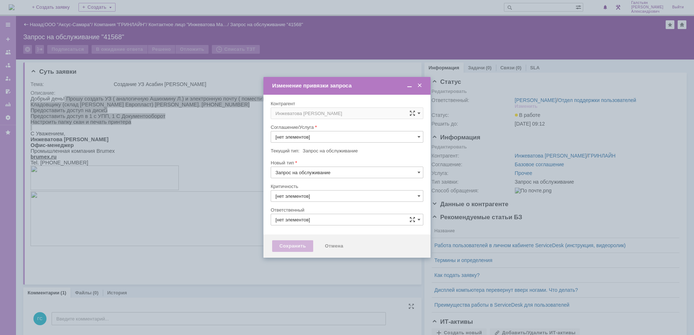
type input "Прочее"
type input "[PERSON_NAME]"
type input "3. Низкая"
type input "[не указано]"
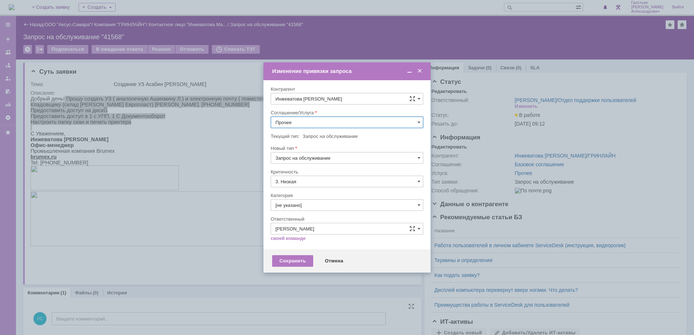
click at [300, 121] on input "Прочее" at bounding box center [347, 123] width 153 height 12
click at [333, 211] on span "АРМ_Настройка" at bounding box center [346, 210] width 143 height 6
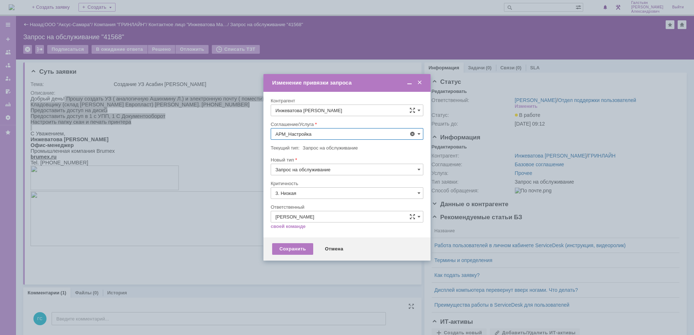
type input "АРМ_Настройка"
click at [327, 198] on input "3. Низкая" at bounding box center [347, 193] width 153 height 12
click at [321, 207] on span "[не указано]" at bounding box center [346, 207] width 143 height 6
type input "[не указано]"
click at [297, 246] on div "Сохранить" at bounding box center [292, 249] width 41 height 12
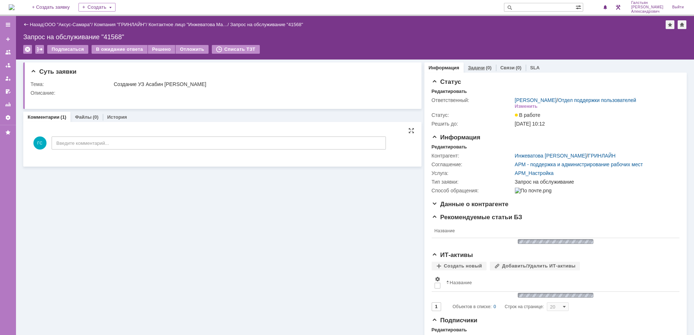
click at [473, 64] on div "Задачи (0)" at bounding box center [479, 67] width 32 height 11
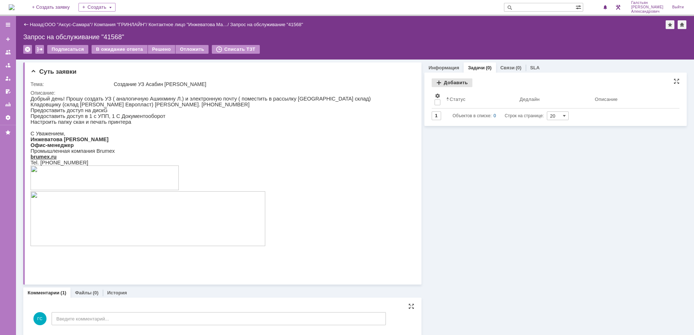
click at [446, 82] on div "Добавить" at bounding box center [451, 82] width 41 height 9
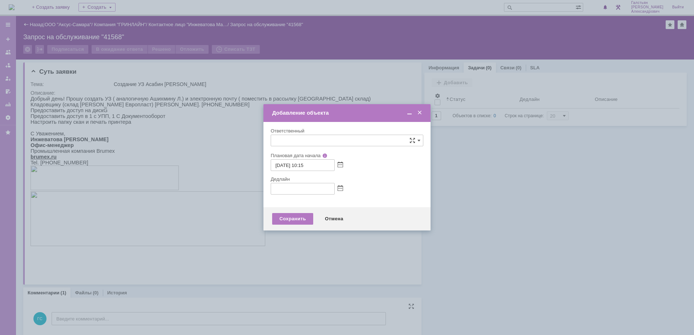
type input "[не указано]"
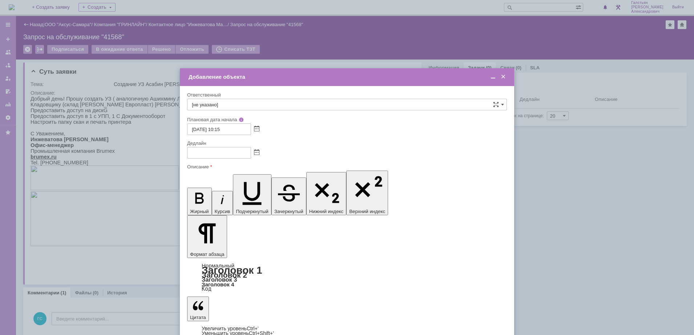
type input "[не указано]"
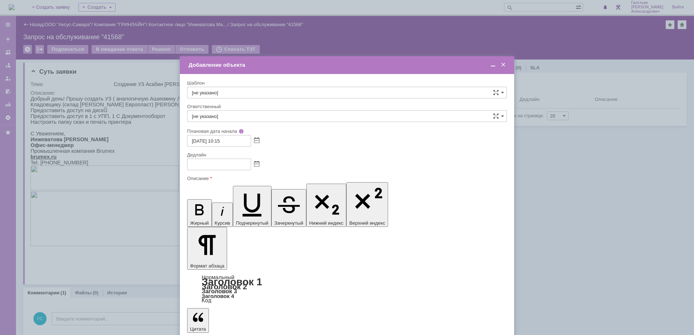
click at [490, 66] on span at bounding box center [492, 65] width 7 height 7
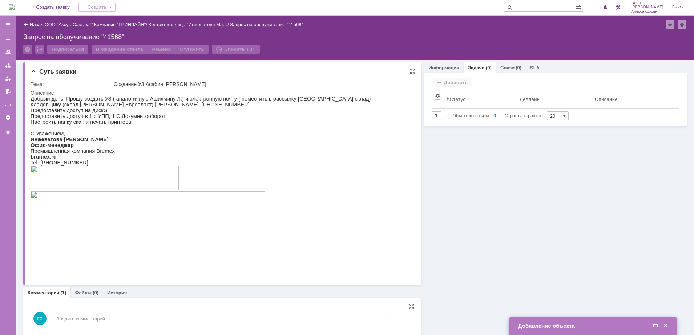
drag, startPoint x: 114, startPoint y: 82, endPoint x: 256, endPoint y: 84, distance: 142.7
click at [256, 84] on div "Создание УЗ Асабин [PERSON_NAME]" at bounding box center [262, 84] width 296 height 6
copy div "Создание УЗ Асабин [PERSON_NAME]"
click at [657, 324] on span at bounding box center [655, 326] width 7 height 7
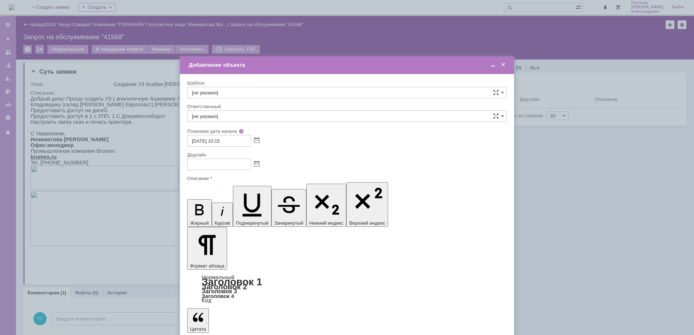
click at [256, 167] on span at bounding box center [256, 165] width 5 height 6
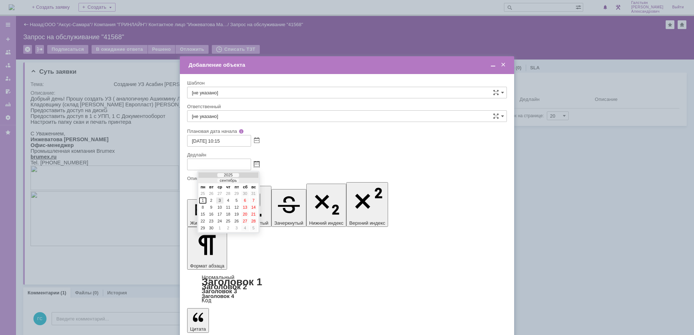
click at [220, 200] on div "3" at bounding box center [219, 201] width 7 height 6
type input "[DATE] 10:15"
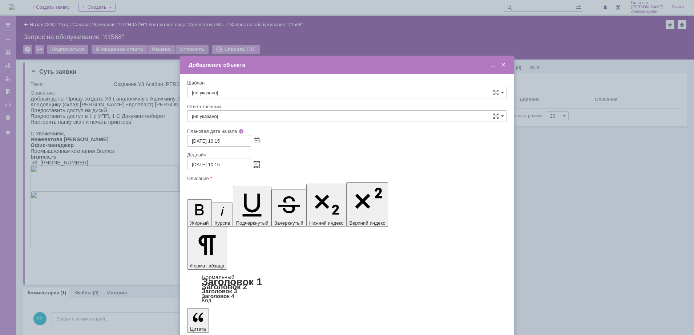
click at [247, 114] on input "[не указано]" at bounding box center [347, 116] width 320 height 12
click at [252, 193] on span "[PERSON_NAME] [PERSON_NAME]" at bounding box center [347, 193] width 310 height 6
type input "[PERSON_NAME] [PERSON_NAME]"
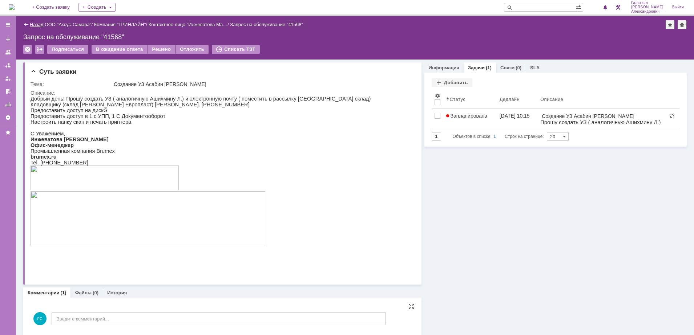
click at [40, 24] on link "Назад" at bounding box center [36, 24] width 13 height 5
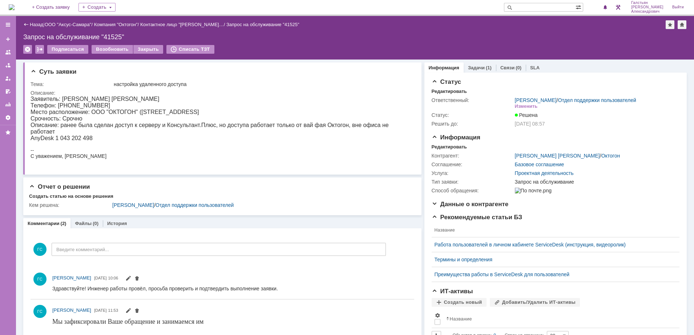
click at [15, 6] on img at bounding box center [12, 7] width 6 height 6
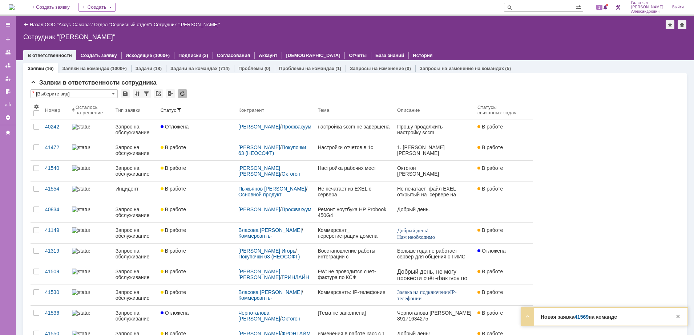
click at [603, 14] on div "1" at bounding box center [598, 7] width 22 height 15
click at [605, 10] on div "1" at bounding box center [601, 7] width 15 height 9
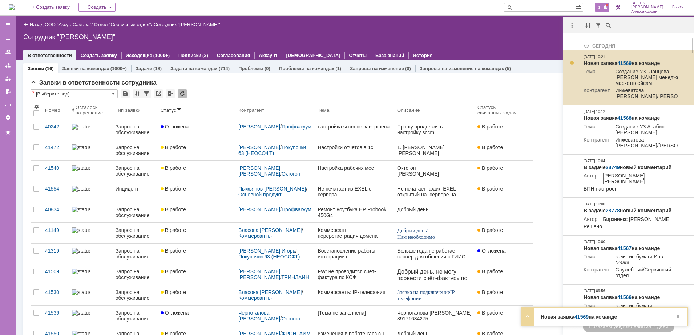
click at [622, 61] on link "41569" at bounding box center [624, 63] width 14 height 6
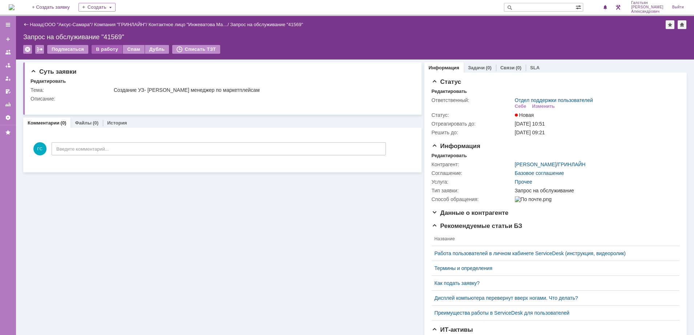
click at [107, 49] on div "В работу" at bounding box center [107, 49] width 31 height 9
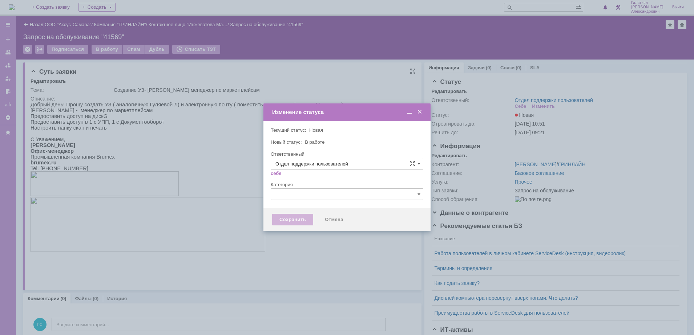
type input "[PERSON_NAME]"
click at [284, 221] on div "Сохранить" at bounding box center [292, 220] width 41 height 12
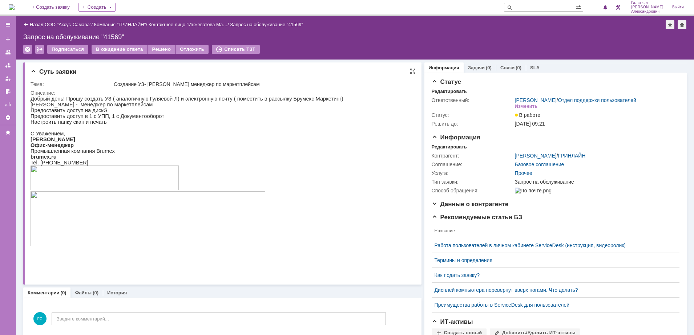
drag, startPoint x: 115, startPoint y: 84, endPoint x: 295, endPoint y: 82, distance: 179.8
click at [295, 82] on div "Создание УЗ- [PERSON_NAME] менеджер по маркетплейсам" at bounding box center [262, 84] width 296 height 6
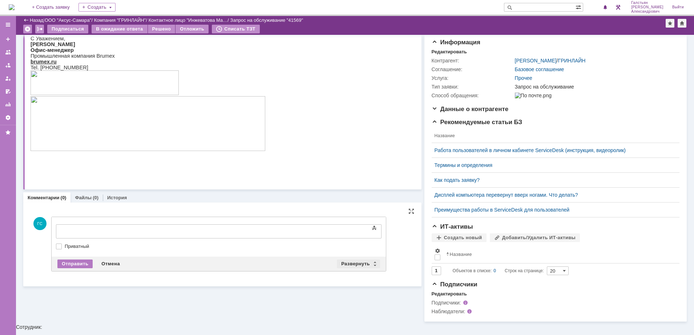
click at [356, 264] on div "Развернуть" at bounding box center [358, 264] width 43 height 9
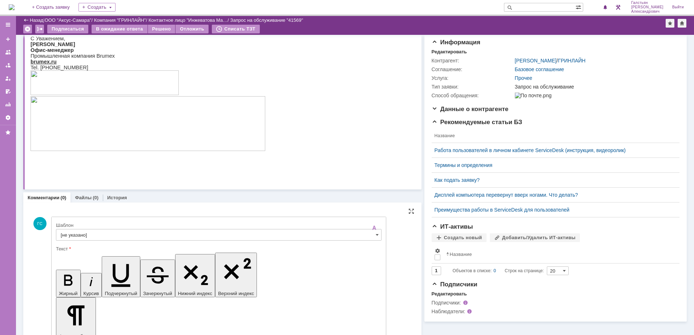
click at [98, 241] on div at bounding box center [218, 243] width 325 height 5
click at [102, 236] on input "[не указано]" at bounding box center [218, 235] width 325 height 12
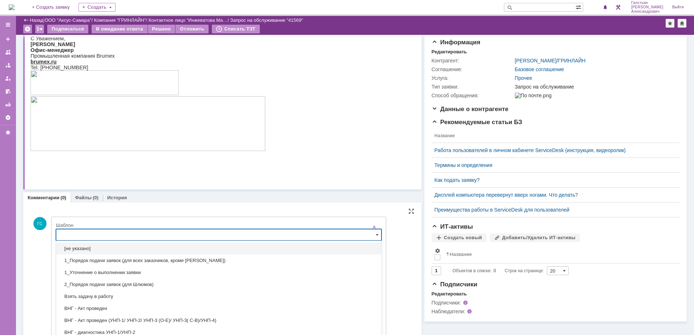
scroll to position [82, 0]
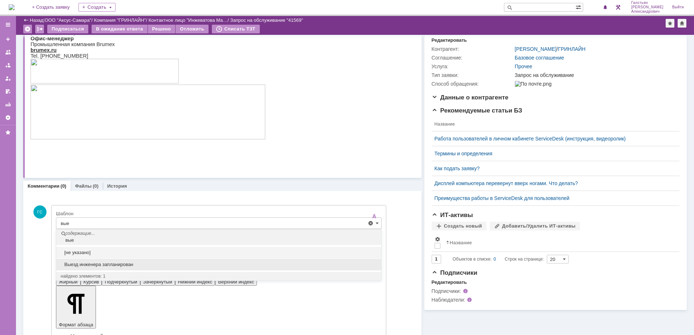
click at [110, 263] on span "Выезд инженера запланирован" at bounding box center [219, 265] width 316 height 6
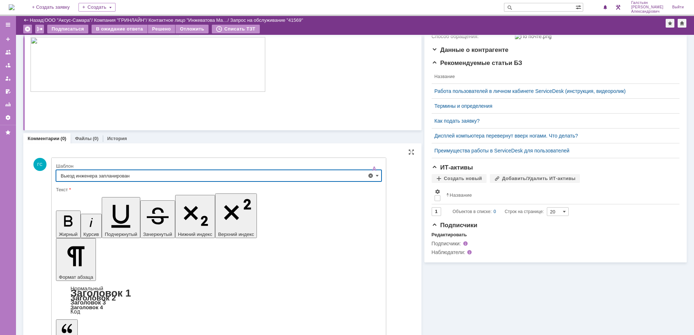
scroll to position [134, 0]
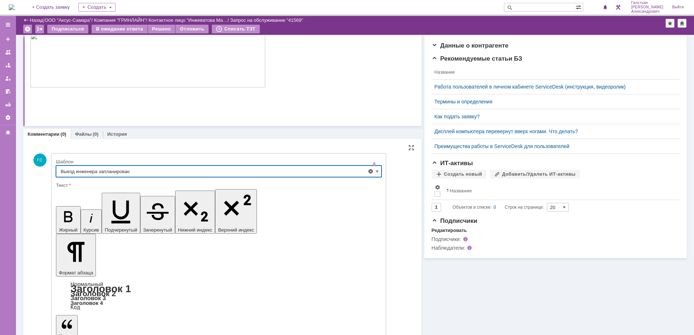
type input "Выезд инженера запланирован"
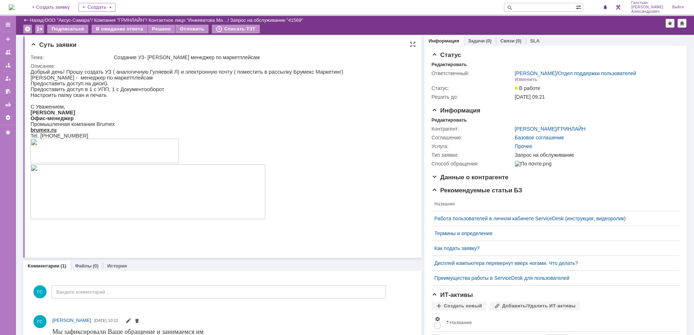
scroll to position [0, 0]
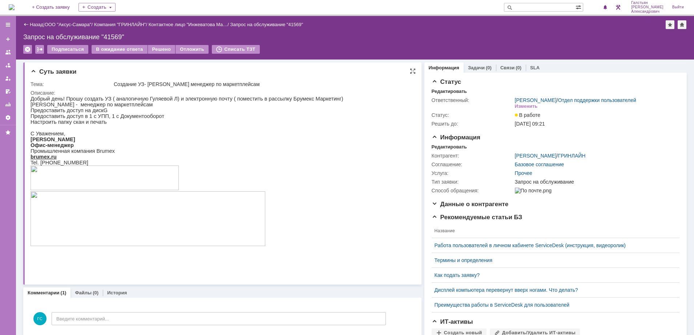
drag, startPoint x: 114, startPoint y: 82, endPoint x: 293, endPoint y: 82, distance: 179.0
click at [293, 82] on div "Создание УЗ- [PERSON_NAME] менеджер по маркетплейсам" at bounding box center [262, 84] width 296 height 6
copy div "Создание УЗ- [PERSON_NAME] менеджер по маркетплейсам"
click at [445, 150] on div "Редактировать" at bounding box center [448, 147] width 35 height 6
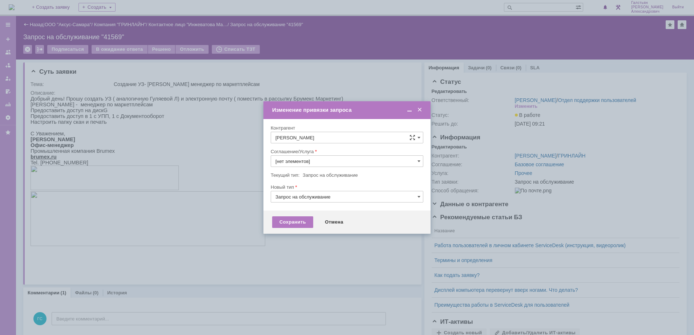
type input "Прочее"
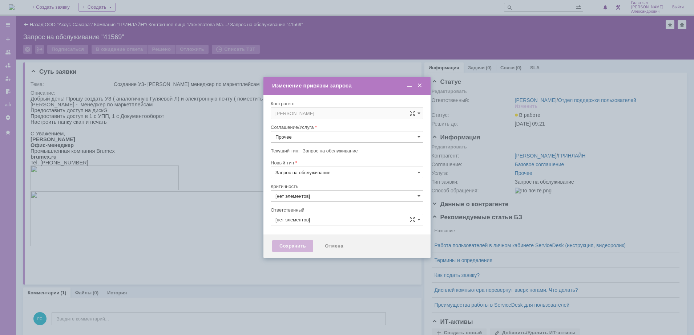
type input "3. Низкая"
type input "[PERSON_NAME]"
type input "[не указано]"
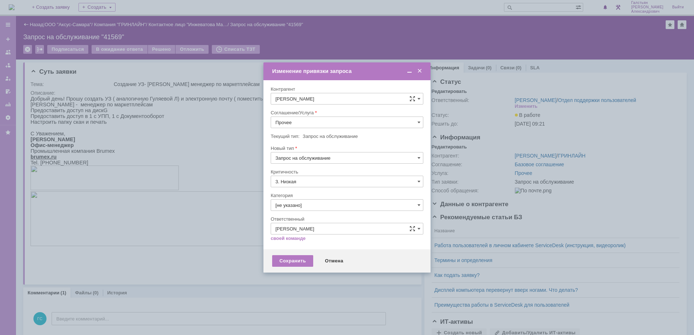
click at [328, 117] on input "Прочее" at bounding box center [347, 123] width 153 height 12
click at [337, 208] on span "АРМ_Настройка" at bounding box center [346, 210] width 143 height 6
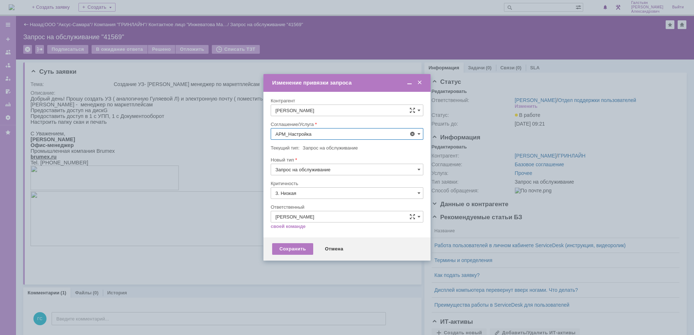
type input "АРМ_Настройка"
click at [328, 193] on input "3. Низкая" at bounding box center [347, 193] width 153 height 12
click at [317, 201] on div "[не указано]" at bounding box center [347, 207] width 152 height 12
type input "[не указано]"
click at [304, 250] on div "Сохранить" at bounding box center [292, 249] width 41 height 12
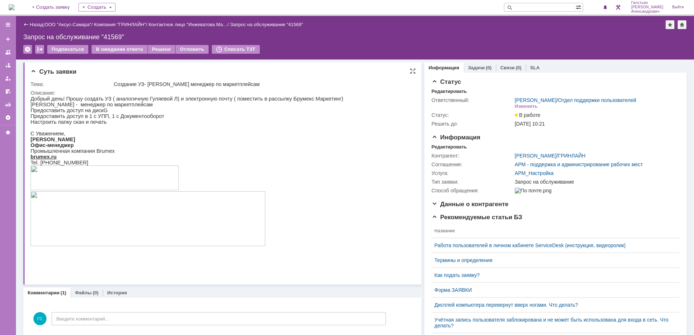
scroll to position [0, 0]
drag, startPoint x: 114, startPoint y: 83, endPoint x: 296, endPoint y: 82, distance: 182.3
click at [296, 82] on div "Создание УЗ- [PERSON_NAME] менеджер по маркетплейсам" at bounding box center [262, 84] width 296 height 6
copy div "Создание УЗ- [PERSON_NAME] менеджер по маркетплейсам"
click at [484, 61] on div "Информация Задачи (0) Связи (0) SLA Статус Редактировать Ответственный: Галстья…" at bounding box center [553, 264] width 265 height 408
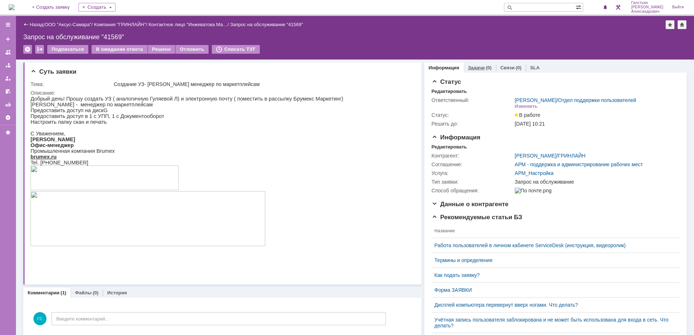
click at [480, 64] on div "Задачи (0)" at bounding box center [479, 67] width 32 height 11
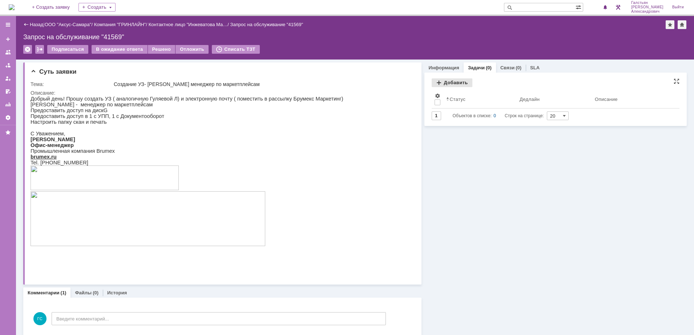
click at [448, 81] on div "Добавить" at bounding box center [451, 82] width 41 height 9
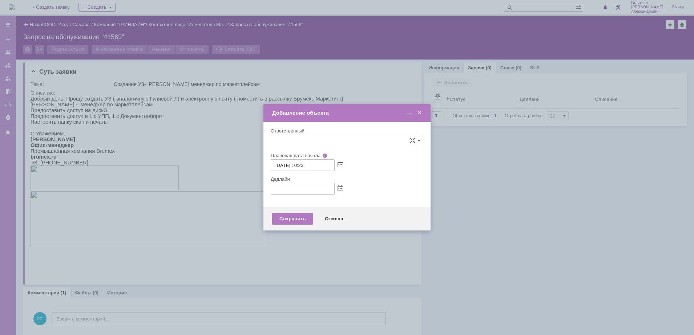
type input "[не указано]"
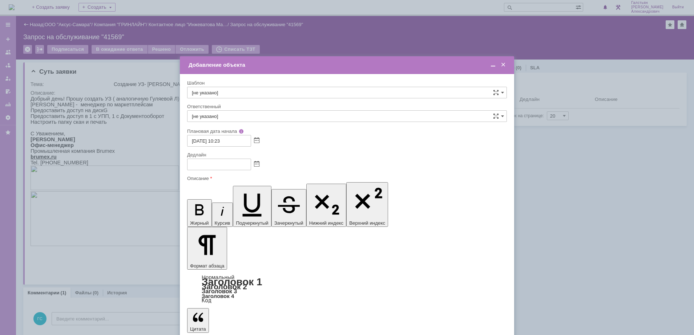
click at [247, 117] on input "[не указано]" at bounding box center [347, 116] width 320 height 12
click at [277, 193] on span "[PERSON_NAME]" at bounding box center [347, 193] width 310 height 6
type input "[PERSON_NAME]"
click at [492, 68] on span at bounding box center [492, 65] width 7 height 7
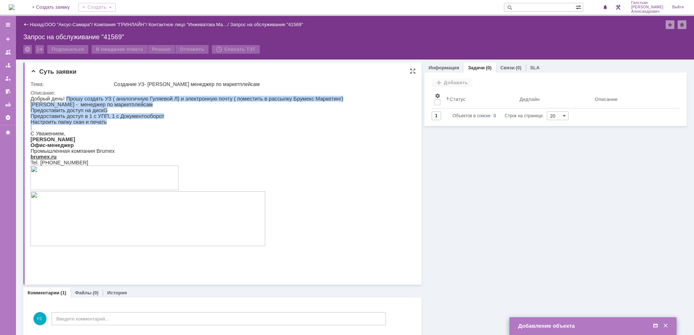
drag, startPoint x: 64, startPoint y: 100, endPoint x: 118, endPoint y: 129, distance: 61.6
click at [118, 129] on div "Добрый день! Прошу создать УЗ ( аналогичную Гуляевой Л) и электронную почту ( п…" at bounding box center [187, 180] width 313 height 169
copy div "Прошу создать УЗ ( аналогичную Гуляевой Л) и электронную почту ( поместить в ра…"
click at [655, 326] on span at bounding box center [655, 326] width 7 height 7
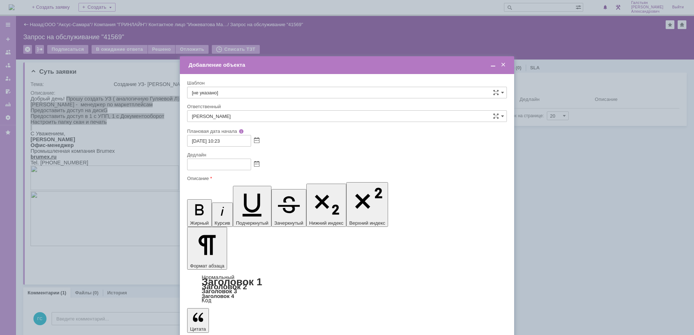
click at [258, 163] on span at bounding box center [256, 165] width 5 height 6
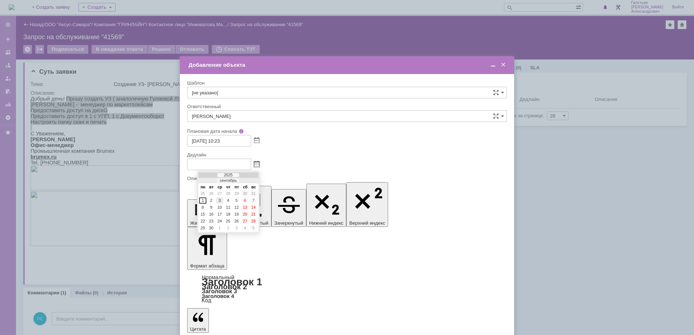
click at [220, 200] on div "3" at bounding box center [219, 201] width 7 height 6
type input "03.09.2025 10:23"
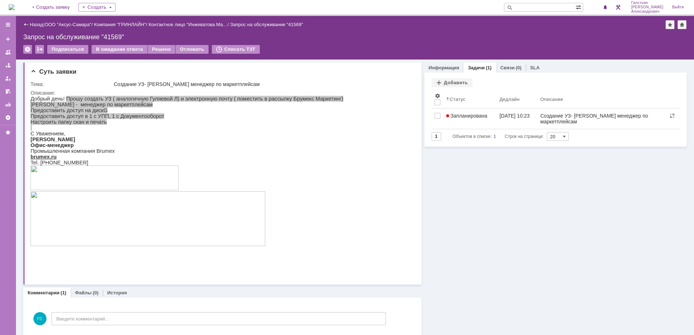
click at [15, 4] on img at bounding box center [12, 7] width 6 height 6
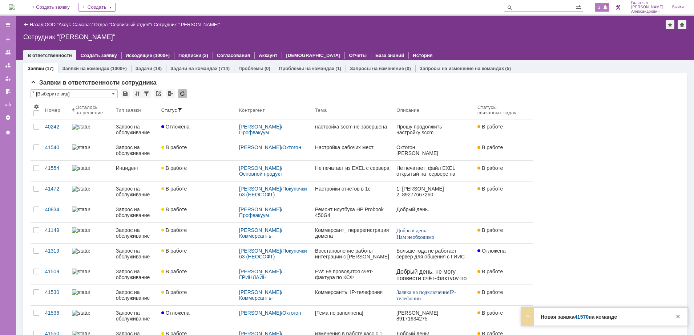
click at [606, 8] on span at bounding box center [604, 8] width 5 height 6
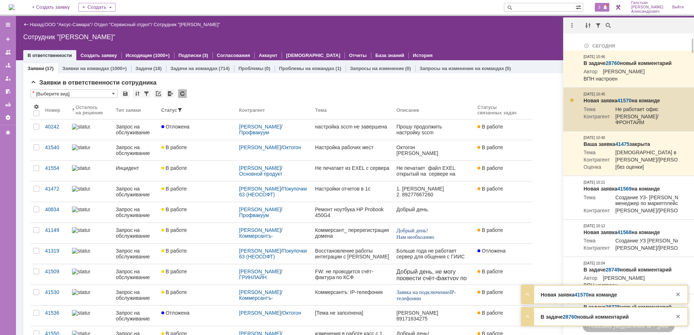
click at [625, 103] on link "41570" at bounding box center [624, 101] width 14 height 6
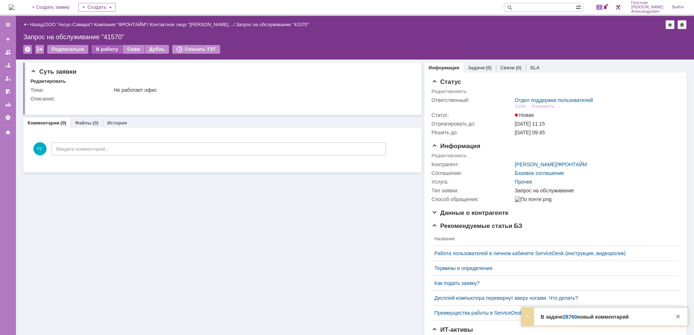
click at [103, 52] on div "В работу" at bounding box center [107, 49] width 31 height 9
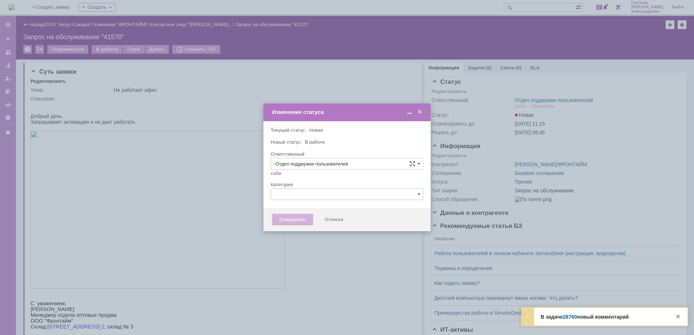
type input "[PERSON_NAME]"
click at [280, 222] on div "Сохранить" at bounding box center [292, 220] width 41 height 12
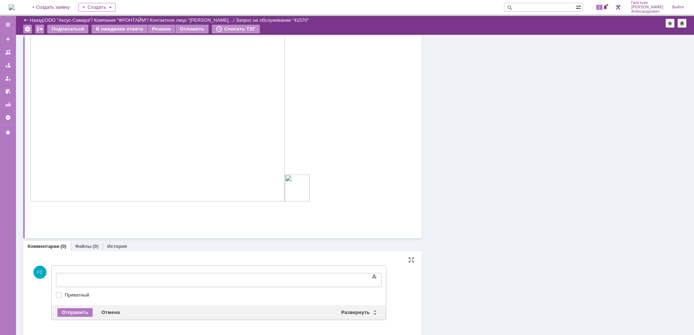
scroll to position [414, 0]
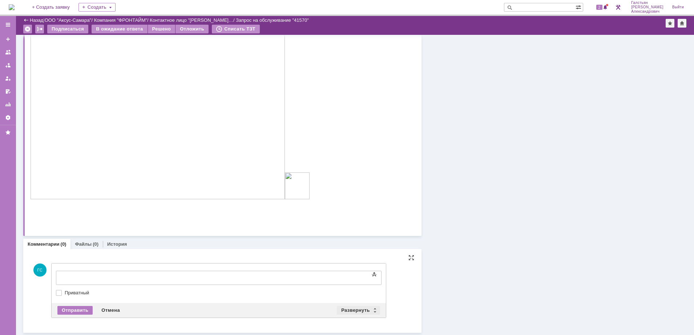
click at [352, 312] on div "Развернуть" at bounding box center [358, 310] width 43 height 9
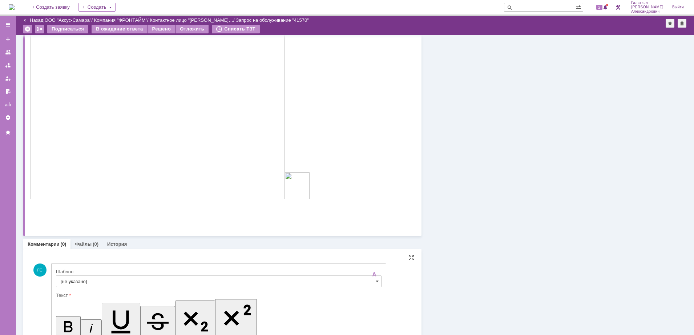
scroll to position [0, 0]
click at [144, 277] on input "[не указано]" at bounding box center [218, 282] width 325 height 12
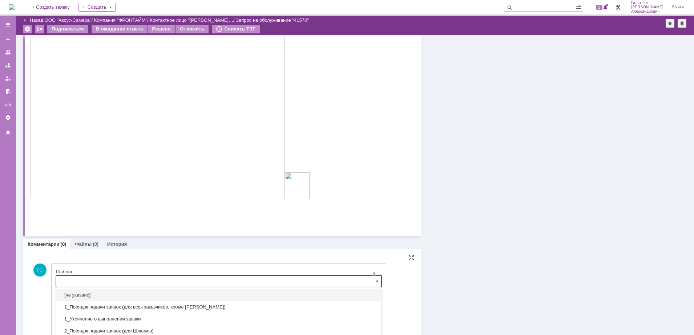
scroll to position [472, 0]
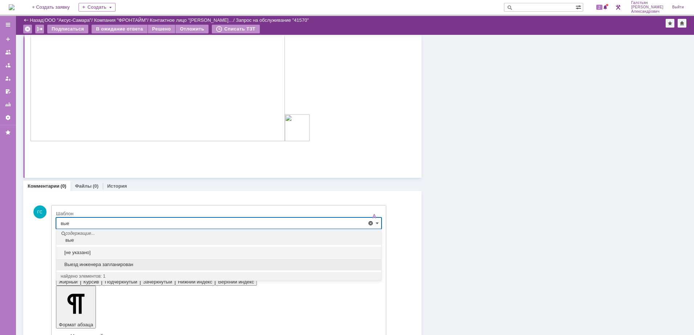
click at [144, 264] on span "Выезд инженера запланирован" at bounding box center [219, 265] width 316 height 6
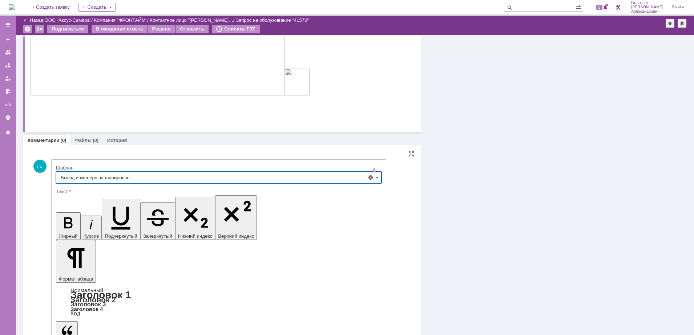
scroll to position [524, 0]
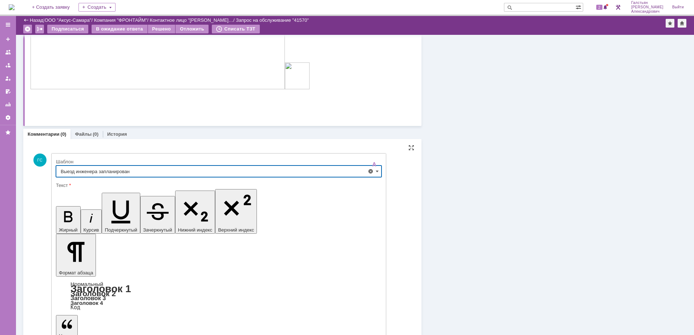
type input "Выезд инженера запланирован"
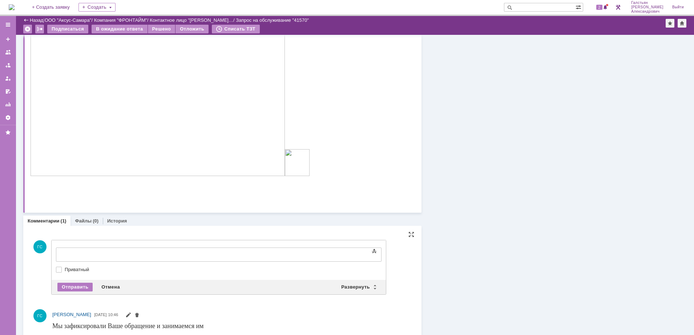
scroll to position [0, 0]
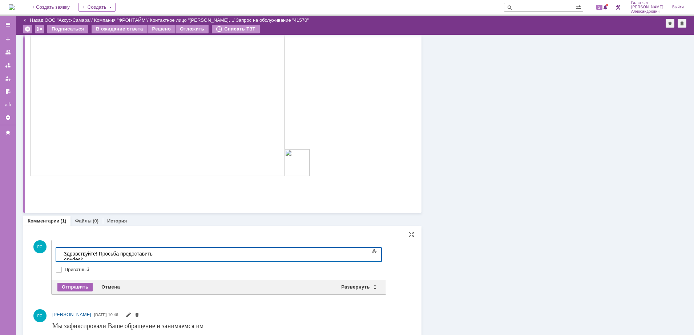
click at [82, 285] on div "Отправить" at bounding box center [74, 287] width 35 height 9
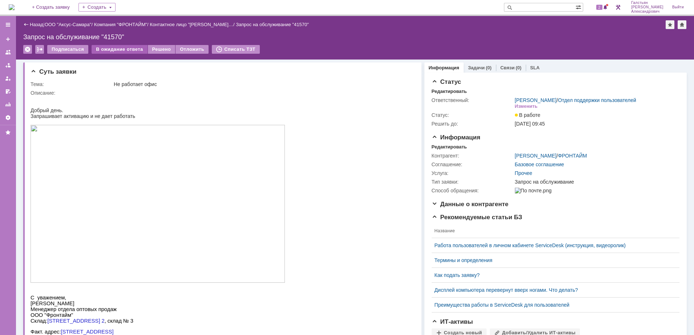
click at [122, 48] on div "В ожидание ответа" at bounding box center [120, 49] width 56 height 9
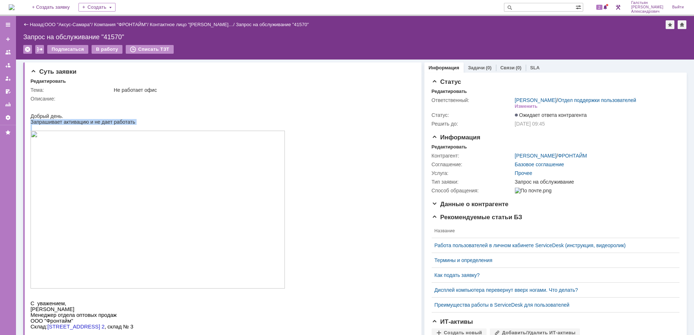
drag, startPoint x: 31, startPoint y: 123, endPoint x: 202, endPoint y: 217, distance: 195.4
copy div "Запрашивает активацию и не дает работать"
click at [446, 150] on div "Редактировать" at bounding box center [448, 147] width 35 height 6
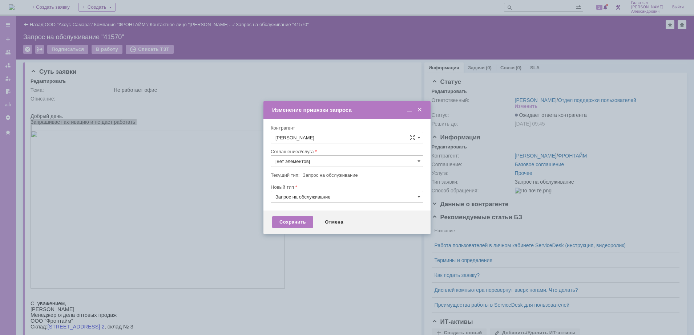
type input "Прочее"
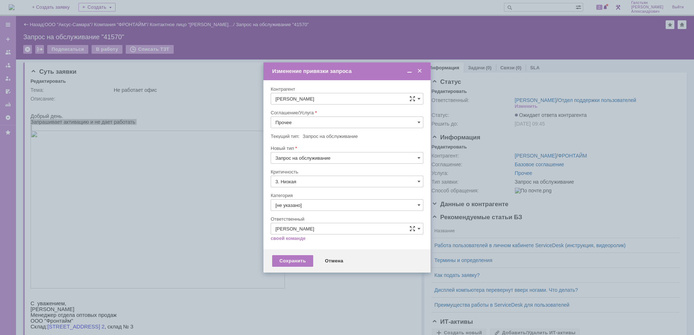
click at [322, 122] on input "Прочее" at bounding box center [347, 123] width 153 height 12
click at [322, 199] on div "АРМ_Настройка" at bounding box center [347, 193] width 152 height 12
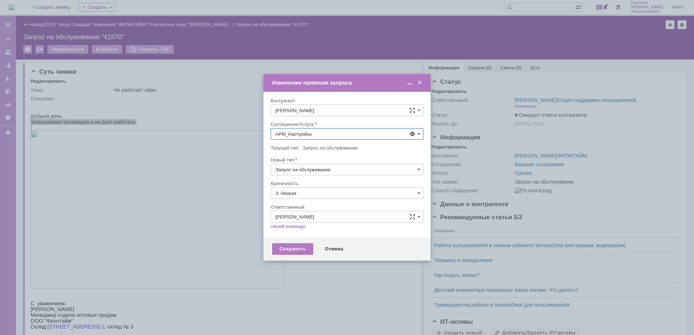
type input "АРМ_Настройка"
click at [322, 193] on input "3. Низкая" at bounding box center [347, 193] width 153 height 12
click at [316, 202] on div "[не указано]" at bounding box center [347, 207] width 152 height 12
type input "[не указано]"
click at [292, 251] on div "Сохранить" at bounding box center [292, 249] width 41 height 12
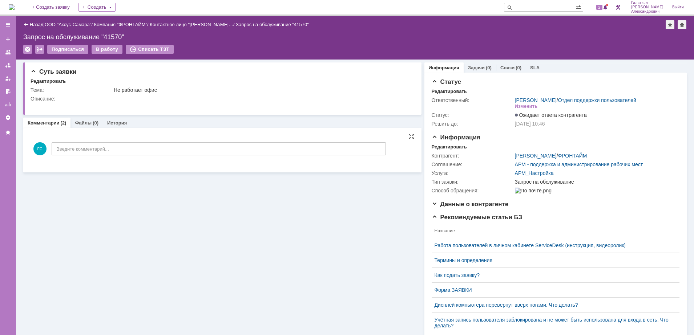
click at [486, 67] on div "(0)" at bounding box center [489, 67] width 6 height 5
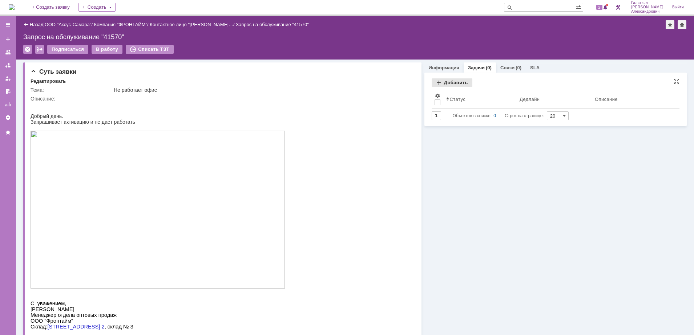
click at [444, 84] on div "Добавить" at bounding box center [451, 82] width 41 height 9
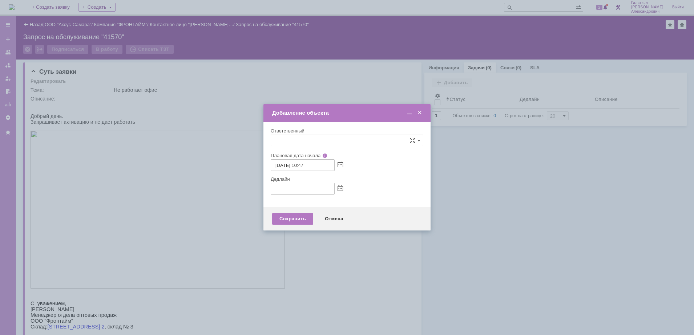
type input "[не указано]"
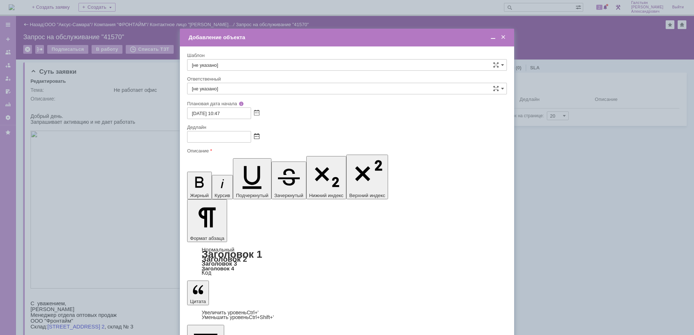
click at [258, 136] on span at bounding box center [256, 137] width 5 height 6
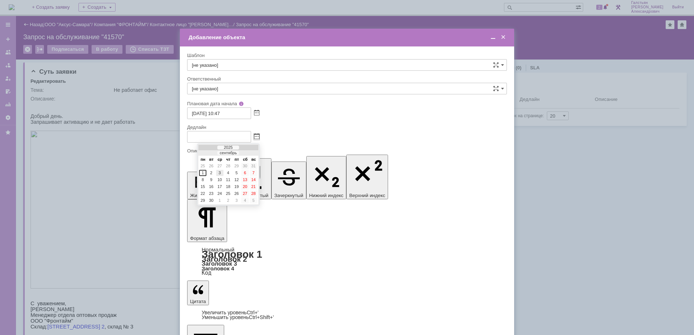
click at [219, 173] on div "3" at bounding box center [219, 173] width 7 height 6
type input "[DATE] 10:47"
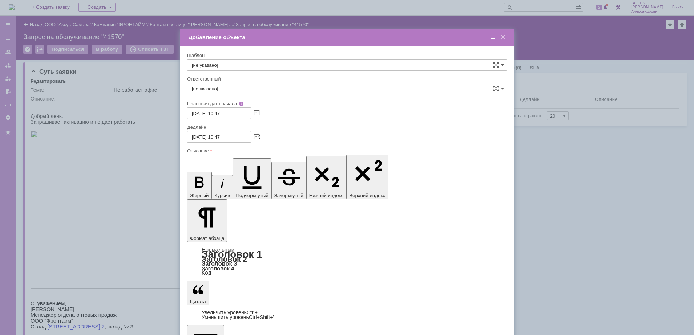
click at [268, 89] on input "[не указано]" at bounding box center [347, 89] width 320 height 12
click at [265, 163] on span "[PERSON_NAME]" at bounding box center [347, 166] width 310 height 6
type input "[PERSON_NAME]"
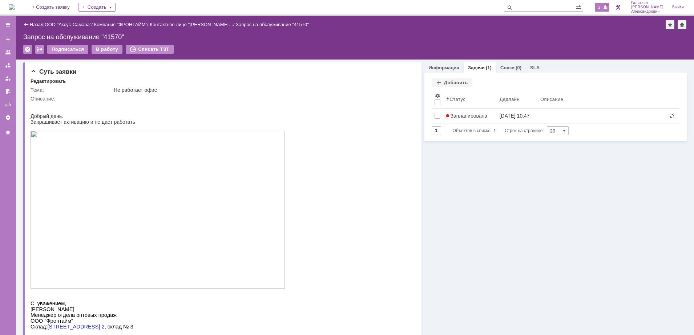
click at [600, 7] on span "2" at bounding box center [599, 7] width 7 height 5
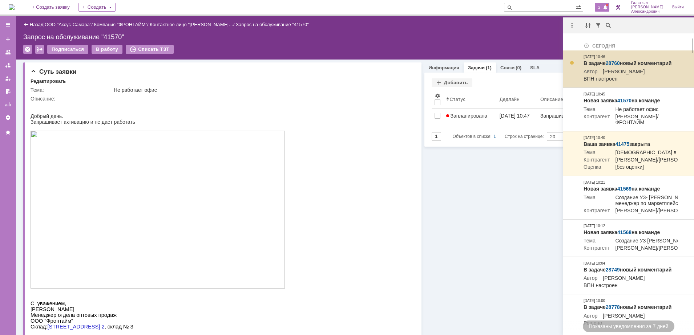
click at [613, 61] on link "28760" at bounding box center [612, 63] width 14 height 6
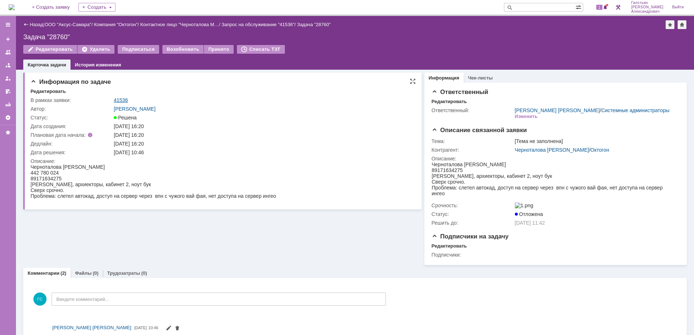
click at [120, 101] on link "41536" at bounding box center [121, 100] width 14 height 6
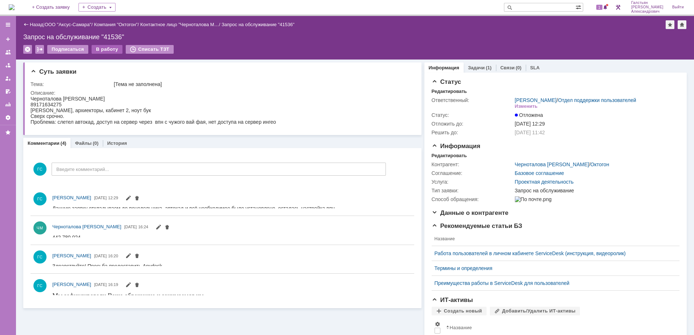
click at [104, 50] on div "В работу" at bounding box center [107, 49] width 31 height 9
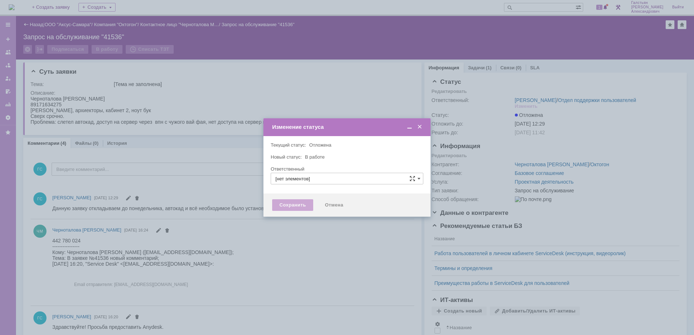
type input "[PERSON_NAME]"
click at [294, 204] on div "Сохранить" at bounding box center [292, 205] width 41 height 12
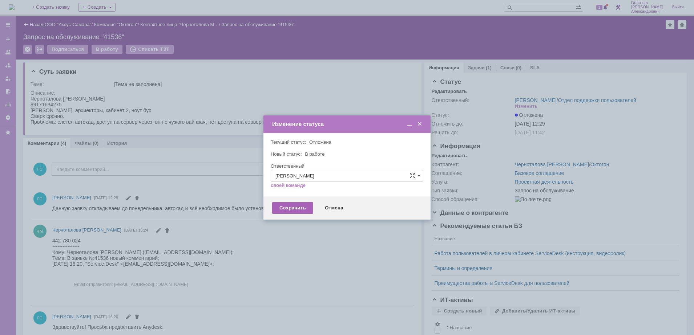
click at [289, 208] on div "Сохранить" at bounding box center [292, 208] width 41 height 12
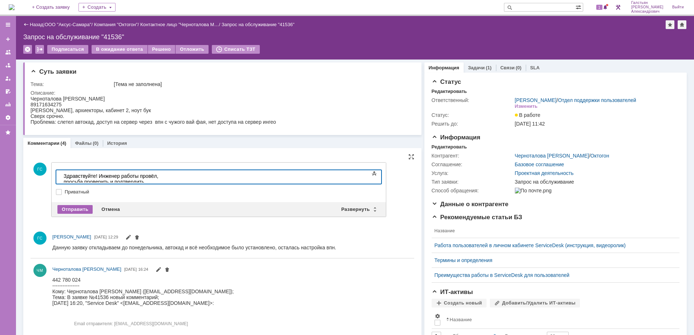
click at [74, 209] on div "Отправить" at bounding box center [74, 209] width 35 height 9
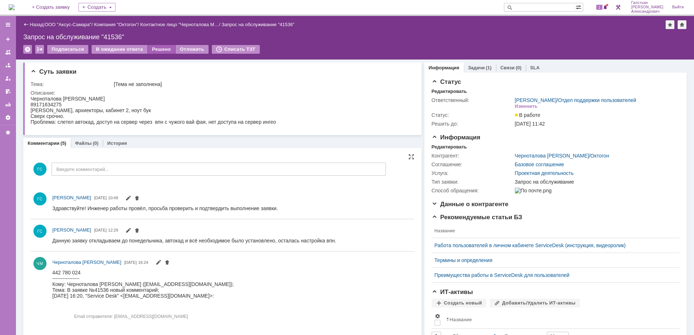
click at [158, 50] on div "Решено" at bounding box center [162, 49] width 28 height 9
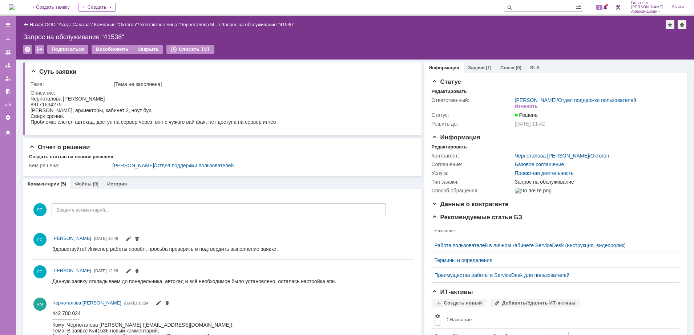
click at [15, 5] on img at bounding box center [12, 7] width 6 height 6
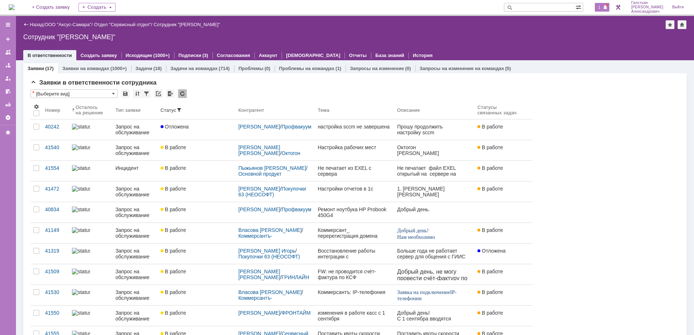
click at [607, 7] on span at bounding box center [604, 8] width 5 height 6
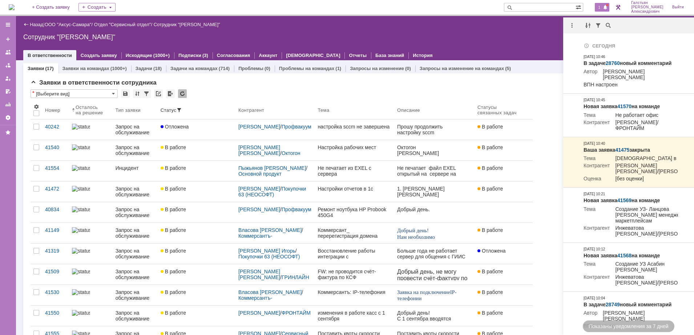
click at [484, 17] on div "Назад | ООО "Аксус-Самара" / Отдел "Сервисный отдел" / Сотрудник "Галстьян Степ…" at bounding box center [355, 38] width 678 height 44
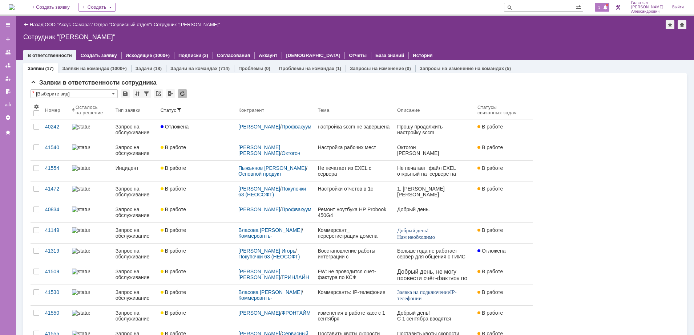
click at [602, 7] on span "3" at bounding box center [599, 7] width 7 height 5
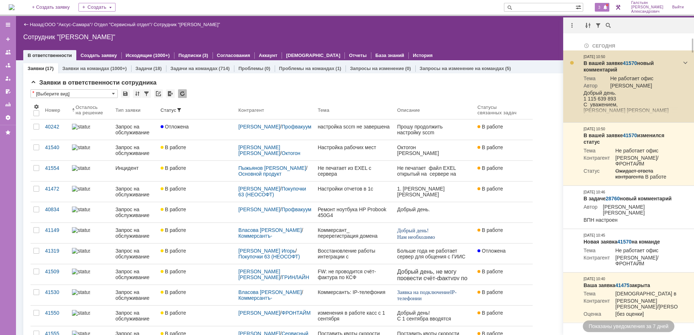
click at [629, 61] on link "41570" at bounding box center [629, 63] width 14 height 6
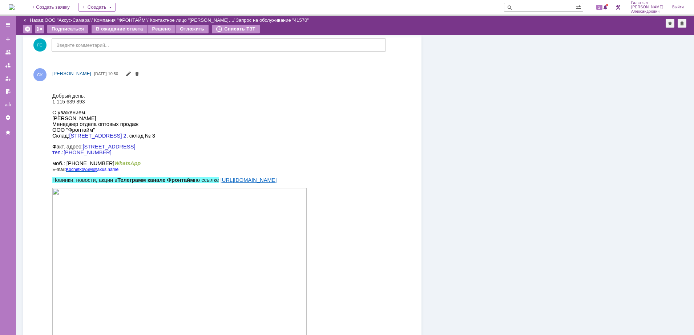
scroll to position [636, 0]
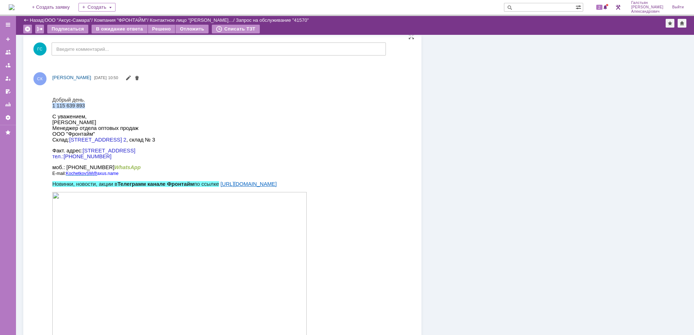
drag, startPoint x: 52, startPoint y: 104, endPoint x: 90, endPoint y: 106, distance: 37.8
click at [90, 106] on div "1 115 639 893" at bounding box center [191, 105] width 279 height 6
copy div "1 115 639 893"
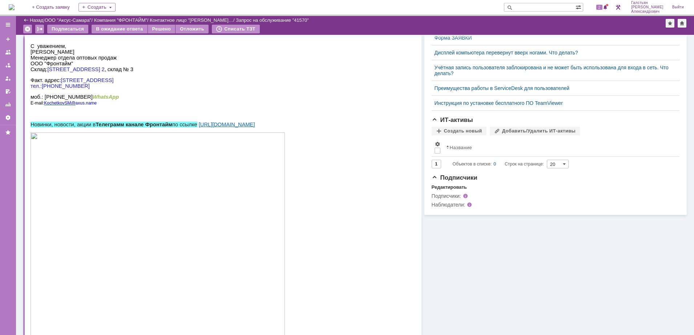
scroll to position [0, 0]
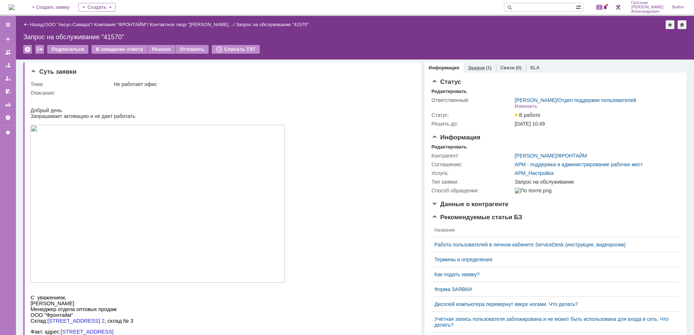
click at [475, 69] on link "Задачи" at bounding box center [476, 67] width 17 height 5
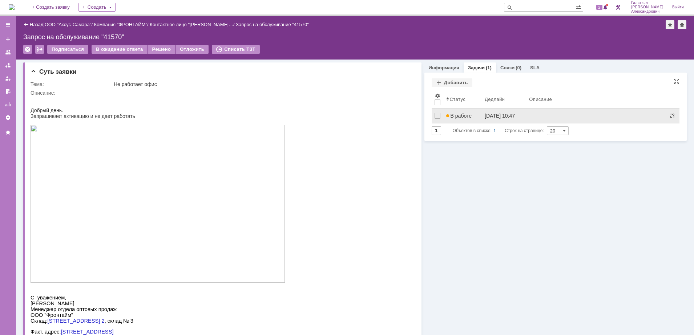
click at [459, 115] on span "В работе" at bounding box center [458, 116] width 25 height 6
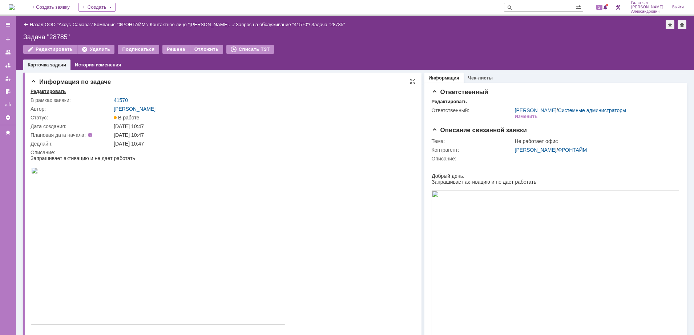
click at [42, 92] on div "Редактировать" at bounding box center [48, 92] width 35 height 6
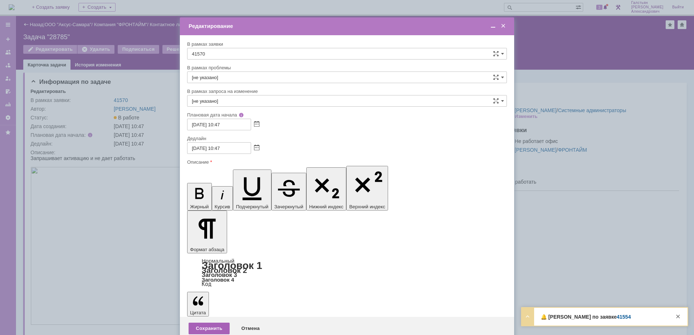
click at [211, 323] on div "Сохранить" at bounding box center [208, 329] width 41 height 12
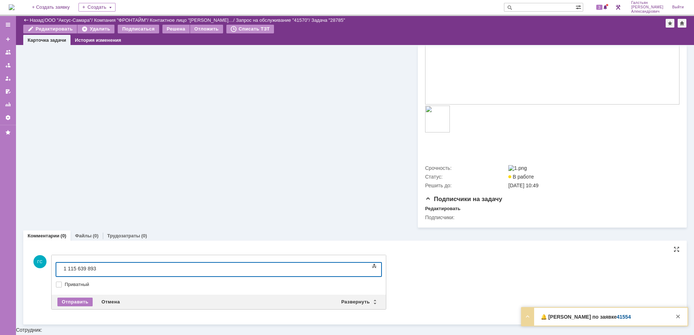
scroll to position [576, 0]
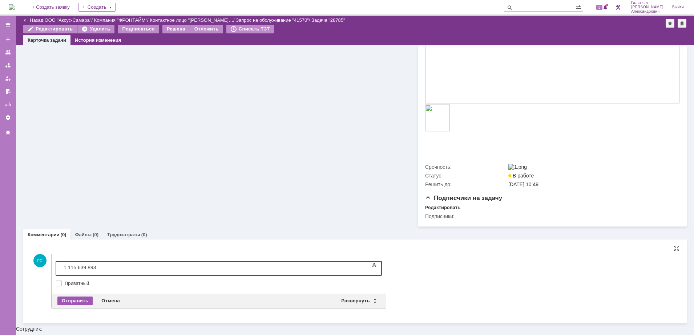
click at [68, 303] on div "Отправить" at bounding box center [74, 301] width 35 height 9
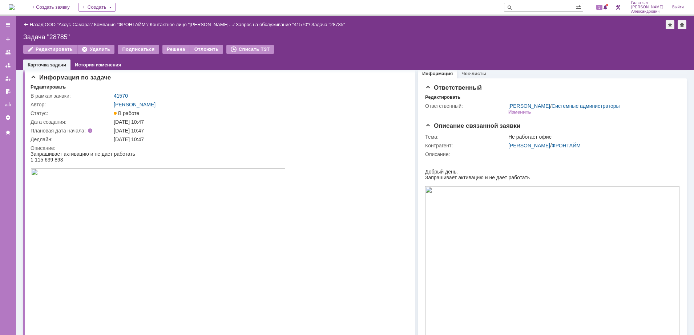
scroll to position [0, 0]
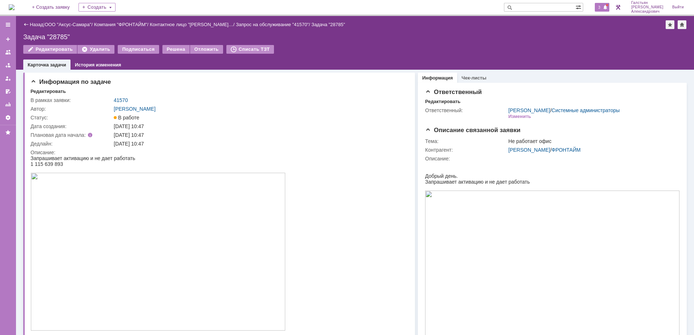
click at [605, 6] on span at bounding box center [604, 8] width 5 height 6
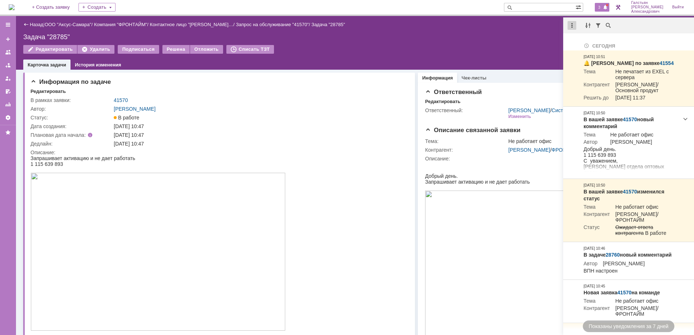
click at [568, 23] on div at bounding box center [571, 25] width 9 height 9
click at [581, 41] on div "Отметить уведомления прочитанными" at bounding box center [621, 43] width 97 height 5
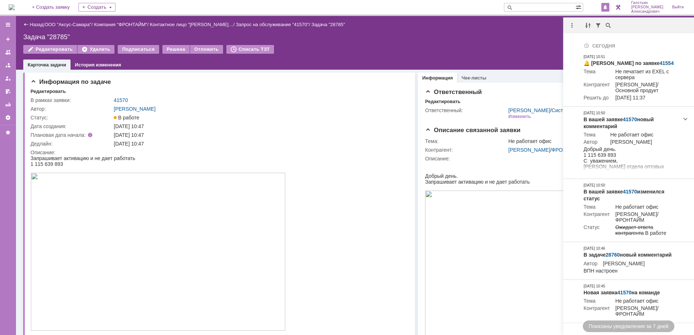
click at [496, 45] on div "Редактировать Удалить Подписаться Решена Отложить Списать ТЗТ" at bounding box center [354, 52] width 663 height 15
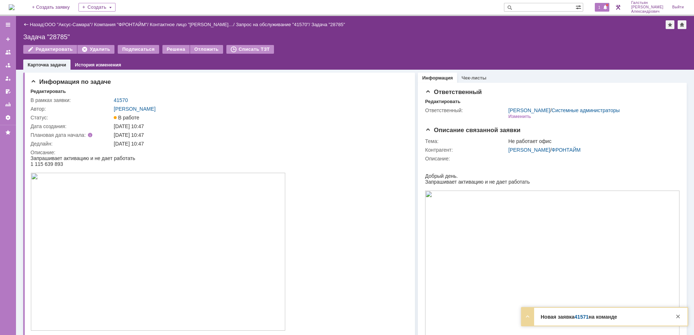
click at [606, 7] on span at bounding box center [604, 8] width 5 height 6
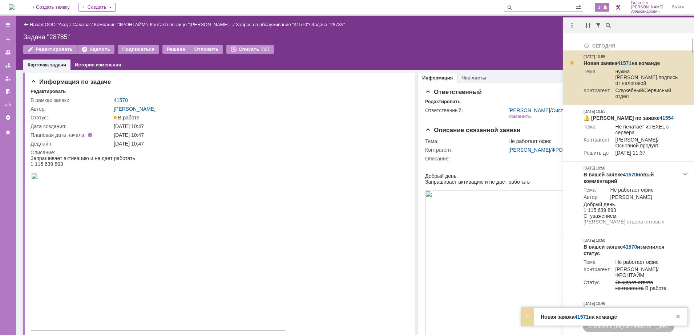
click at [624, 60] on link "41571" at bounding box center [624, 63] width 14 height 6
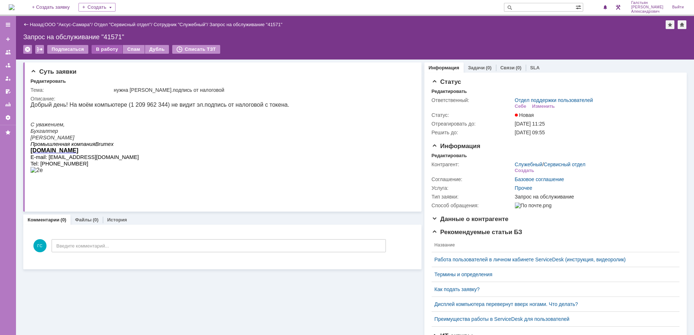
click at [99, 51] on div "В работу" at bounding box center [107, 49] width 31 height 9
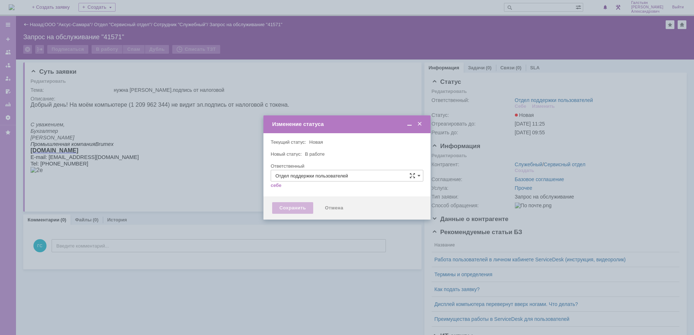
type input "[PERSON_NAME]"
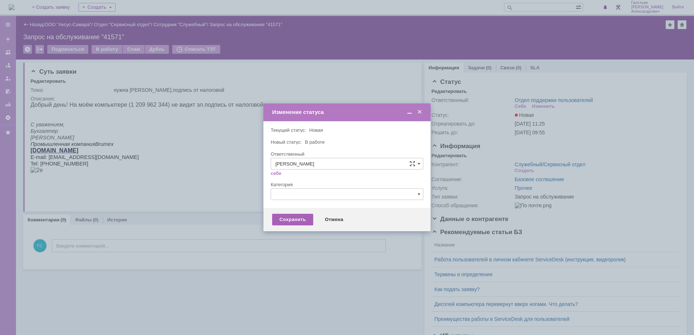
click at [285, 218] on div "Сохранить" at bounding box center [292, 220] width 41 height 12
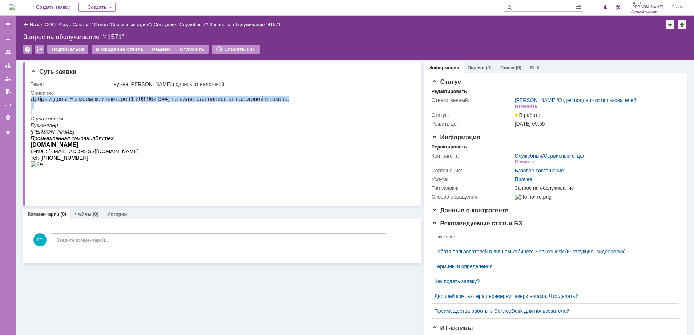
drag, startPoint x: 31, startPoint y: 99, endPoint x: 235, endPoint y: 113, distance: 204.6
click at [235, 113] on div "Добрый день! На моём компьютере (1 209 962 344) не видит эл.подпись от налогово…" at bounding box center [160, 135] width 259 height 78
copy div "Добрый день! На моём компьютере (1 209 962 344) не видит эл.подпись от налогово…"
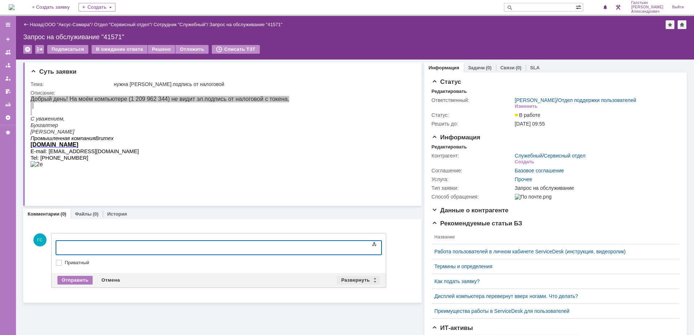
click at [348, 280] on div "Развернуть" at bounding box center [358, 280] width 43 height 9
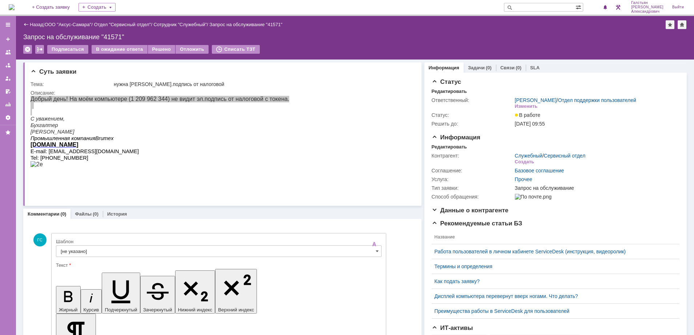
click at [145, 244] on div "Шаблон" at bounding box center [218, 242] width 325 height 7
click at [143, 251] on input "[не указано]" at bounding box center [218, 251] width 325 height 12
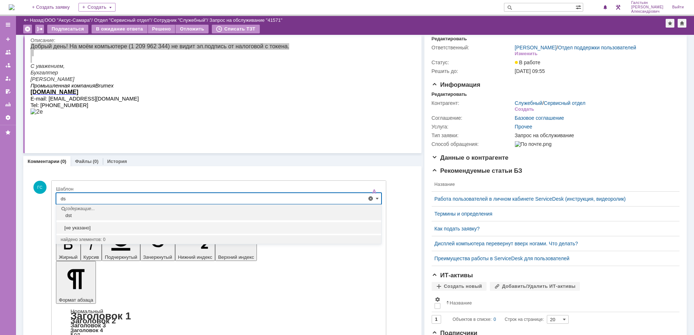
type input "d"
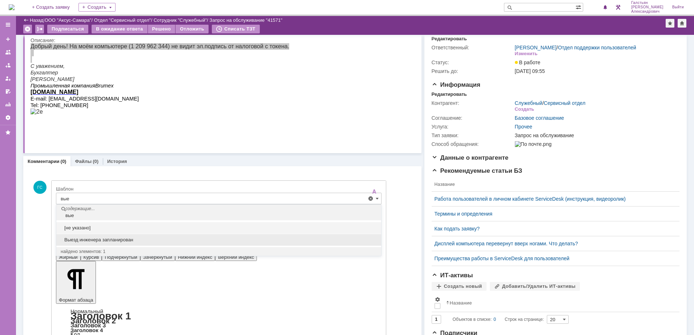
click at [138, 235] on div "Выезд инженера запланирован" at bounding box center [218, 240] width 325 height 12
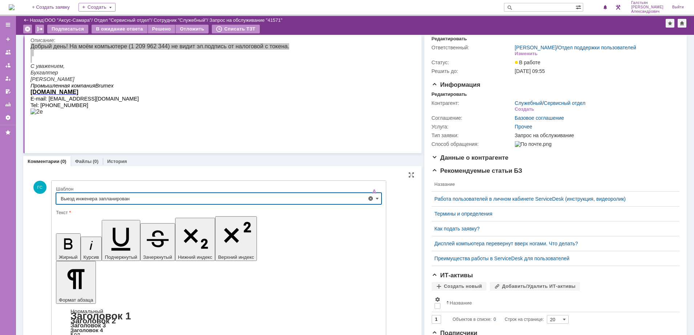
type input "Выезд инженера запланирован"
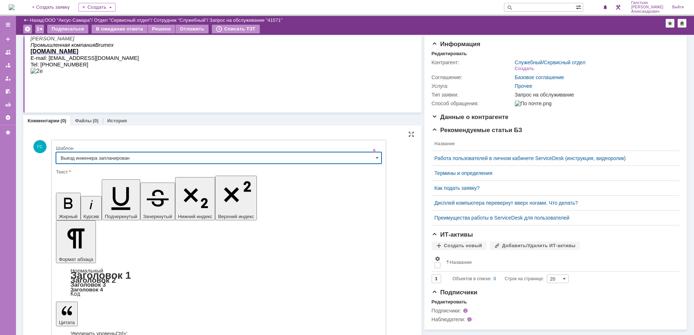
scroll to position [76, 0]
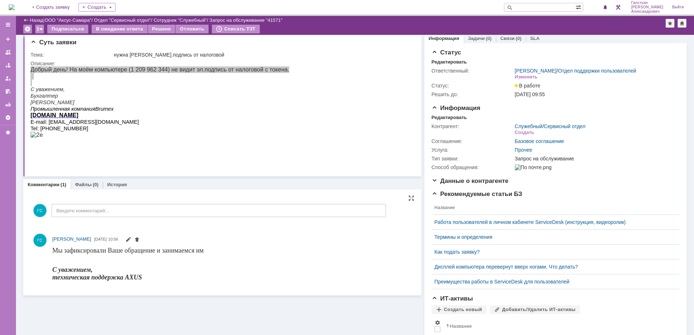
scroll to position [0, 0]
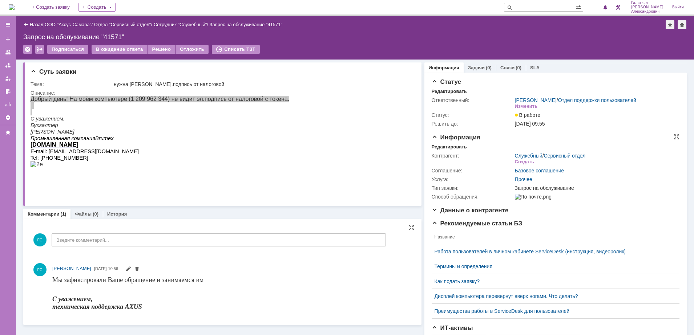
click at [457, 149] on div "Редактировать" at bounding box center [448, 147] width 35 height 6
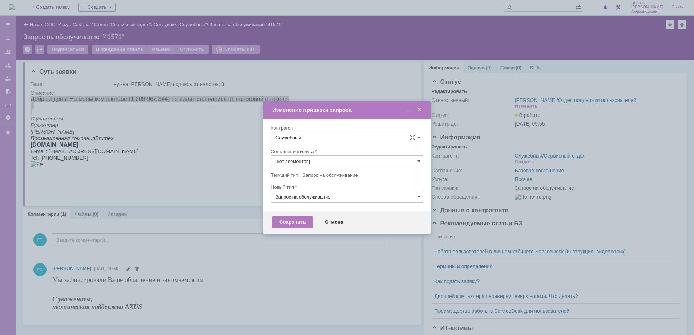
type input "Прочее"
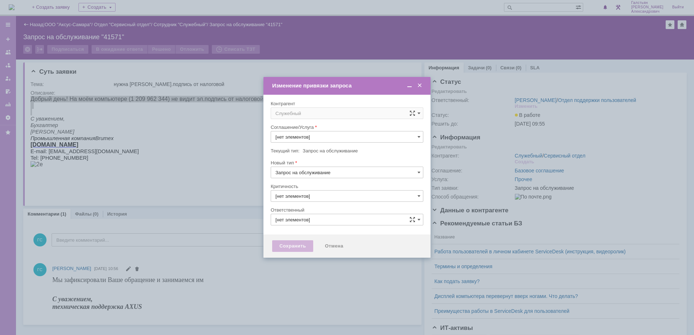
type input "Прочее"
type input "[PERSON_NAME]"
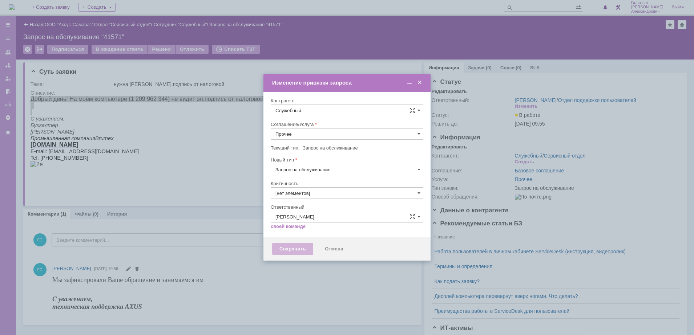
type input "3. Низкая"
type input "[не указано]"
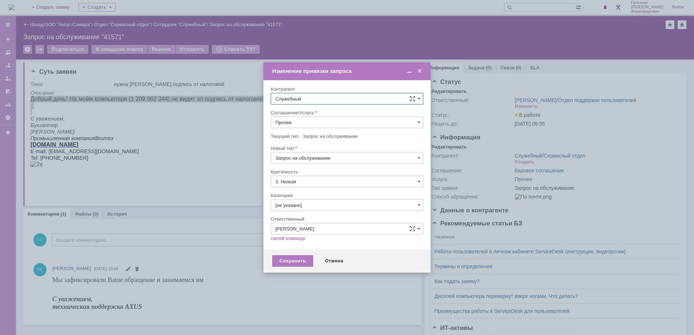
click at [310, 100] on input "Служебный" at bounding box center [347, 99] width 153 height 12
type input "подмарь"
click at [418, 71] on span at bounding box center [419, 71] width 7 height 7
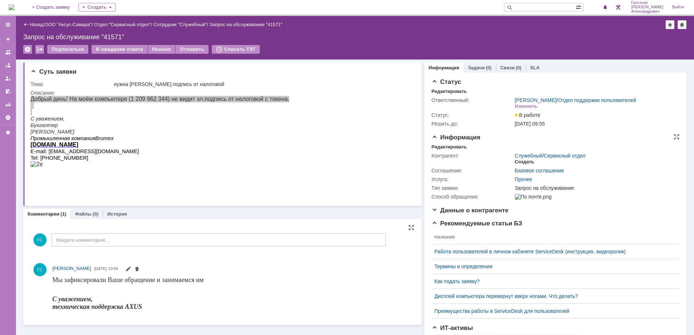
click at [519, 165] on div "Создать" at bounding box center [524, 162] width 19 height 6
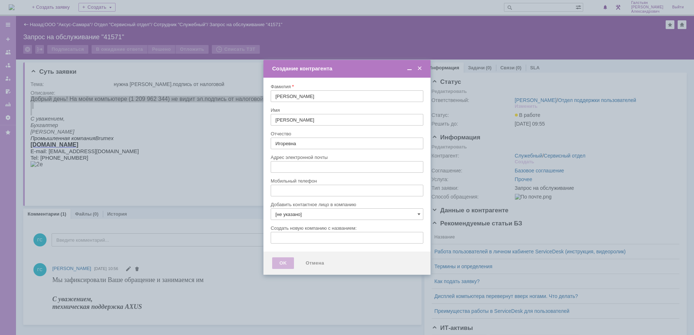
type input "a.podmarkova@brumex.ru"
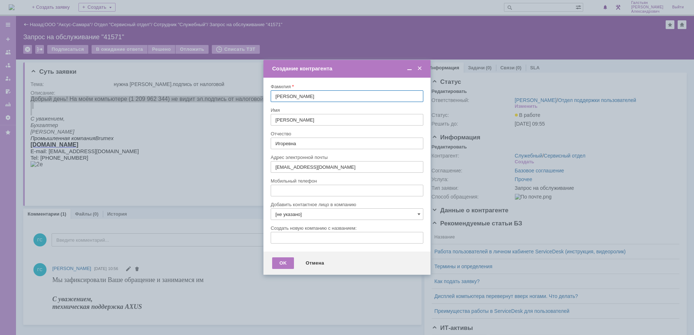
click at [307, 216] on input "[не указано]" at bounding box center [347, 214] width 153 height 12
click at [308, 271] on div "ГРИНЛАЙН" at bounding box center [351, 268] width 134 height 6
type input "ГРИНЛАЙН"
click at [286, 260] on div "OK" at bounding box center [283, 263] width 22 height 12
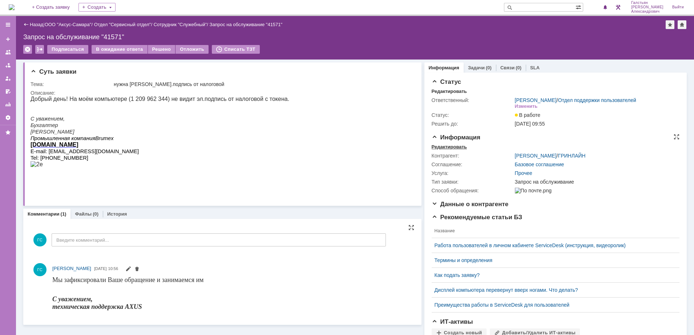
click at [447, 150] on div "Редактировать" at bounding box center [448, 147] width 35 height 6
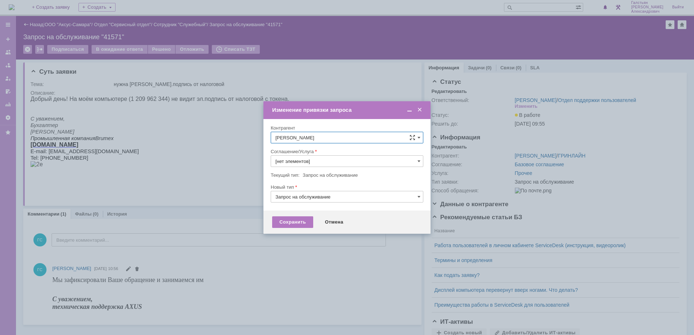
type input "Прочее"
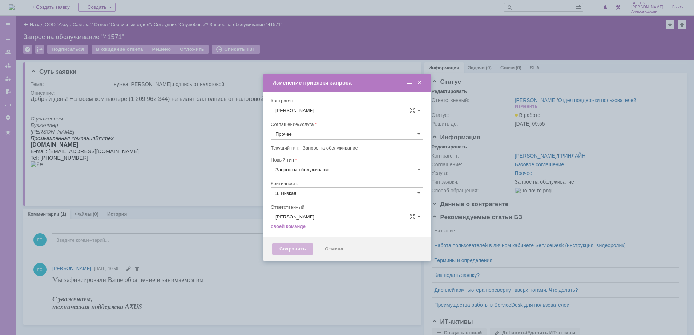
type input "[не указано]"
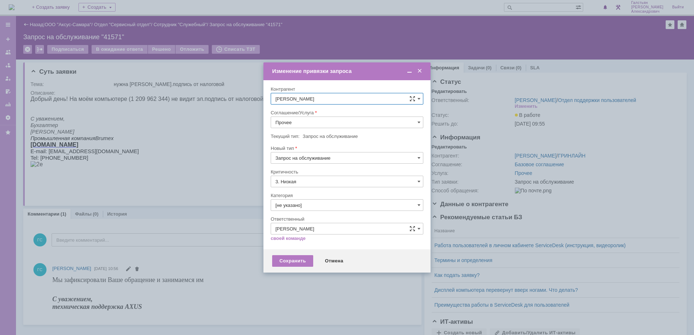
click at [313, 119] on input "Прочее" at bounding box center [347, 123] width 153 height 12
click at [317, 207] on span "АРМ_Настройка" at bounding box center [346, 210] width 143 height 6
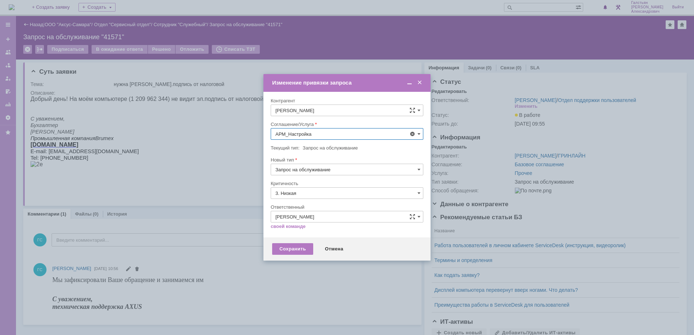
type input "АРМ_Настройка"
click at [322, 192] on input "3. Низкая" at bounding box center [347, 193] width 153 height 12
click at [314, 205] on span "[не указано]" at bounding box center [346, 207] width 143 height 6
type input "[не указано]"
click at [294, 247] on div "Сохранить" at bounding box center [292, 249] width 41 height 12
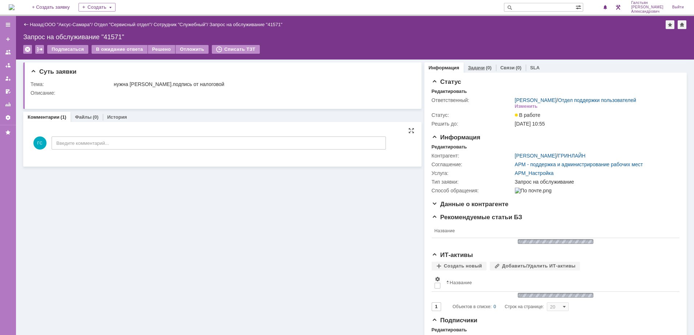
click at [476, 67] on link "Задачи" at bounding box center [476, 67] width 17 height 5
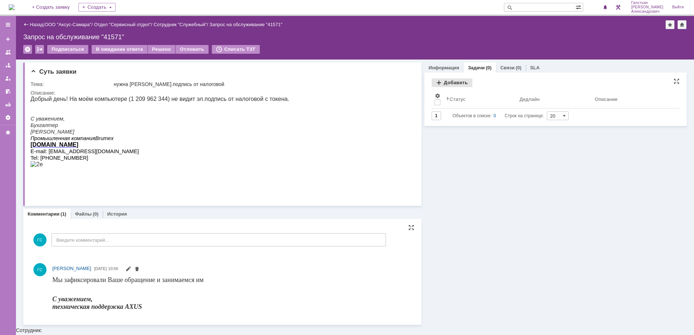
click at [448, 80] on div "Добавить" at bounding box center [451, 82] width 41 height 9
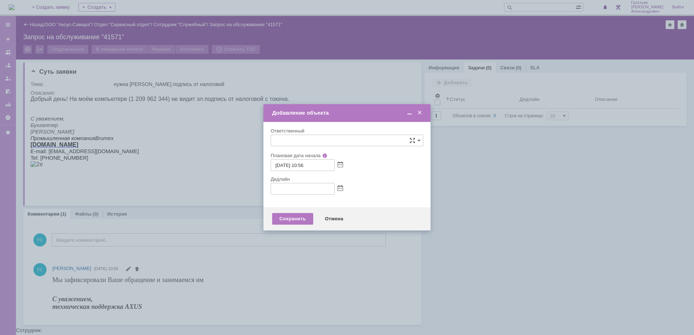
type input "[не указано]"
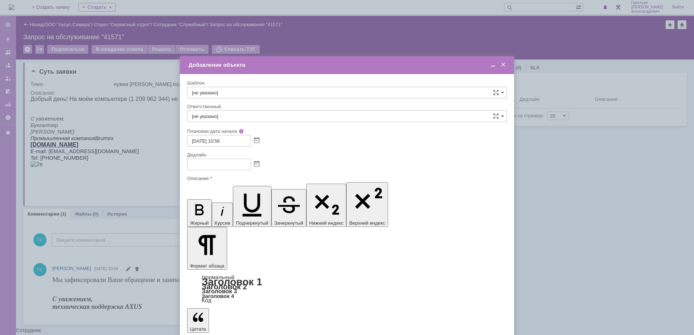
click at [256, 164] on span at bounding box center [256, 165] width 5 height 6
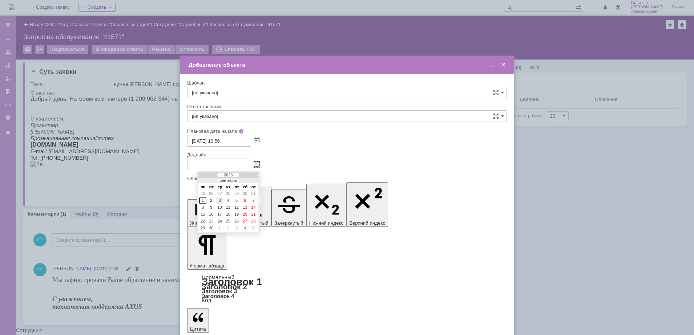
click at [220, 202] on div "3" at bounding box center [219, 201] width 7 height 6
type input "03.09.2025 10:56"
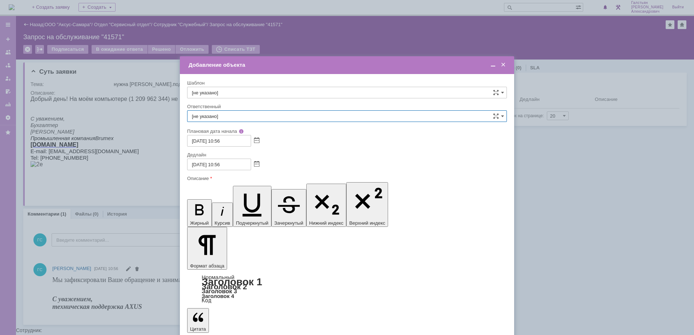
click at [251, 119] on input "[не указано]" at bounding box center [347, 116] width 320 height 12
click at [266, 172] on div "Рогов Александр Евгеньевич" at bounding box center [346, 169] width 319 height 12
type input "Рогов Александр Евгеньевич"
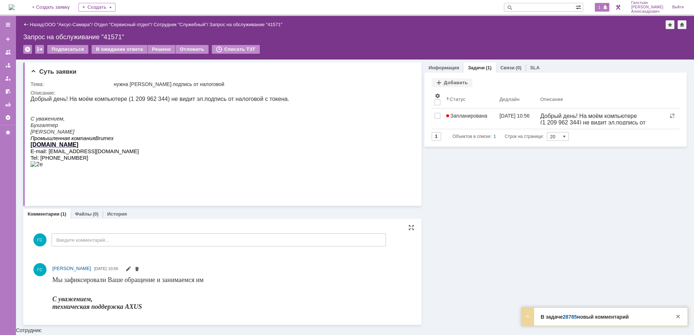
click at [602, 7] on span "1" at bounding box center [599, 7] width 7 height 5
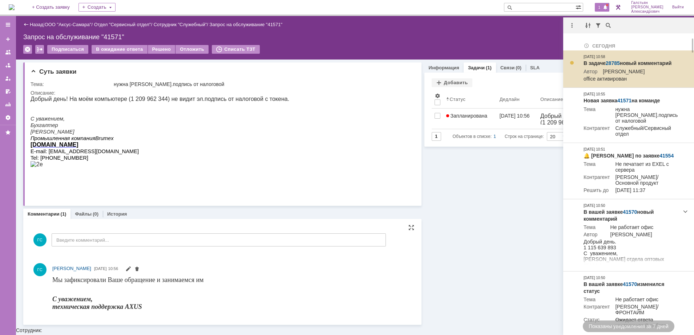
click at [615, 61] on link "28785" at bounding box center [612, 63] width 14 height 6
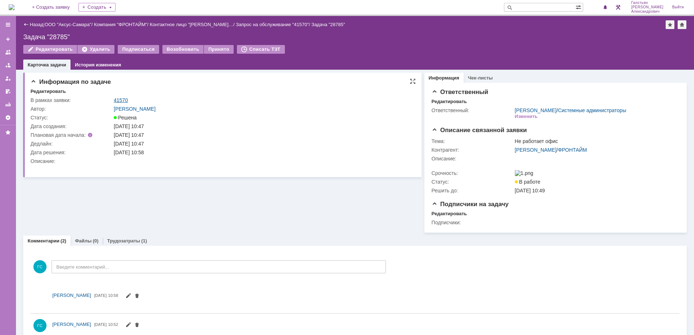
click at [122, 100] on link "41570" at bounding box center [121, 100] width 14 height 6
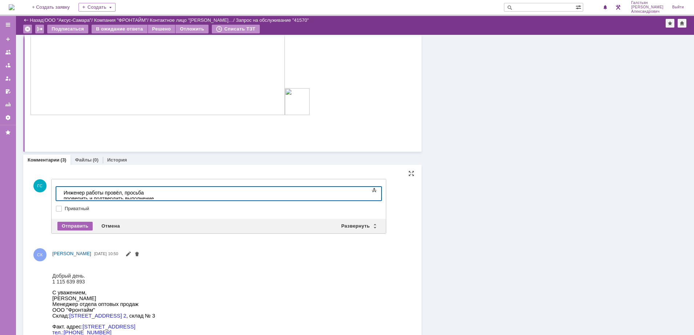
click at [79, 226] on div "Отправить" at bounding box center [74, 226] width 35 height 9
